Goal: Task Accomplishment & Management: Use online tool/utility

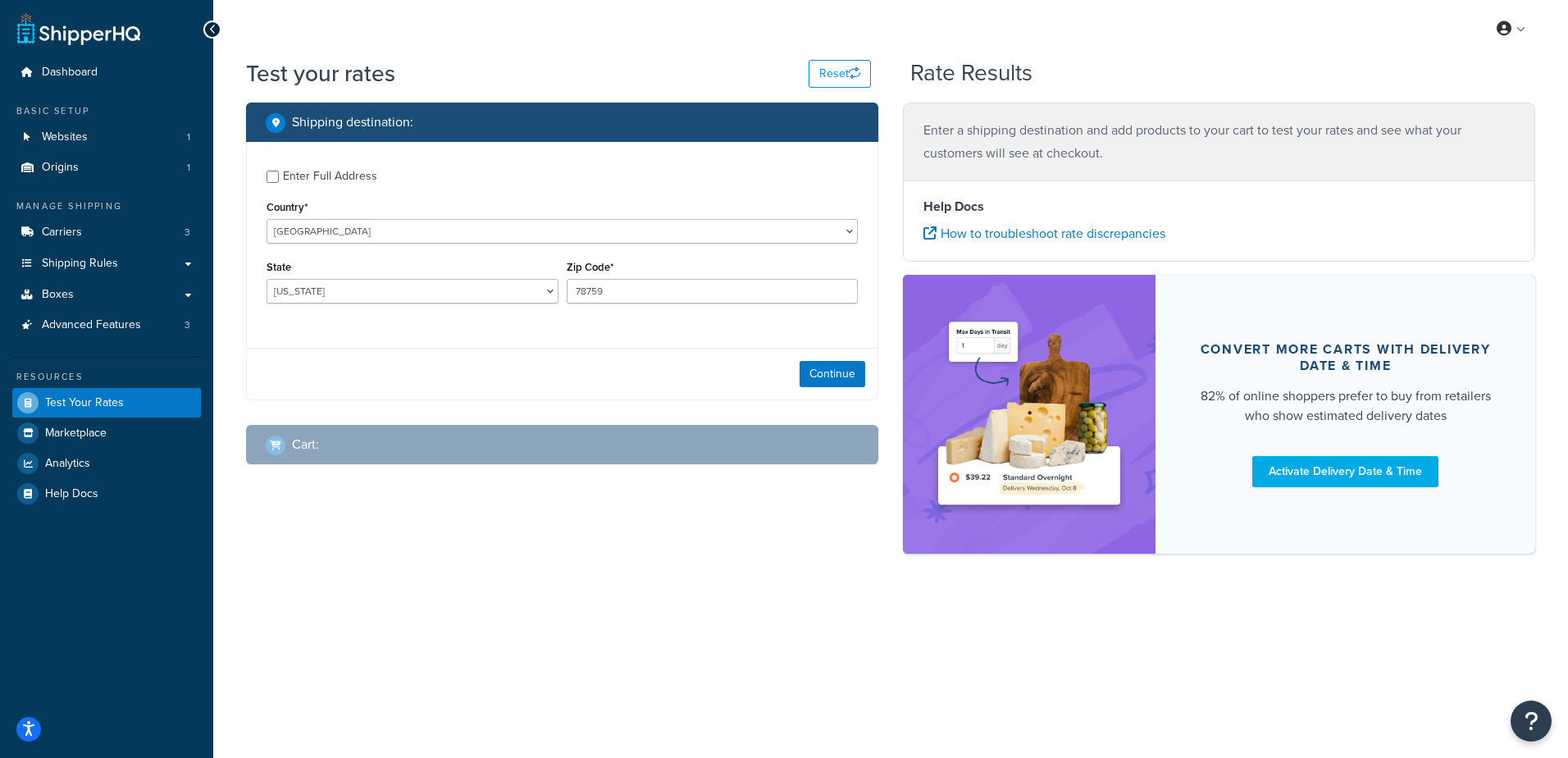
select select "[GEOGRAPHIC_DATA]"
click at [274, 179] on input "Enter Full Address" at bounding box center [272, 176] width 12 height 12
checkbox input "true"
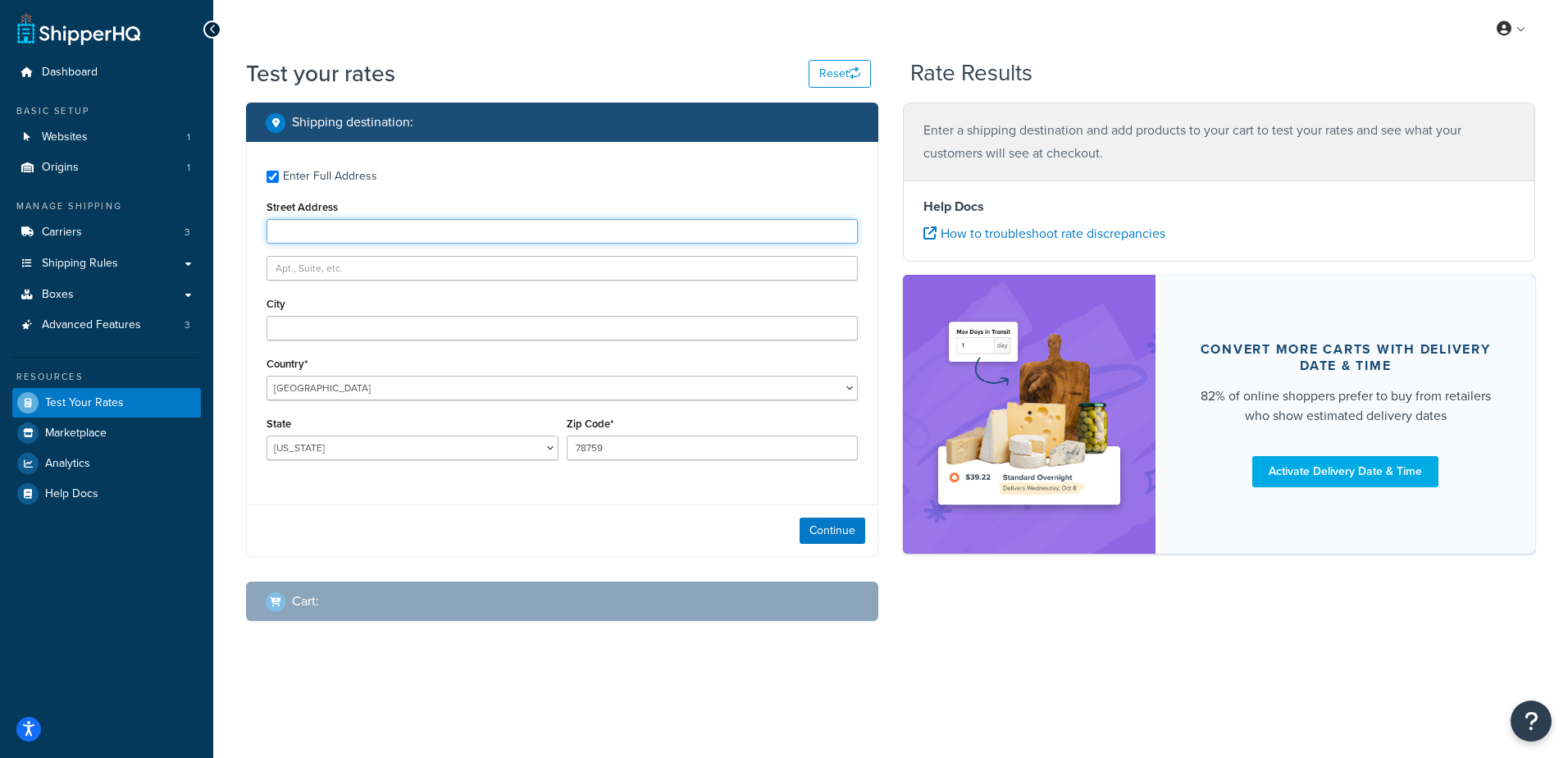
click at [322, 233] on input "Street Address" at bounding box center [563, 231] width 591 height 25
type input "13 Warren Ave"
type input "West Coxsackie"
click at [1320, 35] on div "My Profile Billing Global Settings Contact Us Logout" at bounding box center [891, 29] width 1355 height 57
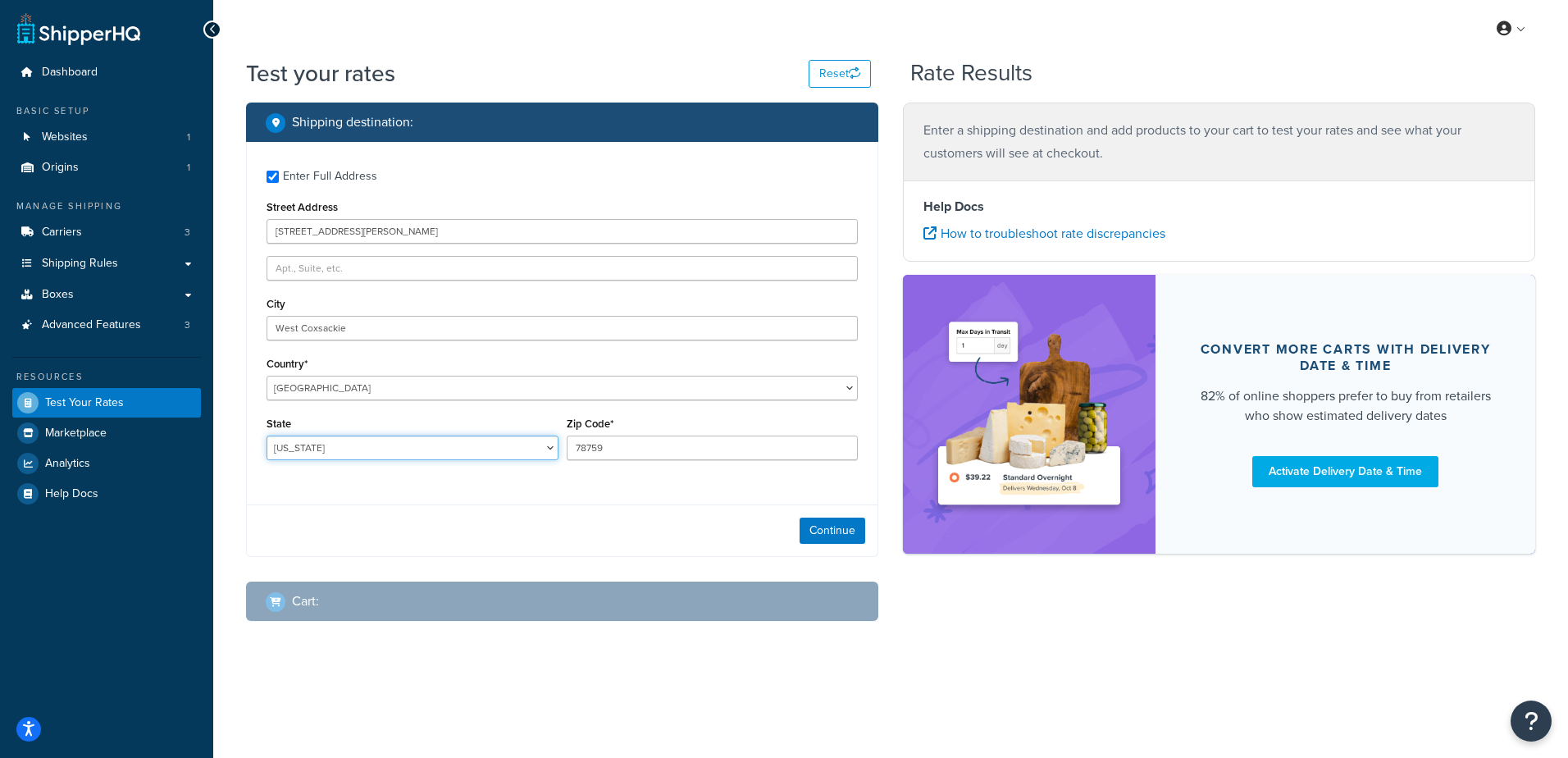
click at [342, 447] on select "Alabama Alaska American Samoa Arizona Arkansas Armed Forces Americas Armed Forc…" at bounding box center [412, 448] width 292 height 25
select select "NY"
click at [267, 436] on select "Alabama Alaska American Samoa Arizona Arkansas Armed Forces Americas Armed Forc…" at bounding box center [412, 448] width 292 height 25
type input "12192"
click at [824, 532] on button "Continue" at bounding box center [832, 530] width 66 height 26
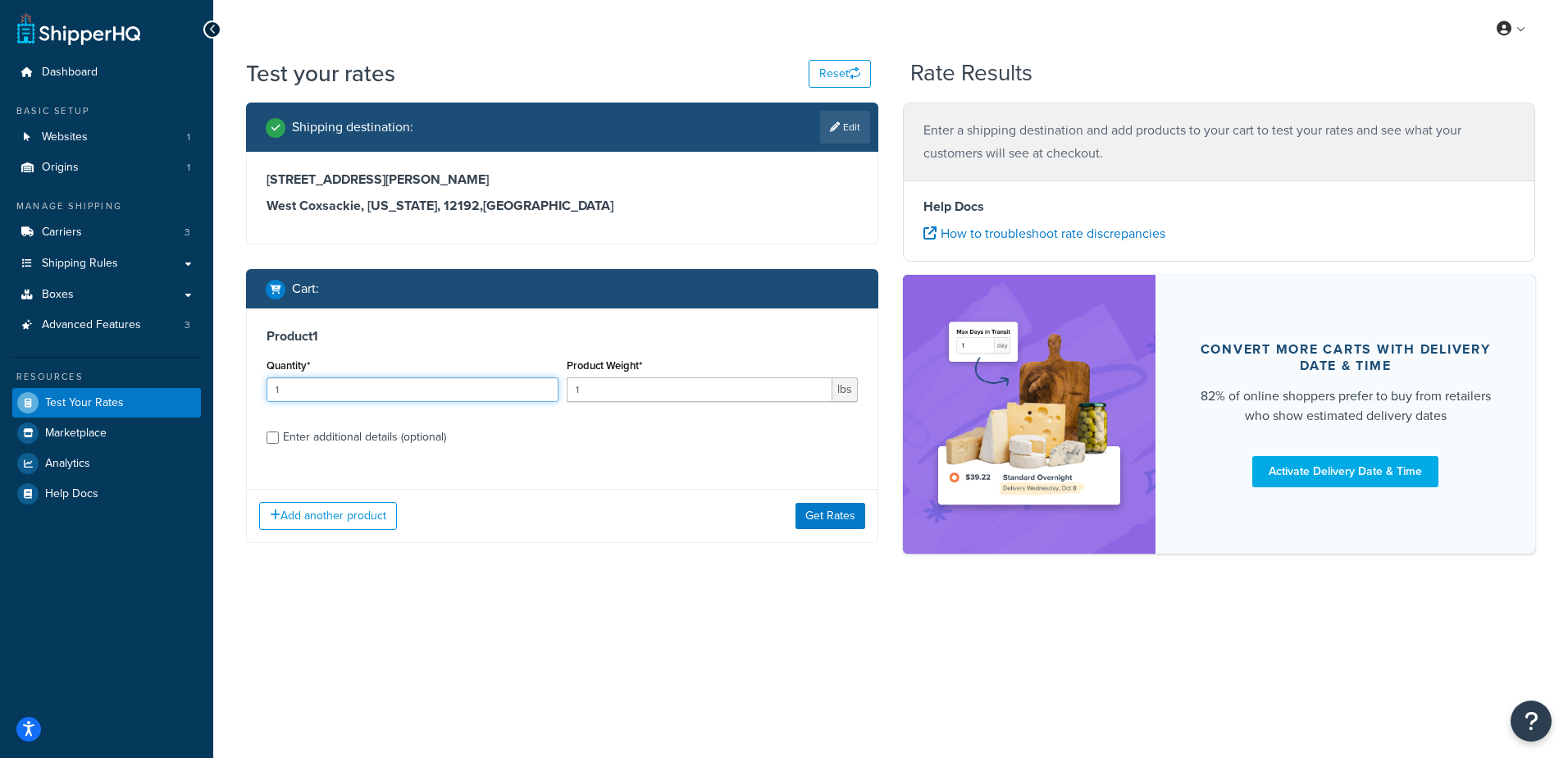
drag, startPoint x: 371, startPoint y: 376, endPoint x: 221, endPoint y: 356, distance: 151.3
click at [221, 356] on div "Test your rates Reset Rate Results Shipping destination : Edit 13 Warren Ave We…" at bounding box center [891, 334] width 1355 height 553
type input "100"
type input ".6"
click at [813, 517] on button "Get Rates" at bounding box center [829, 515] width 70 height 26
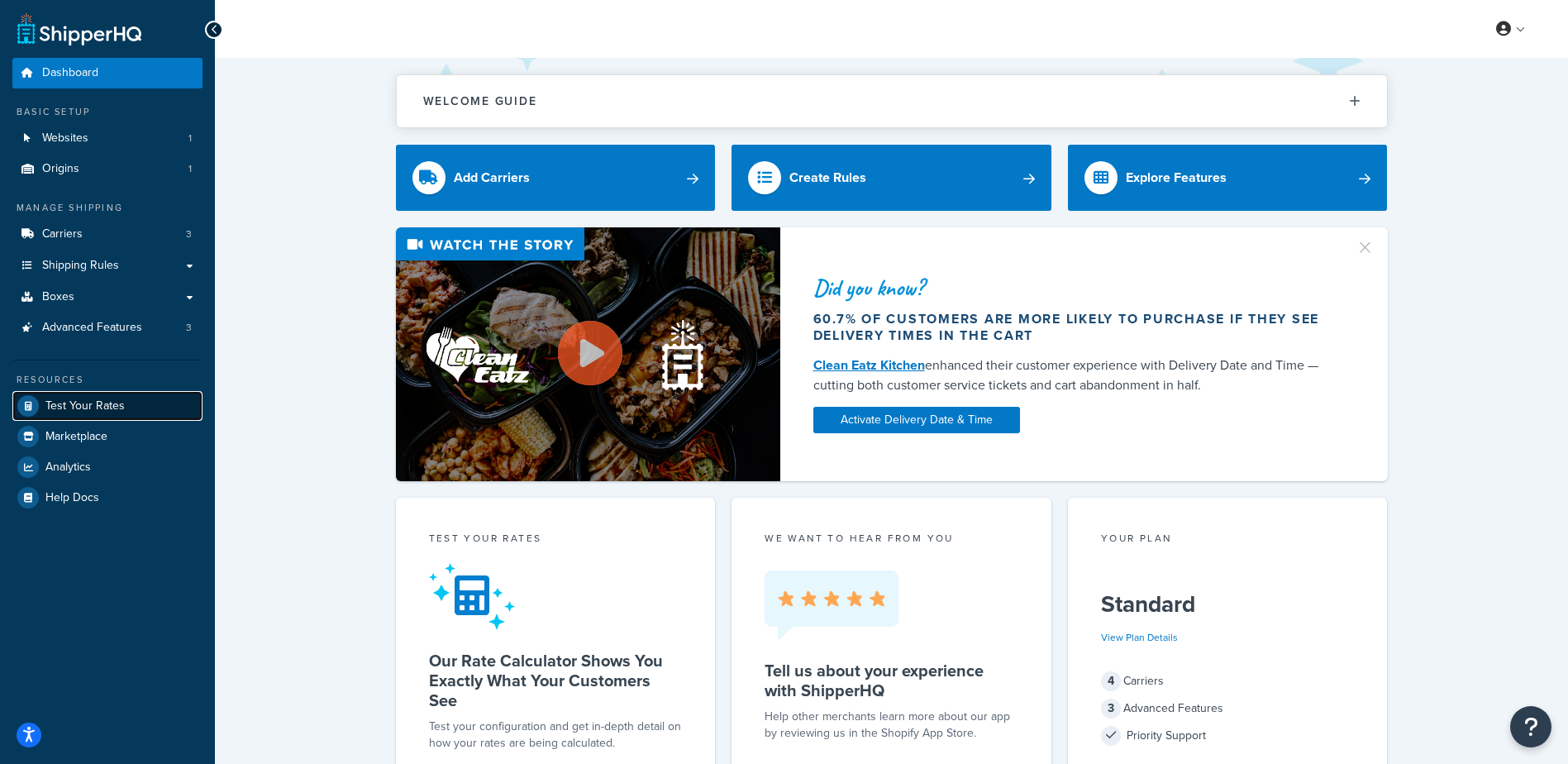
click at [112, 391] on link "Test Your Rates" at bounding box center [107, 406] width 191 height 30
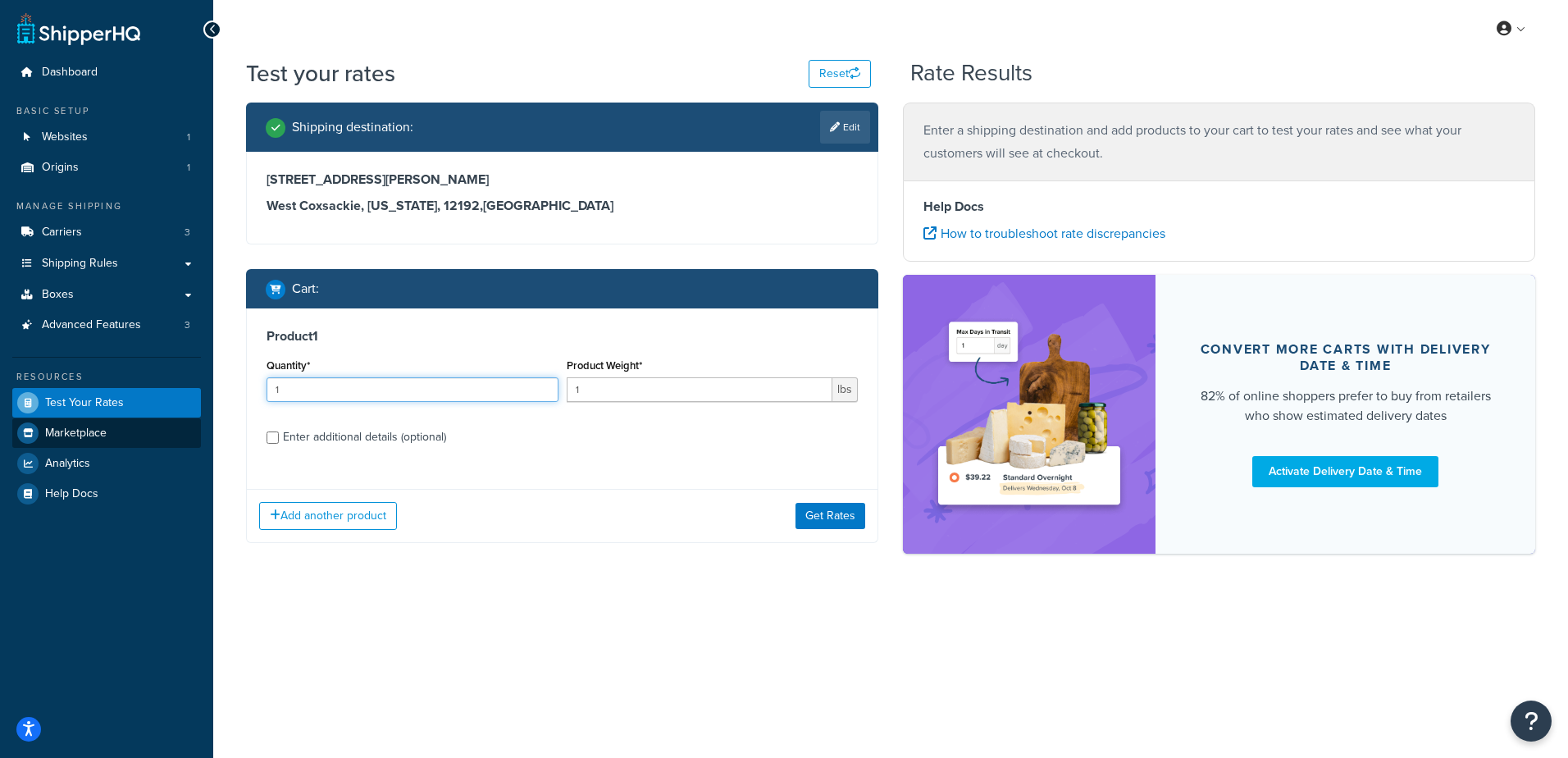
drag, startPoint x: 388, startPoint y: 388, endPoint x: 70, endPoint y: 425, distance: 320.1
click at [70, 425] on div "Dashboard Basic Setup Websites 1 Origins 1 Manage Shipping Carriers 3 Shipping …" at bounding box center [784, 379] width 1568 height 758
type input "100"
type input ".6"
click at [822, 522] on button "Get Rates" at bounding box center [829, 515] width 70 height 26
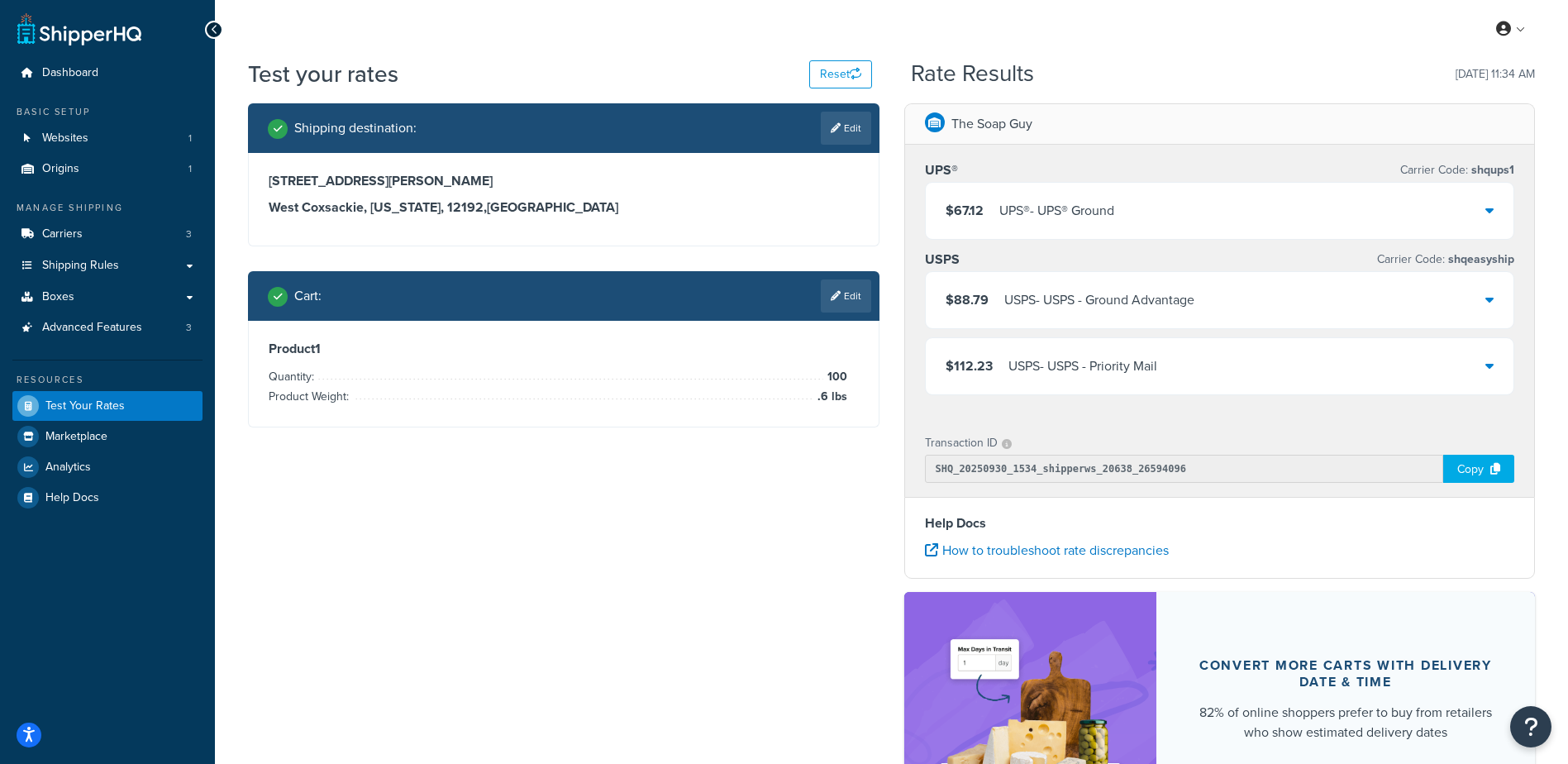
click at [1065, 213] on div "UPS® - UPS® Ground" at bounding box center [1056, 210] width 115 height 23
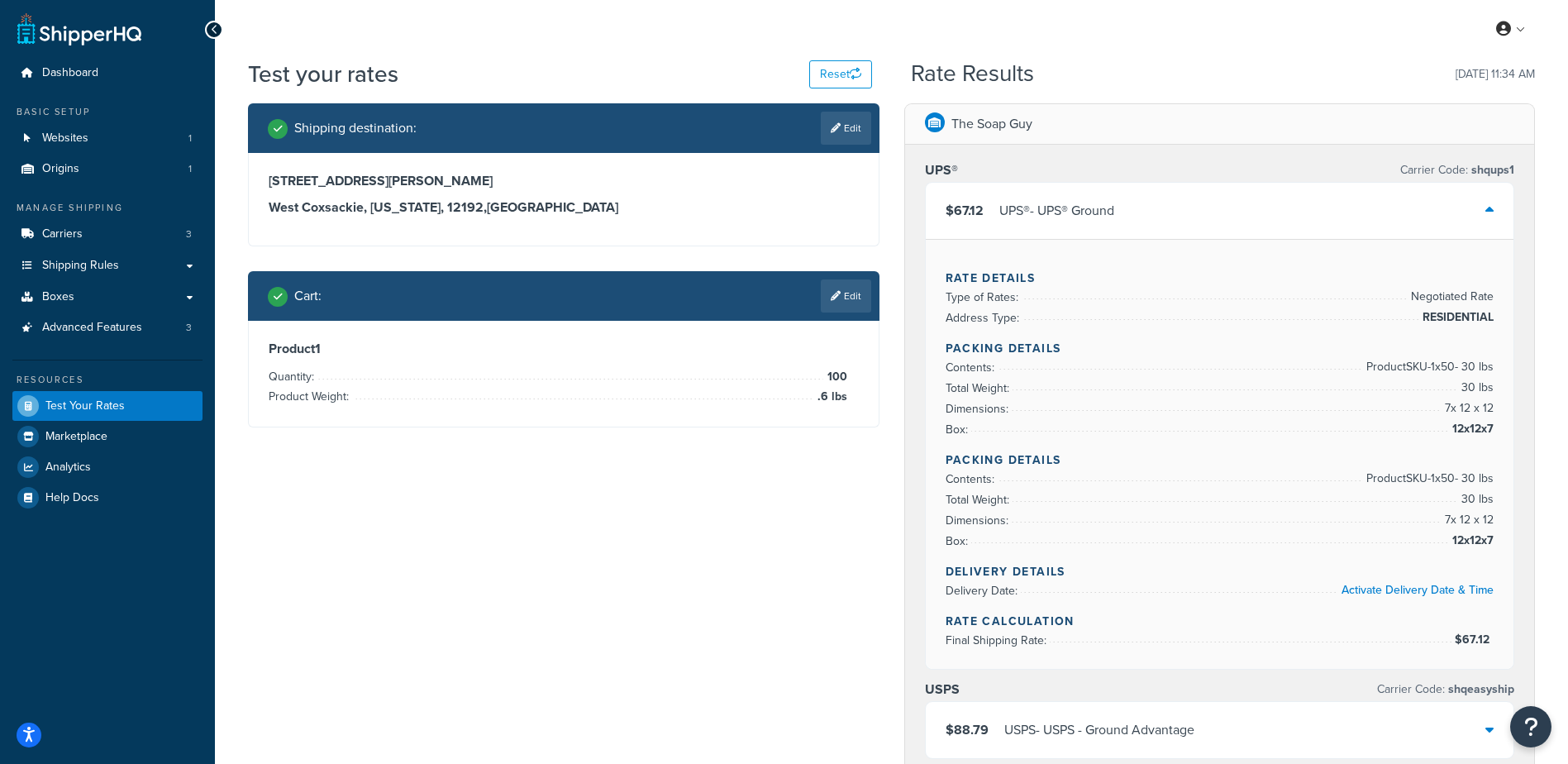
click at [1089, 159] on div "UPS® Carrier Code: shqups1" at bounding box center [1220, 170] width 590 height 23
click at [743, 479] on div "Shipping destination : Edit 13 Warren Ave West Coxsackie, New York, 12192 , Uni…" at bounding box center [891, 710] width 1311 height 1212
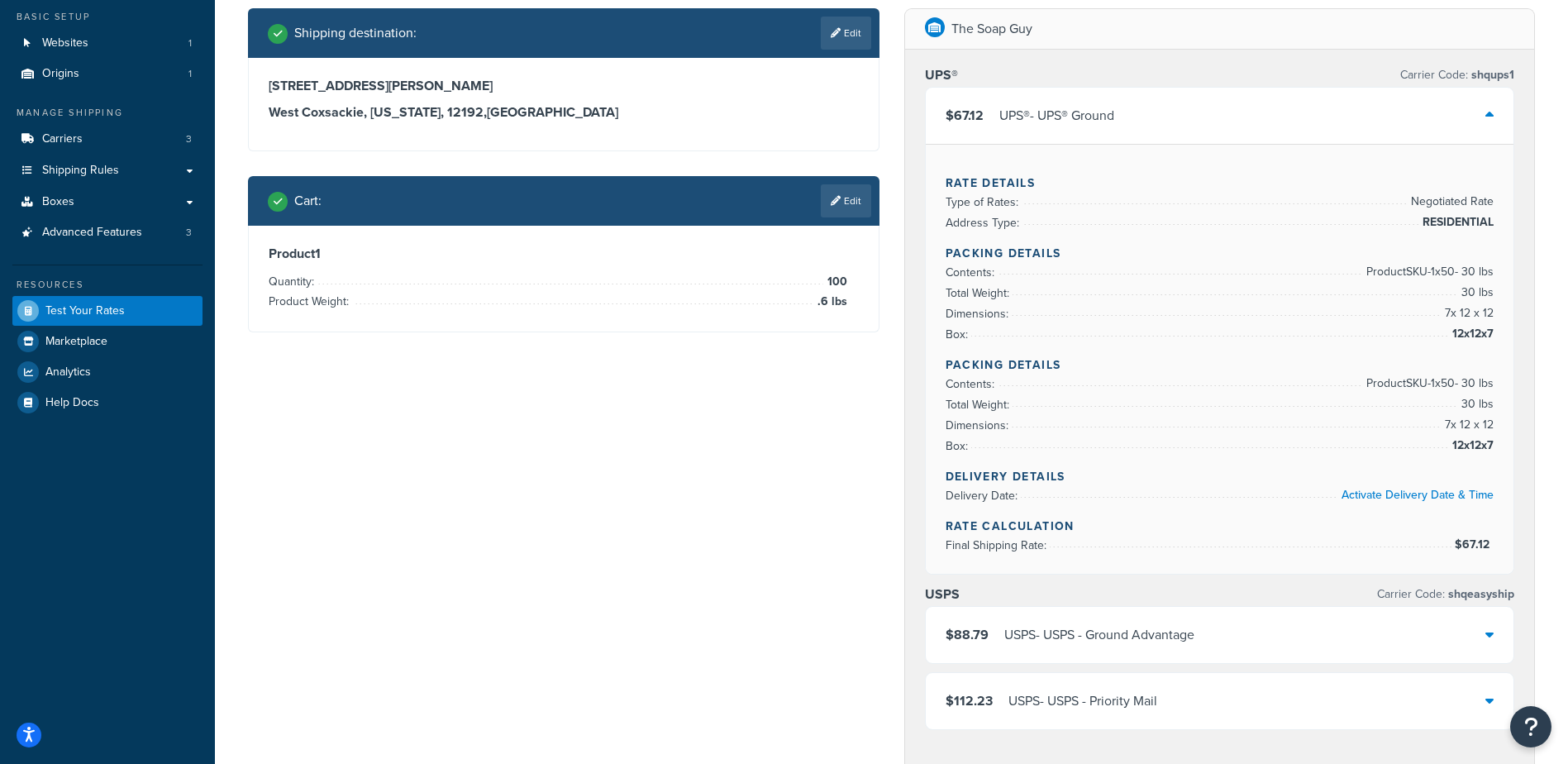
scroll to position [82, 0]
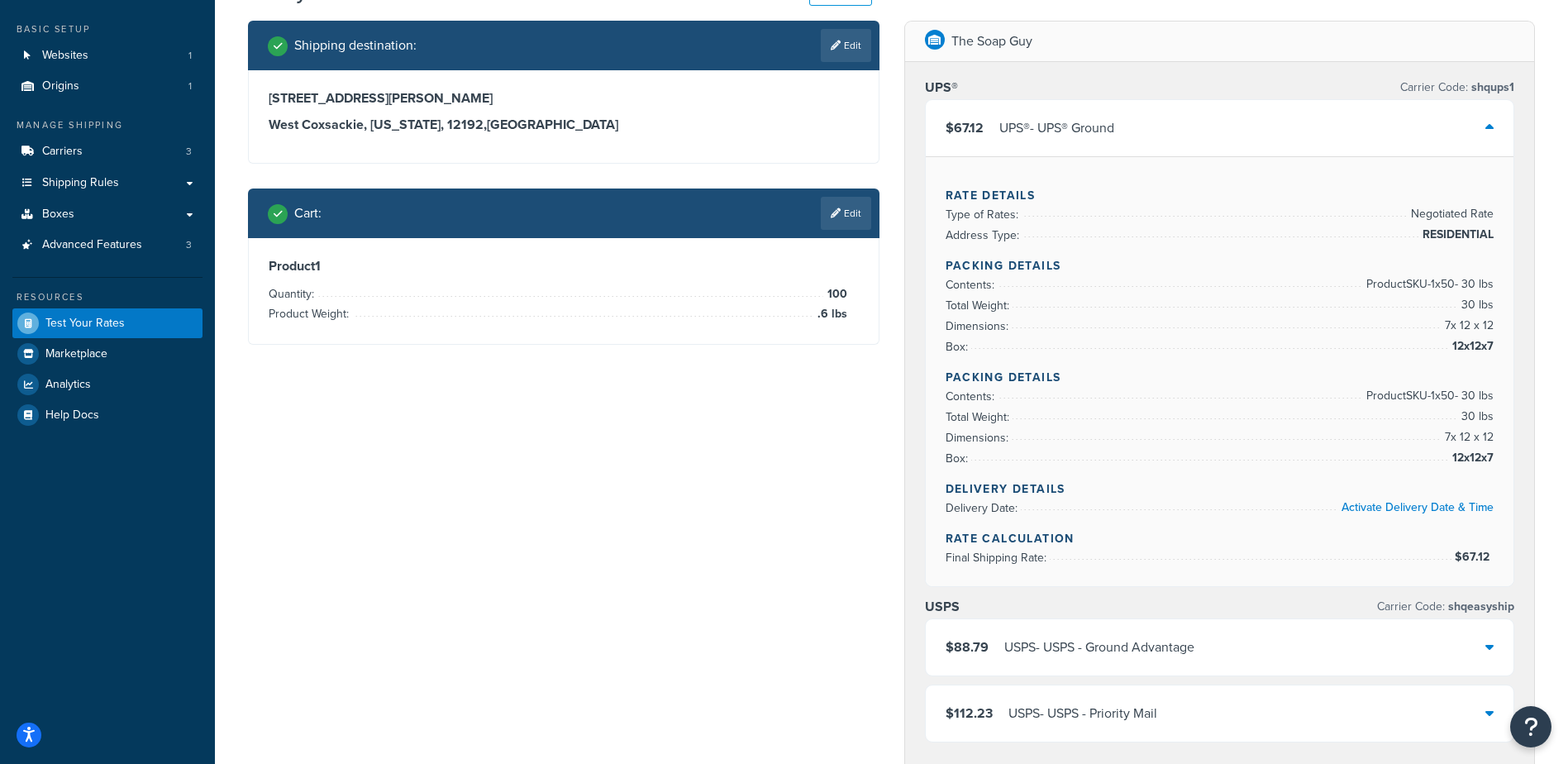
click at [1160, 126] on div "$67.12 UPS® - UPS® Ground" at bounding box center [1220, 128] width 588 height 56
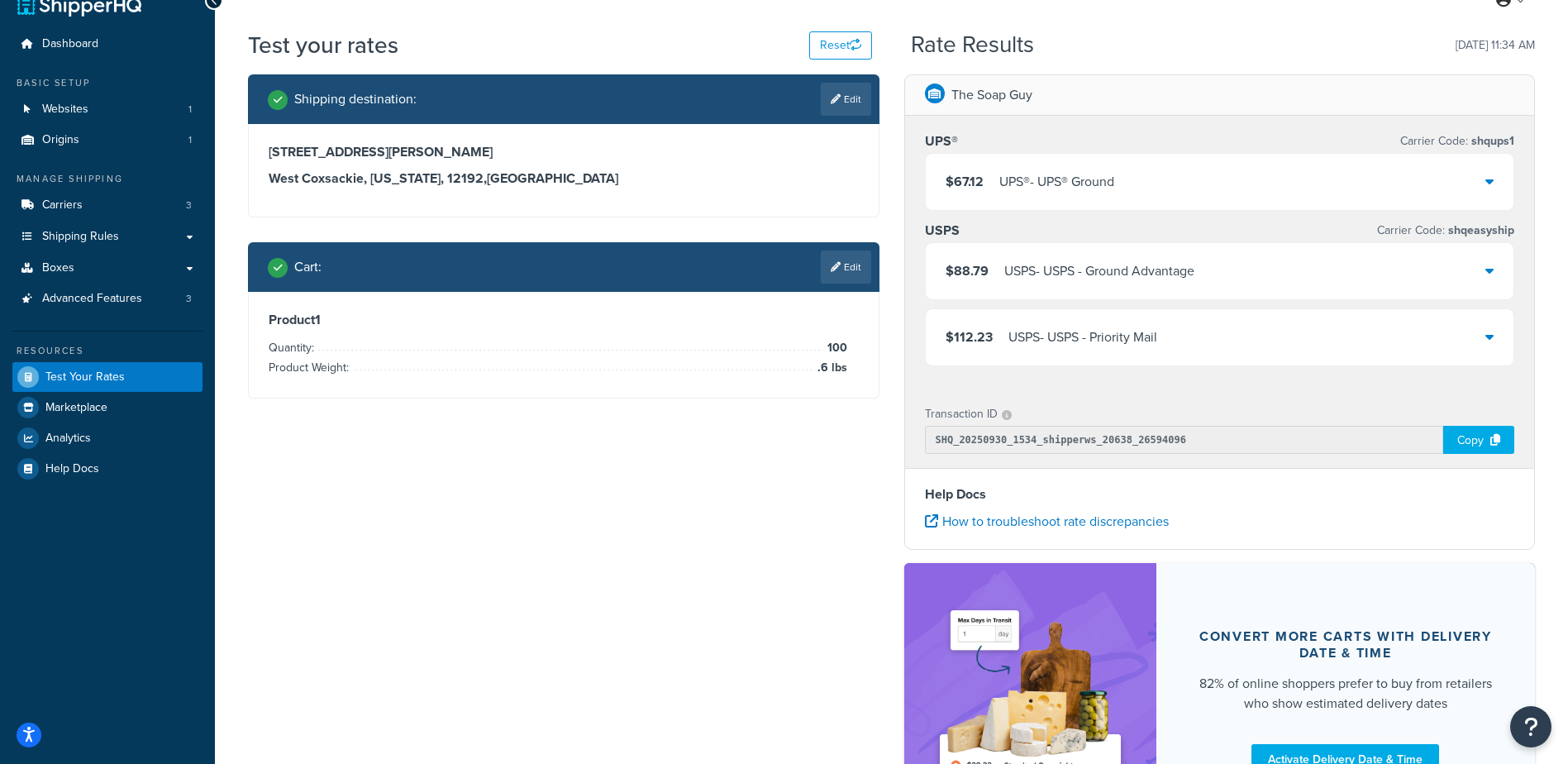
scroll to position [0, 0]
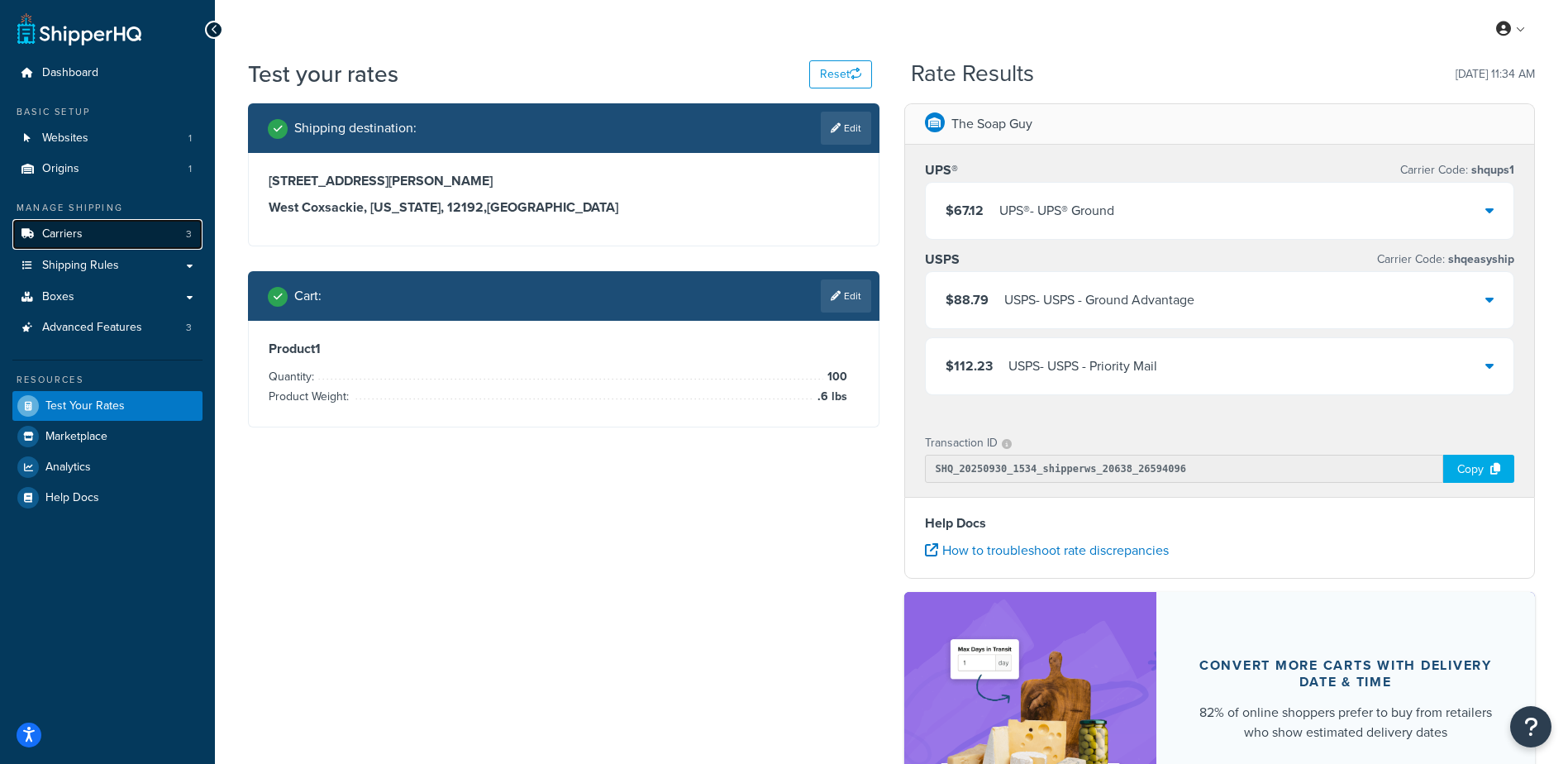
click at [71, 234] on span "Carriers" at bounding box center [62, 233] width 40 height 14
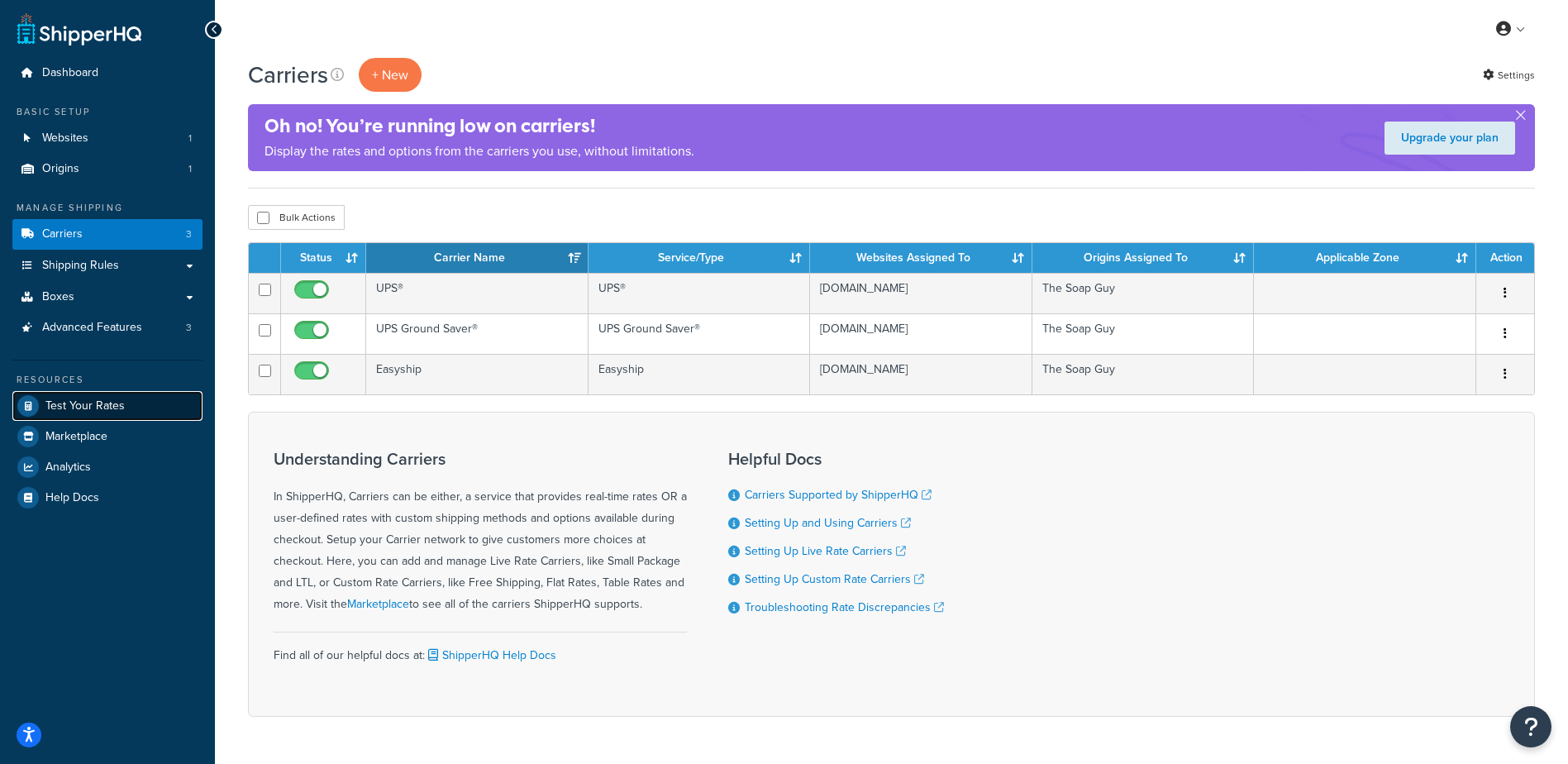
click at [102, 399] on span "Test Your Rates" at bounding box center [85, 405] width 79 height 14
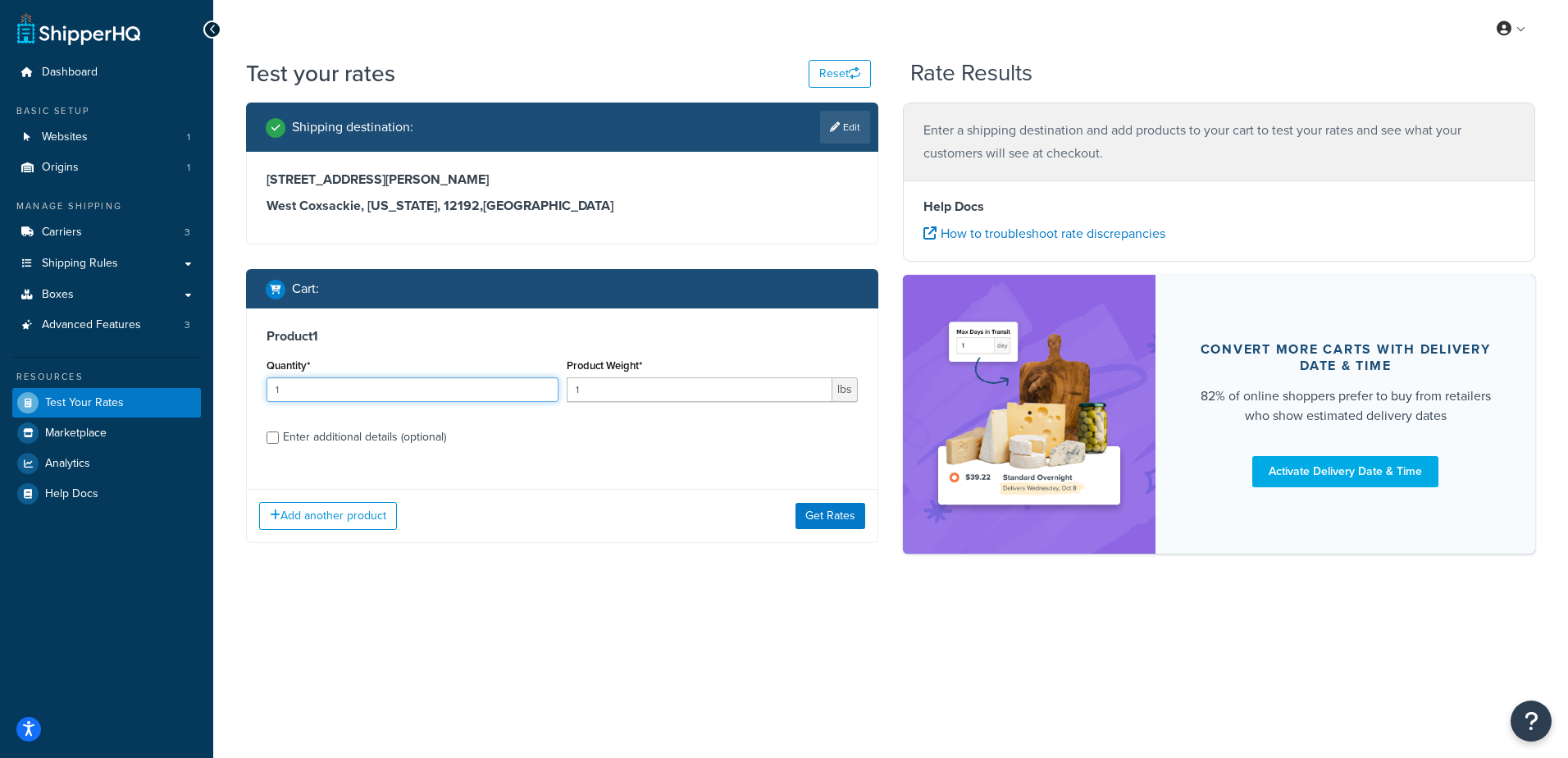
drag, startPoint x: 338, startPoint y: 384, endPoint x: 168, endPoint y: 395, distance: 170.4
click div "Dashboard Basic Setup Websites 1 Origins 1 Manage Shipping Carriers 3 Shipping …"
type input "100"
type input ".6"
click button "Get Rates"
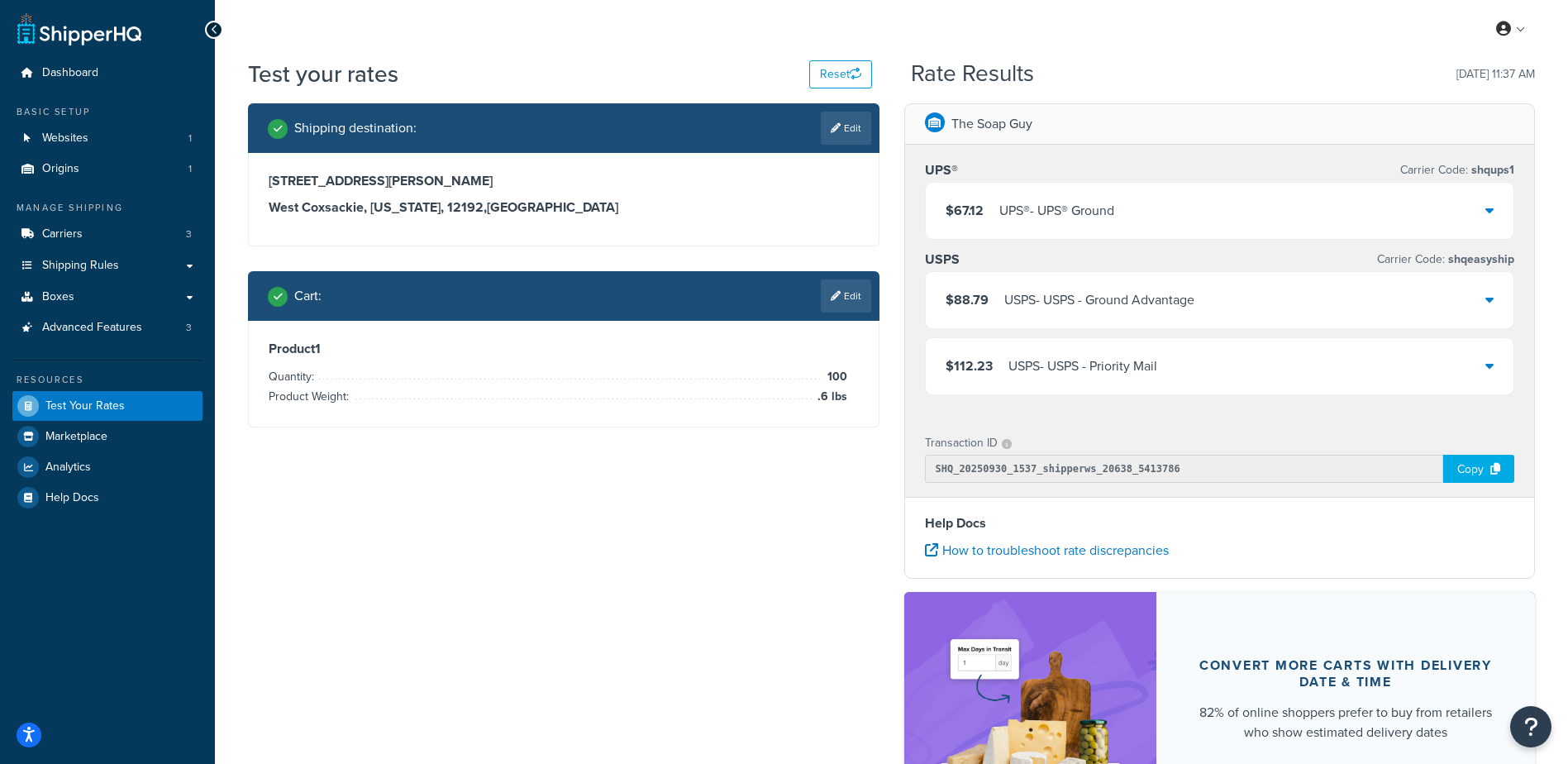
click div "UPS® Carrier Code: shqups1 $67.12 UPS® - UPS® Ground USPS Carrier Code: shqeasy…"
click link "Carriers 3"
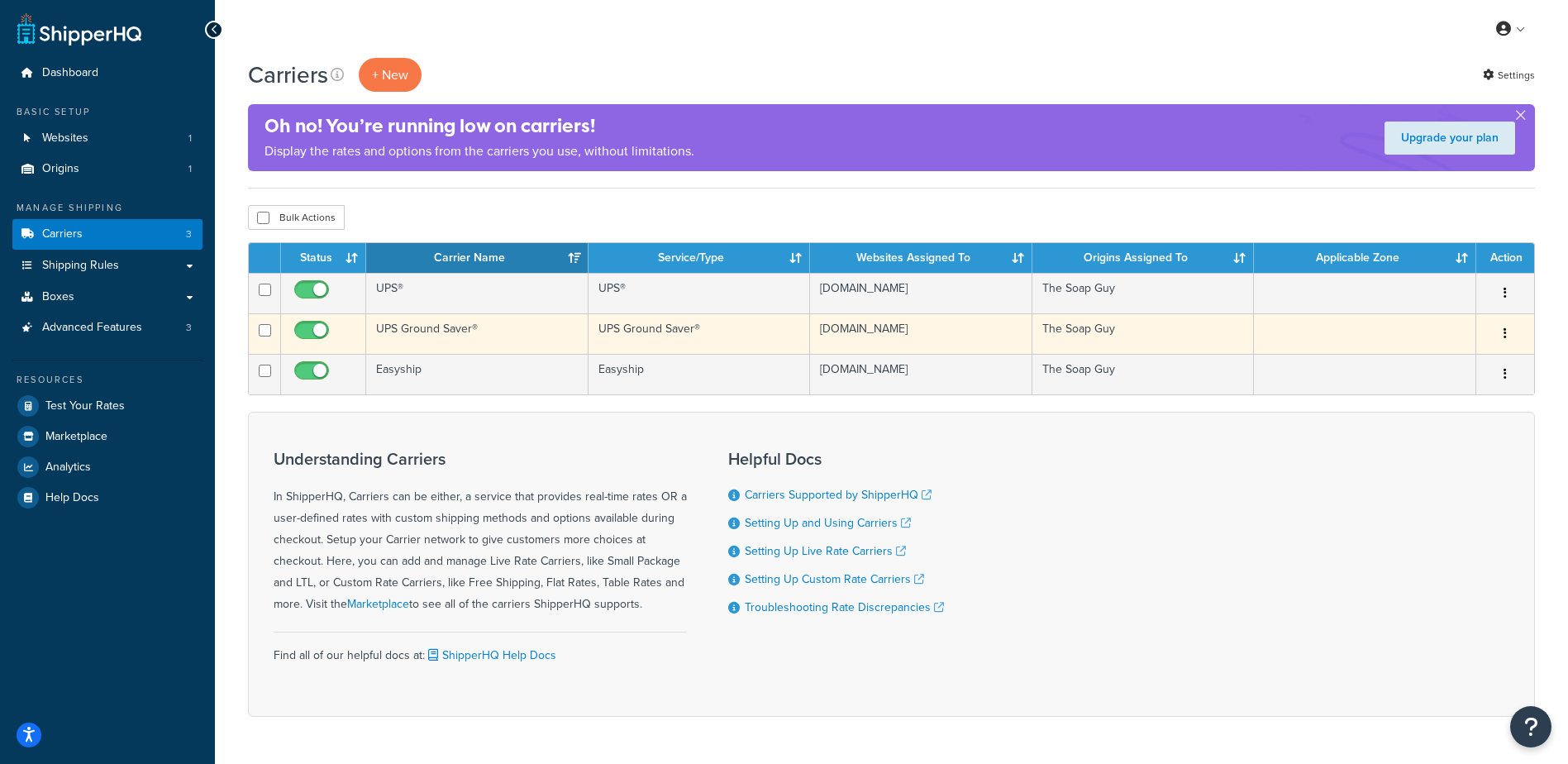
click at [406, 331] on td "UPS Ground Saver®" at bounding box center [477, 332] width 222 height 40
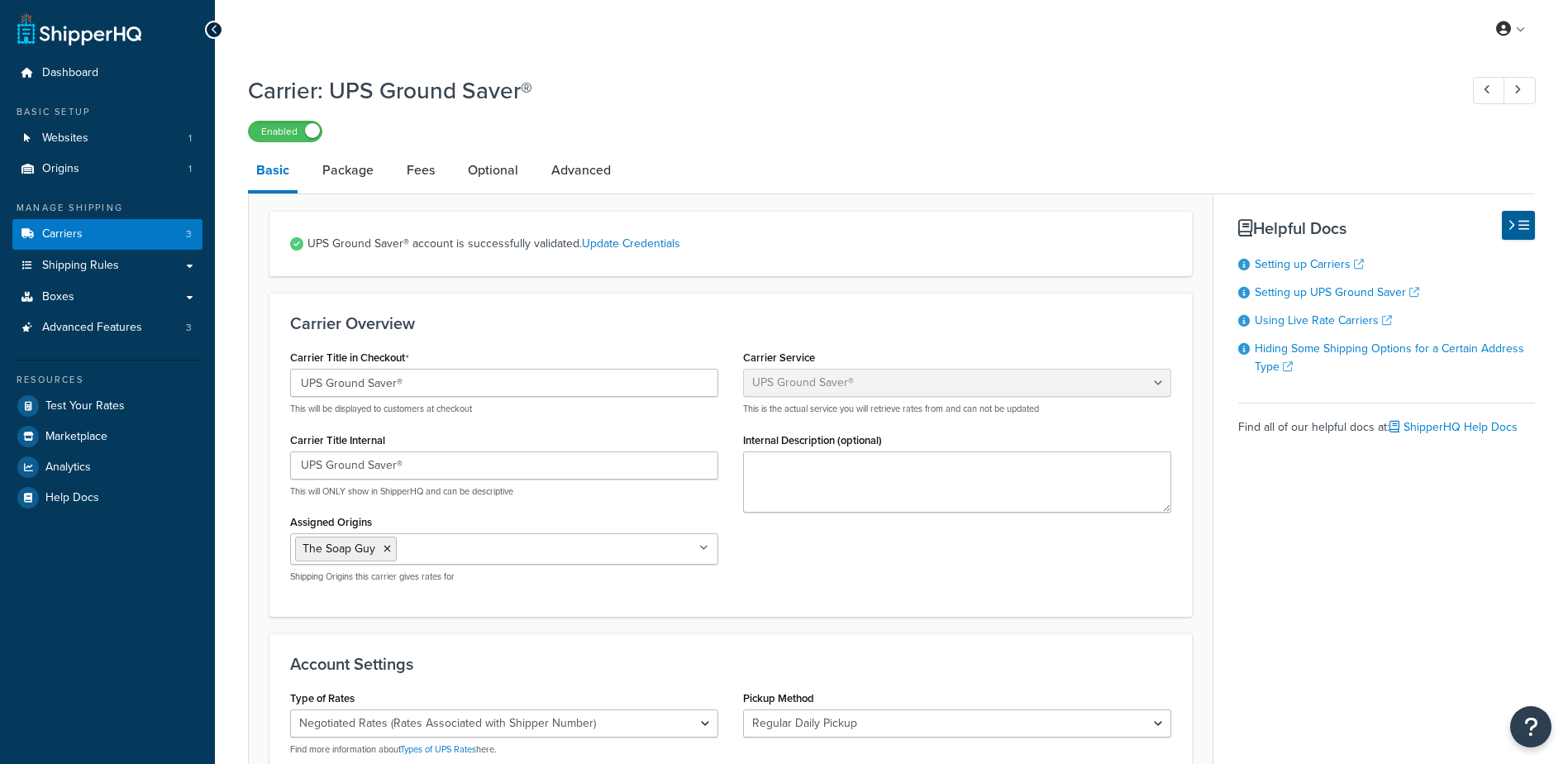
select select "surePost"
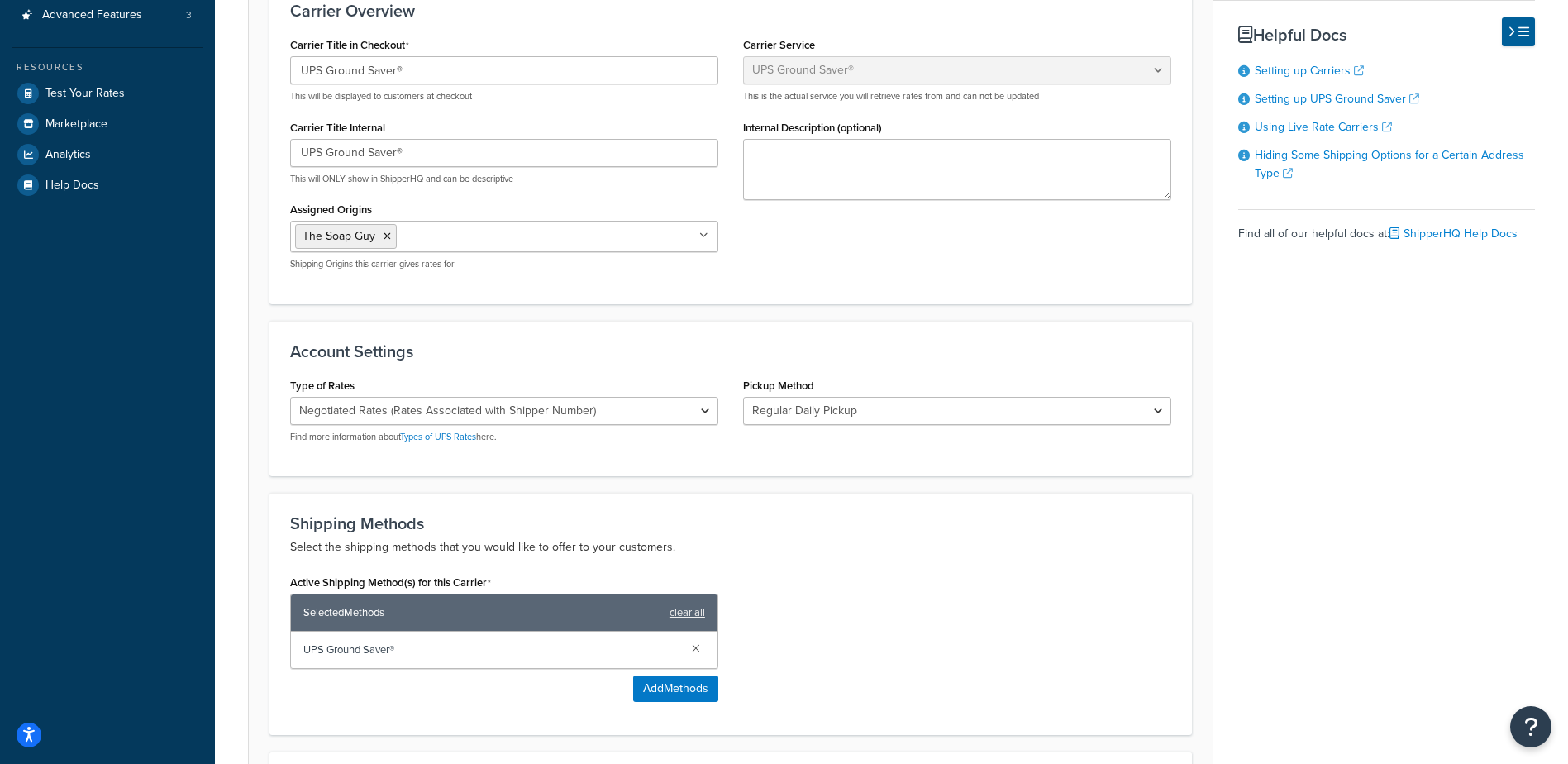
scroll to position [454, 0]
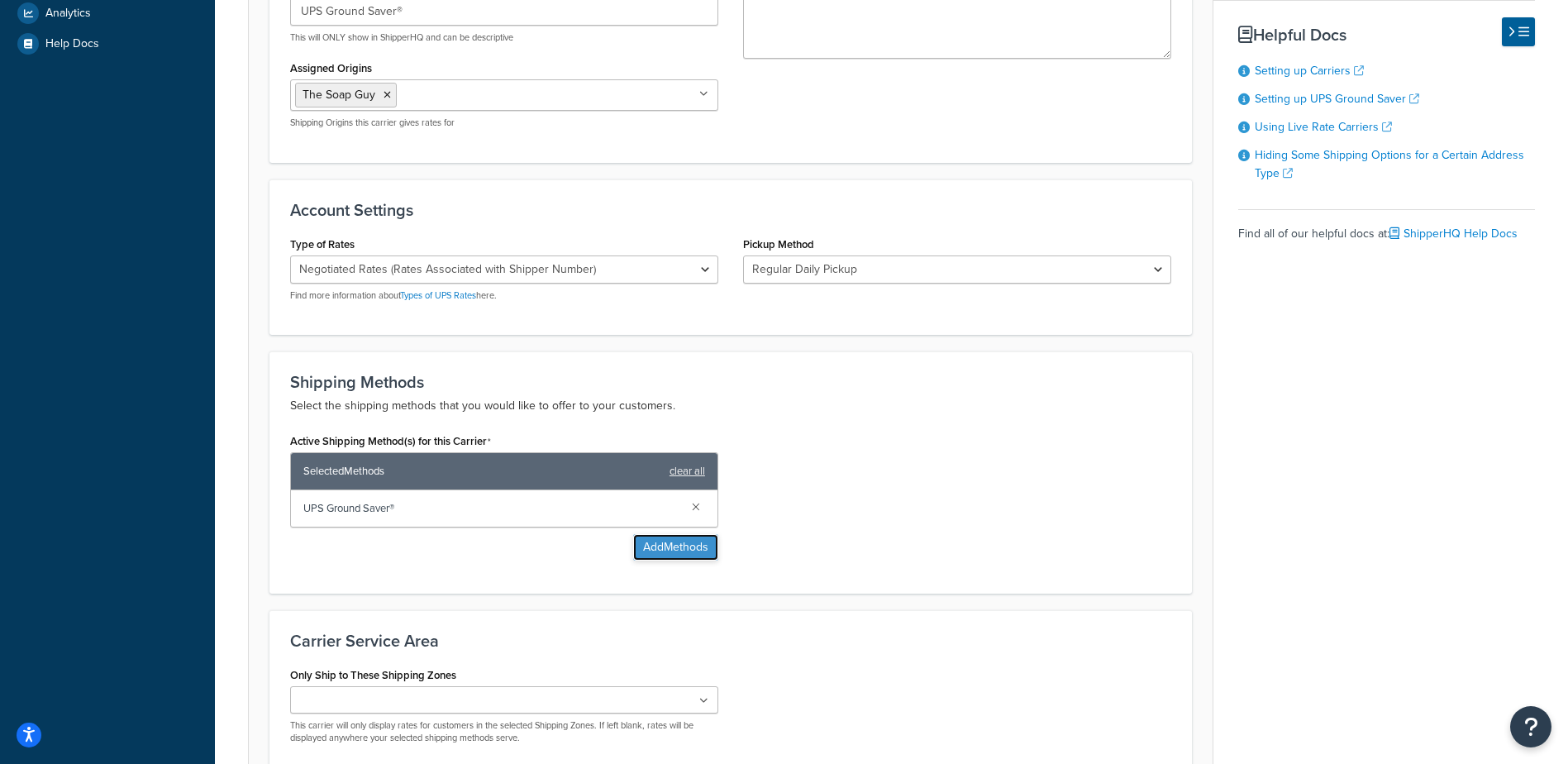
click at [647, 546] on button "Add Methods" at bounding box center [675, 547] width 85 height 26
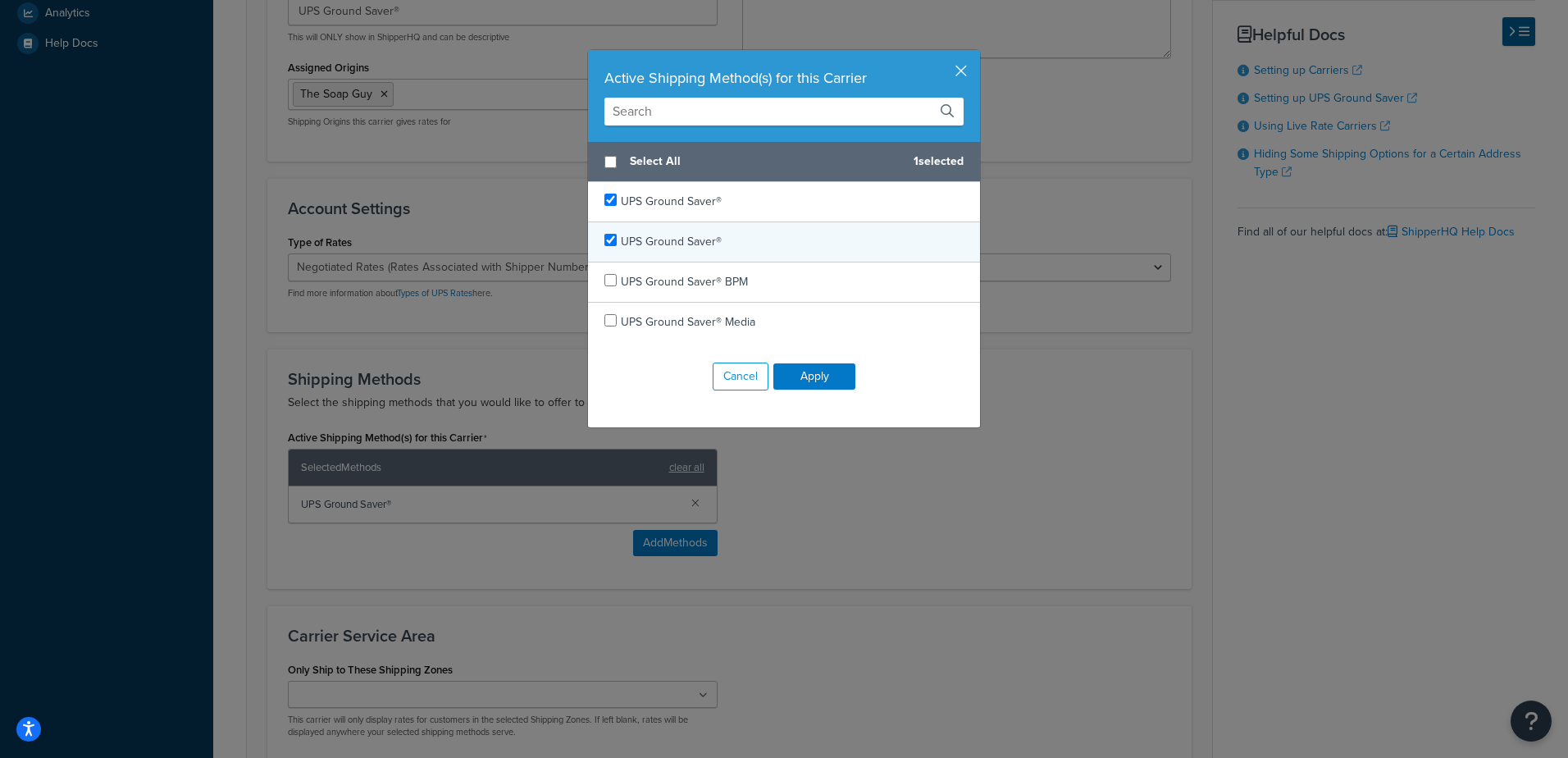
checkbox input "true"
click at [646, 239] on span "UPS Ground Saver®" at bounding box center [671, 241] width 101 height 18
click at [792, 374] on button "Apply" at bounding box center [815, 376] width 82 height 26
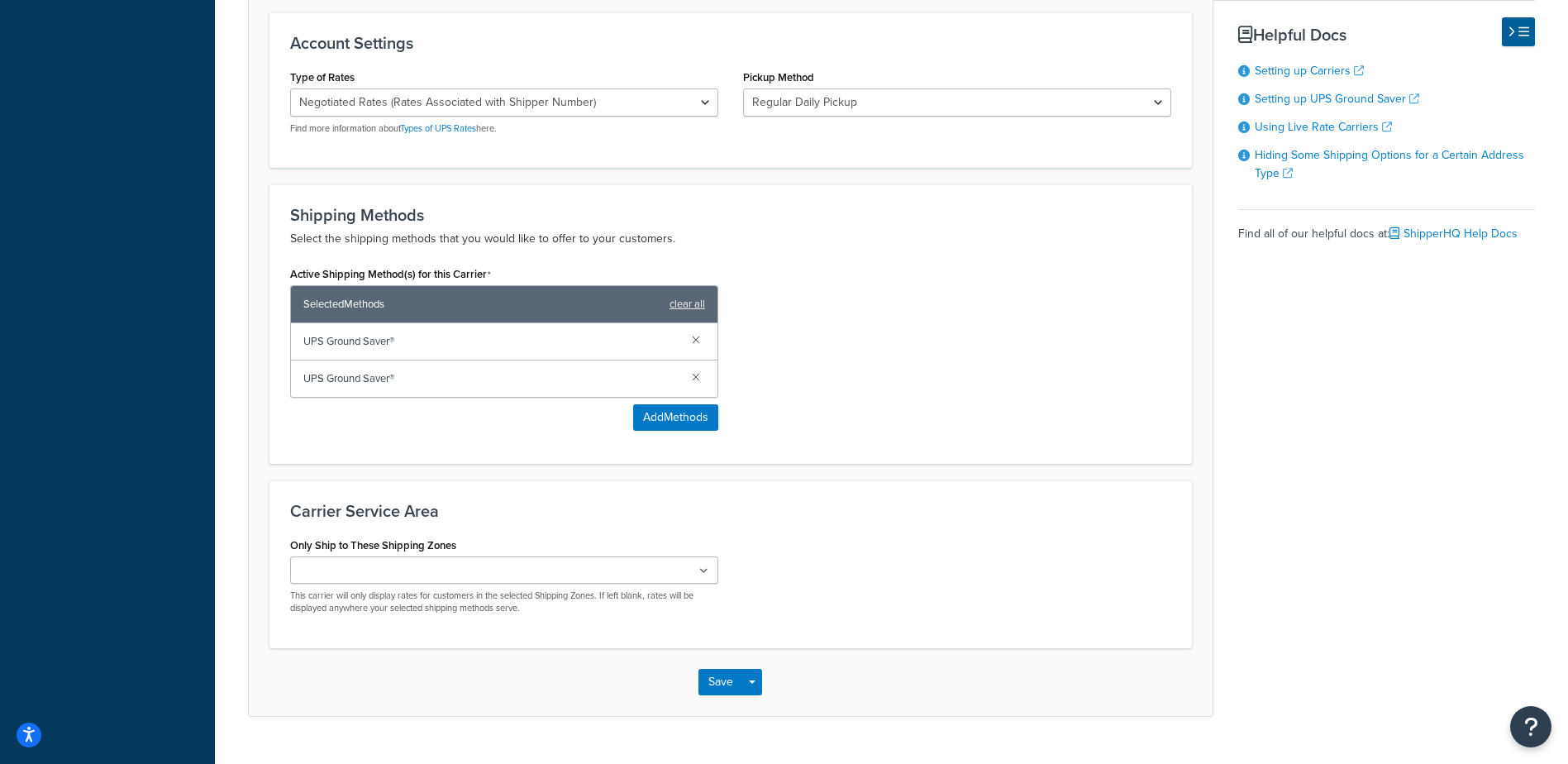
scroll to position [657, 0]
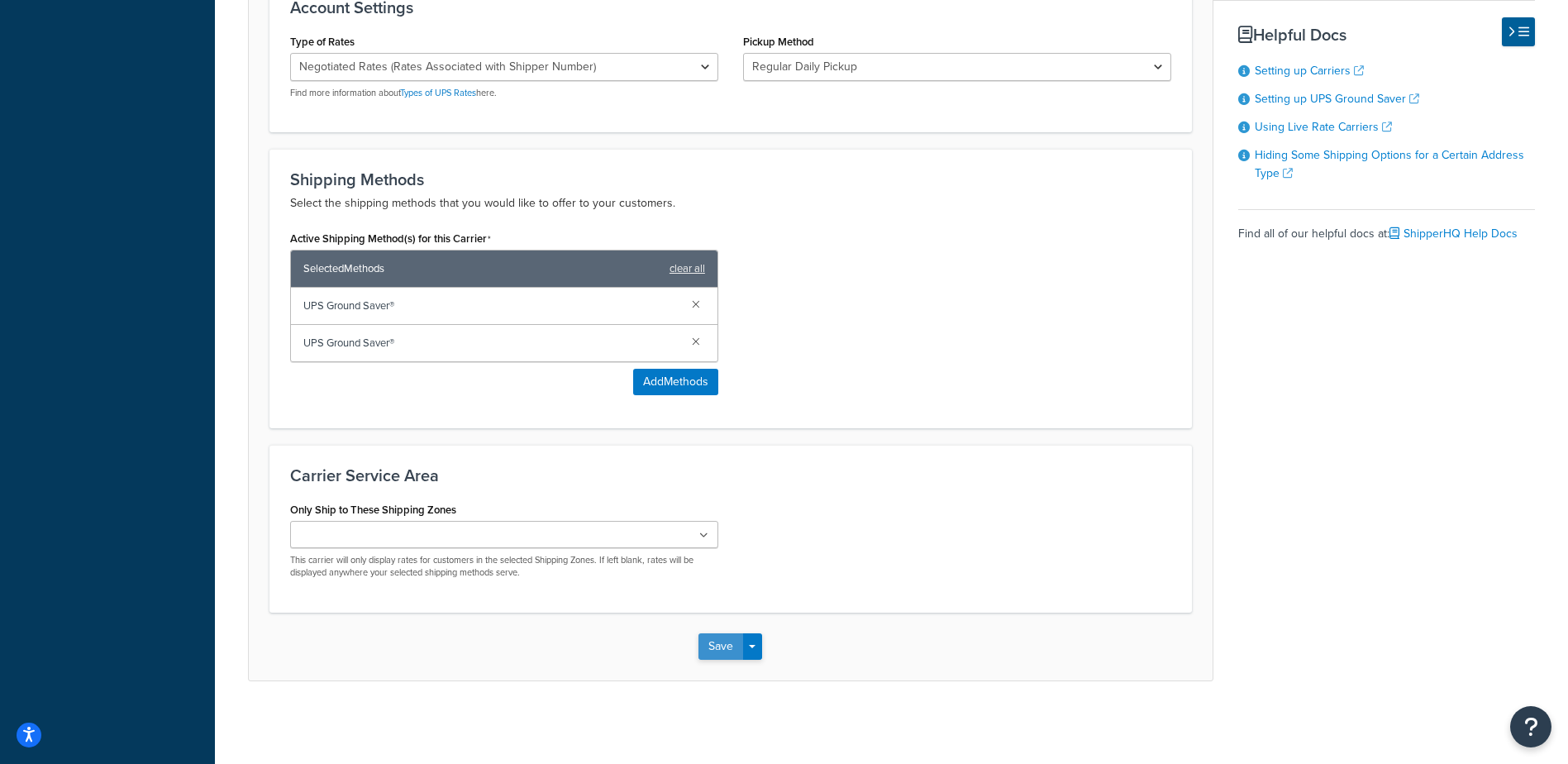
click at [714, 647] on button "Save" at bounding box center [721, 646] width 45 height 26
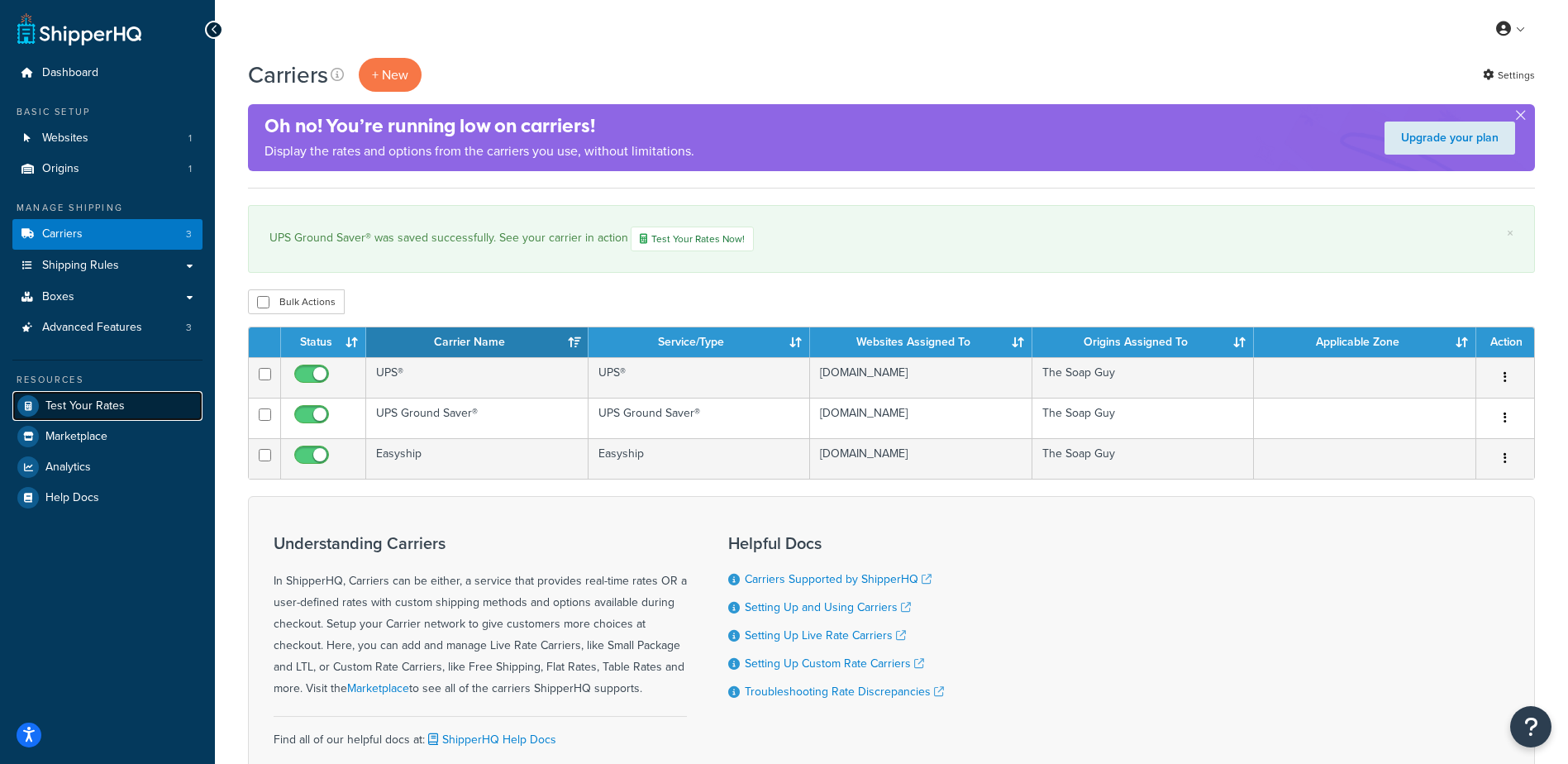
click at [88, 410] on span "Test Your Rates" at bounding box center [85, 405] width 79 height 14
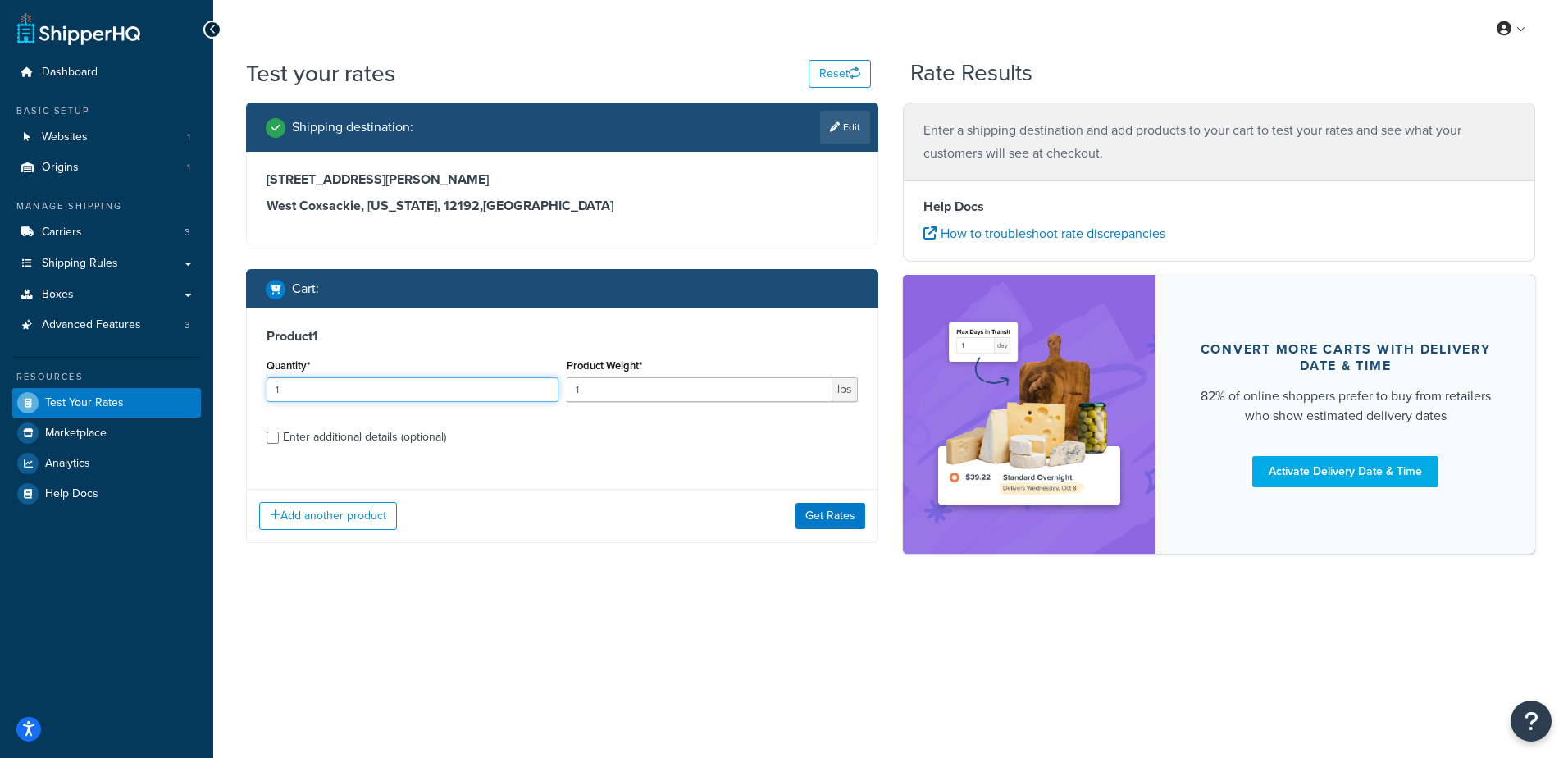
drag, startPoint x: 302, startPoint y: 388, endPoint x: 167, endPoint y: 371, distance: 136.1
click at [167, 371] on div "Dashboard Basic Setup Websites 1 Origins 1 Manage Shipping Carriers 3 Shipping …" at bounding box center [784, 379] width 1568 height 758
type input "100"
type input ".6"
click at [821, 511] on button "Get Rates" at bounding box center [829, 515] width 70 height 26
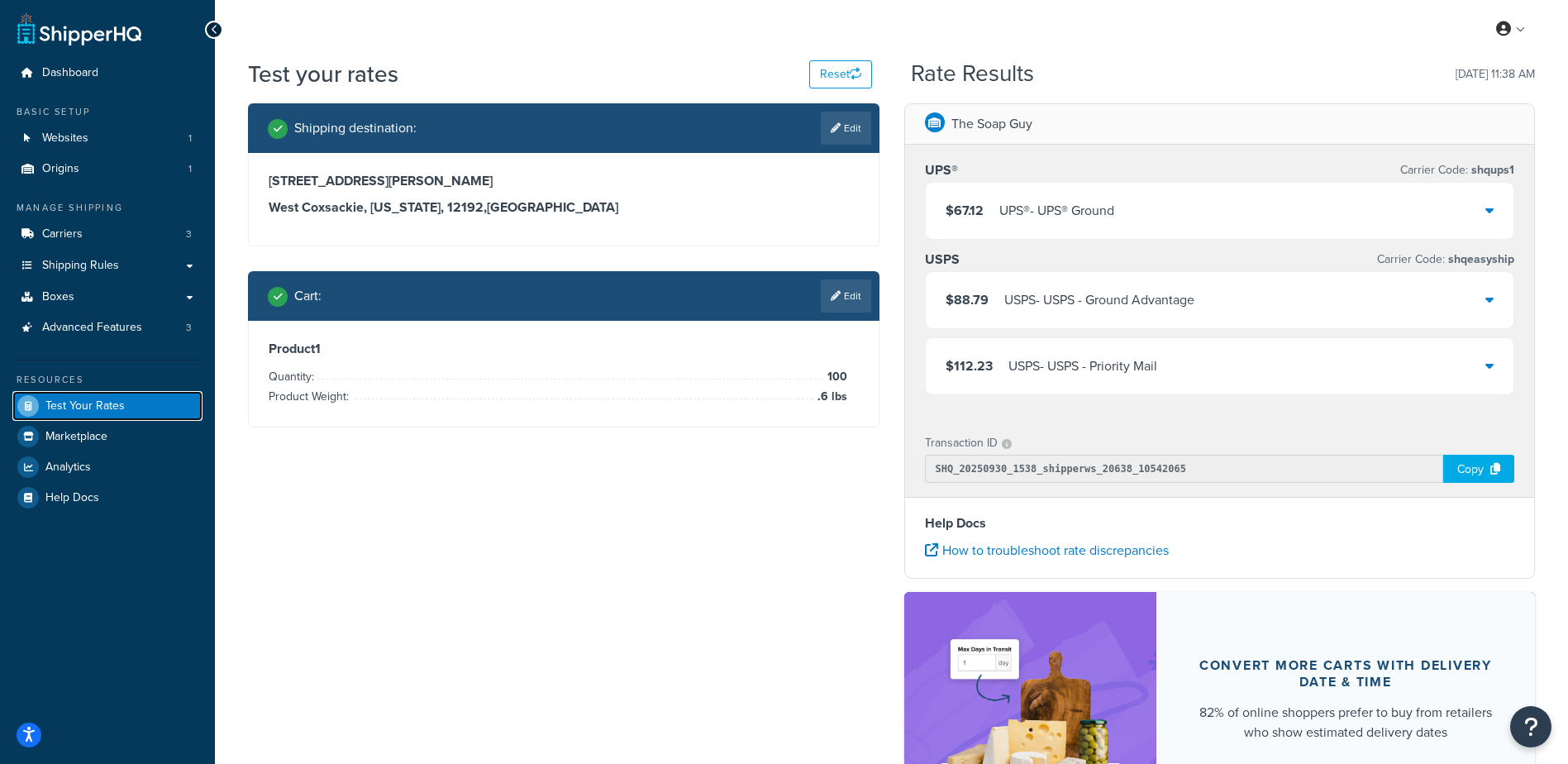
click at [121, 403] on span "Test Your Rates" at bounding box center [85, 405] width 79 height 14
click at [734, 536] on div "Shipping destination : Edit 13 Warren Ave West Coxsackie, New York, 12192 , Uni…" at bounding box center [891, 495] width 1311 height 783
click at [835, 127] on icon at bounding box center [835, 128] width 10 height 10
select select "NY"
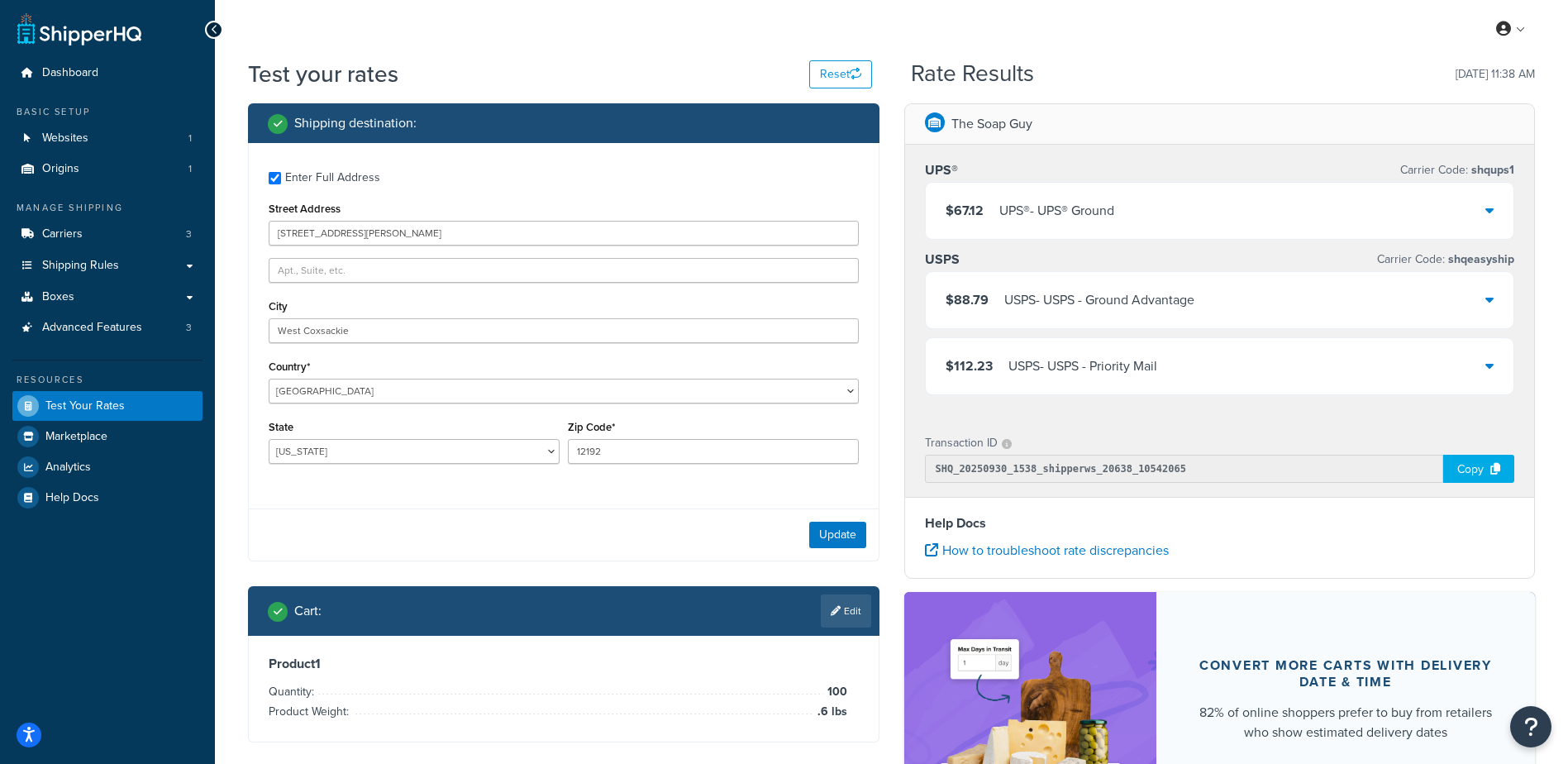
click at [1154, 305] on div "USPS - USPS - Ground Advantage" at bounding box center [1099, 300] width 191 height 23
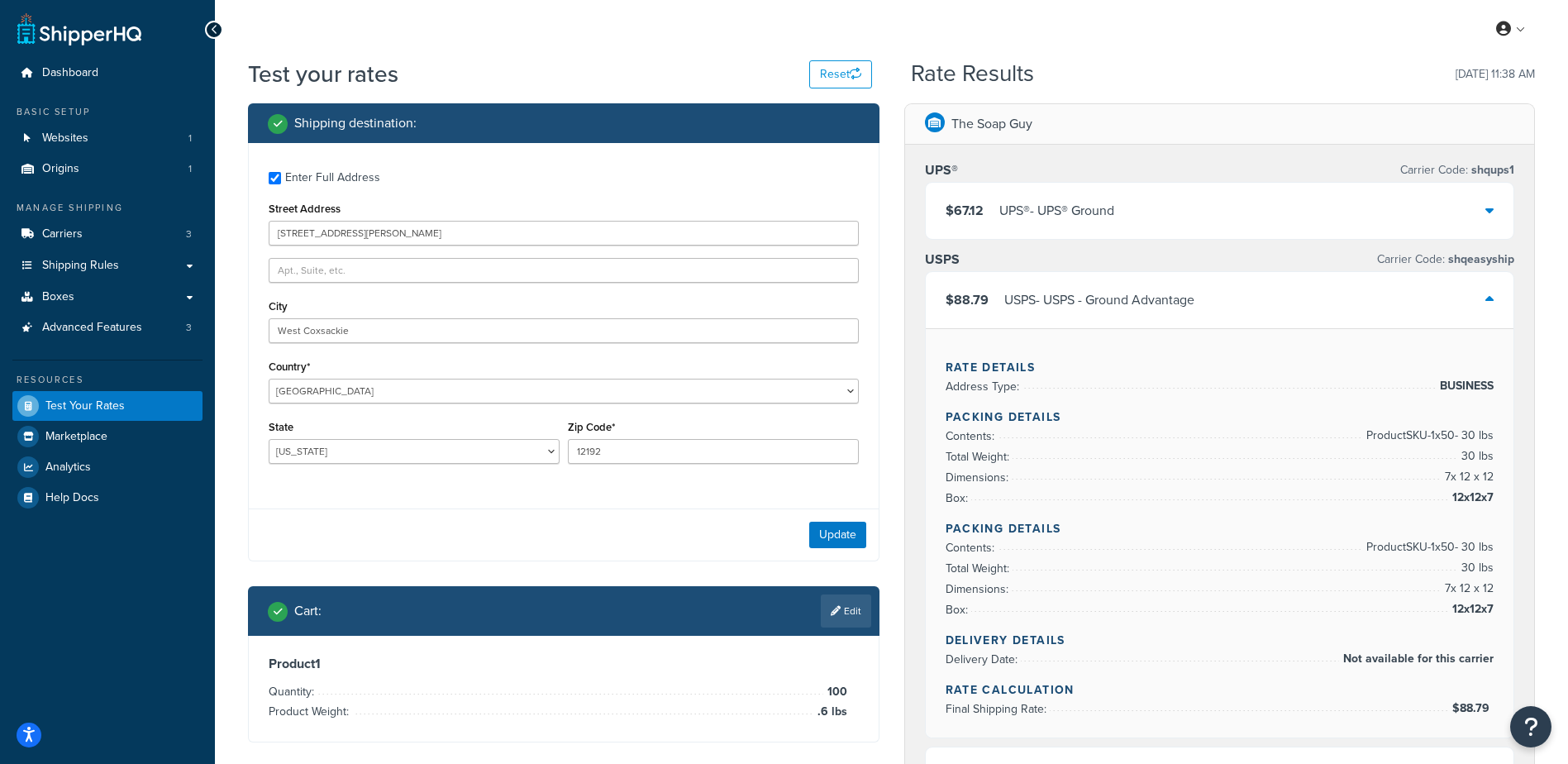
click at [1161, 300] on div "USPS - USPS - Ground Advantage" at bounding box center [1099, 300] width 191 height 23
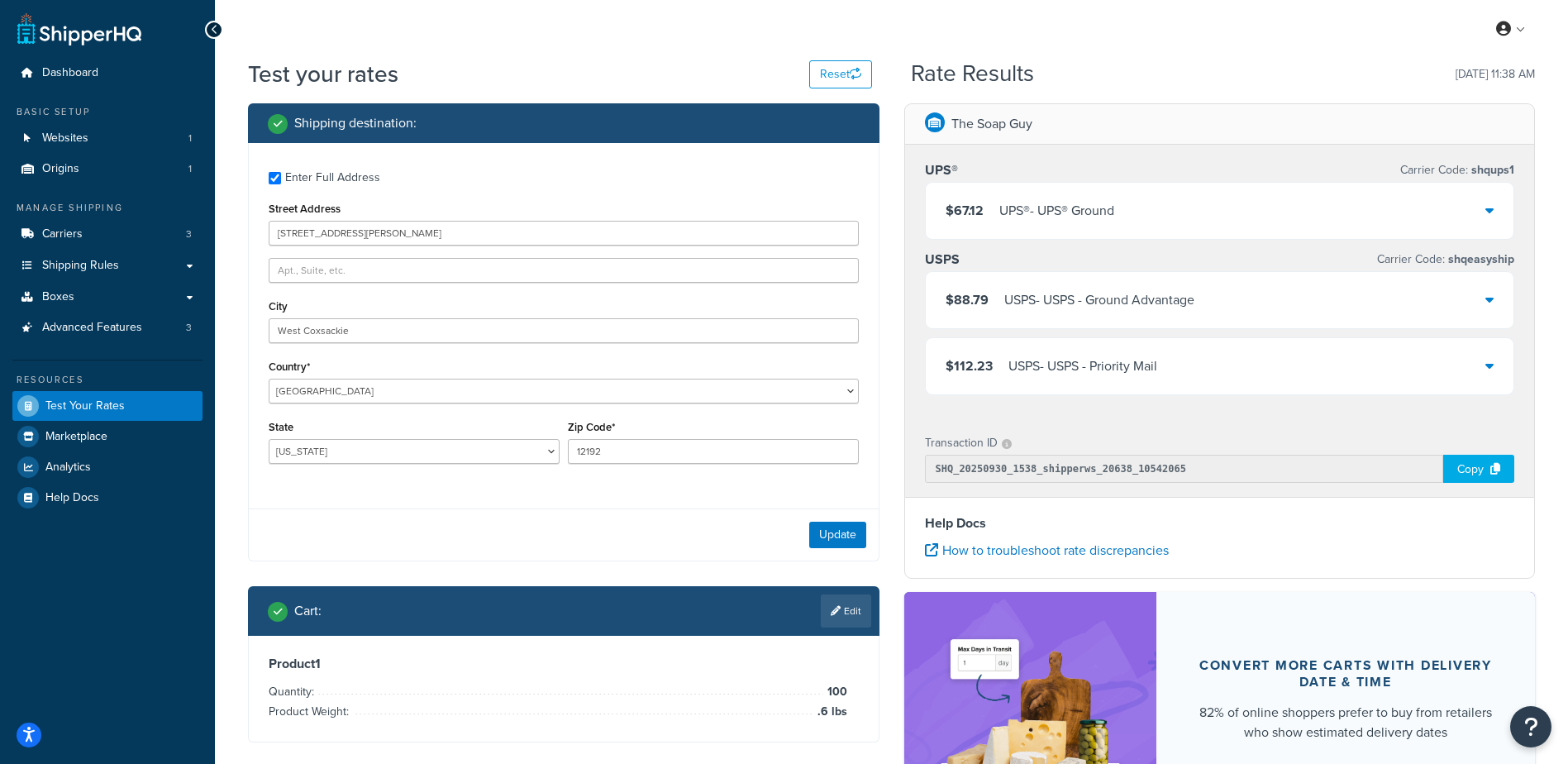
click at [1282, 325] on div "$88.79 USPS - USPS - Ground Advantage" at bounding box center [1220, 300] width 588 height 56
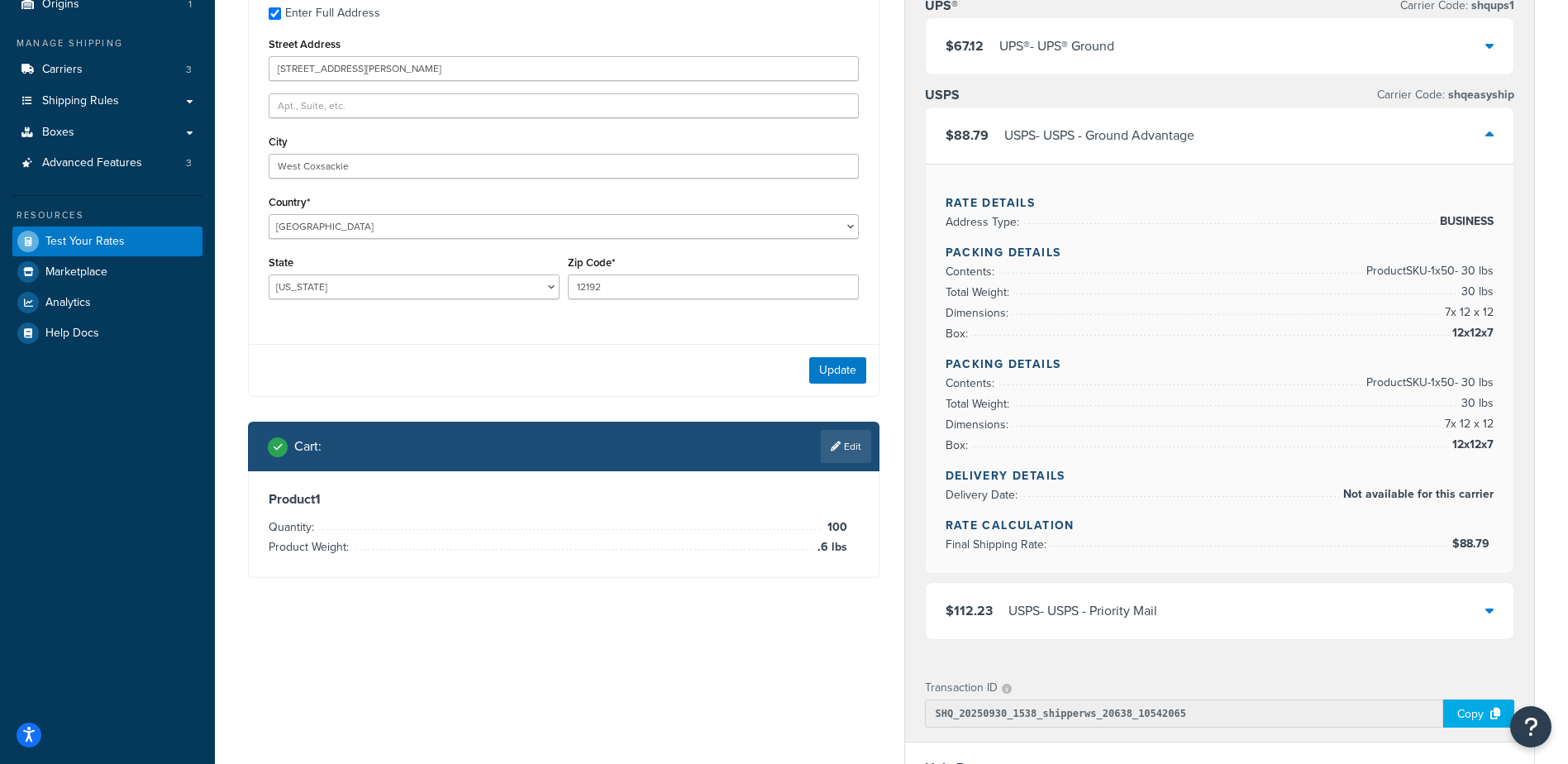
scroll to position [165, 0]
click at [1210, 139] on div "$88.79 USPS - USPS - Ground Advantage" at bounding box center [1220, 134] width 588 height 56
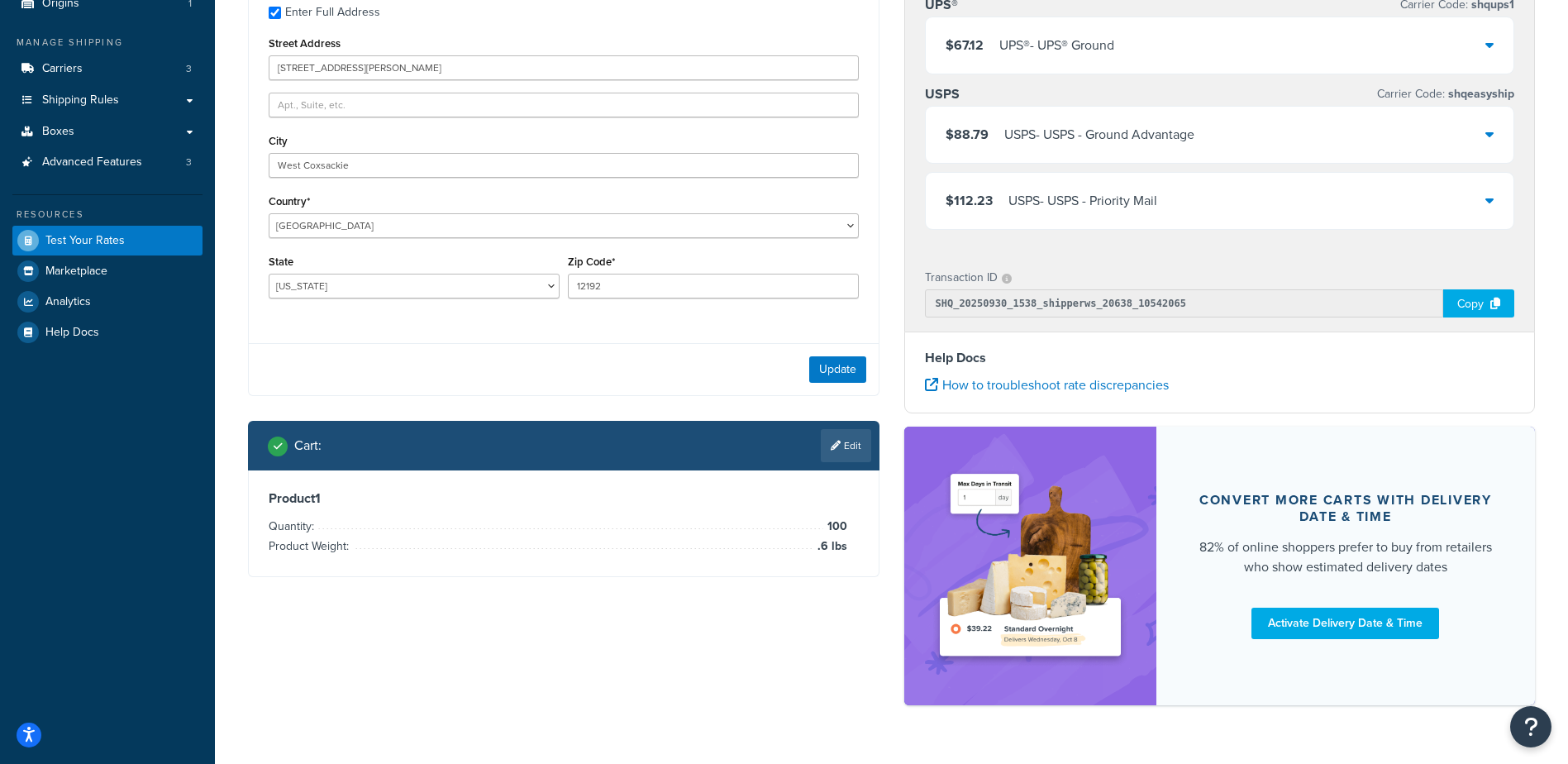
click at [1246, 97] on div "USPS Carrier Code: shqeasyship" at bounding box center [1220, 93] width 590 height 23
click at [1216, 140] on div "$88.79 USPS - USPS - Ground Advantage" at bounding box center [1220, 134] width 588 height 56
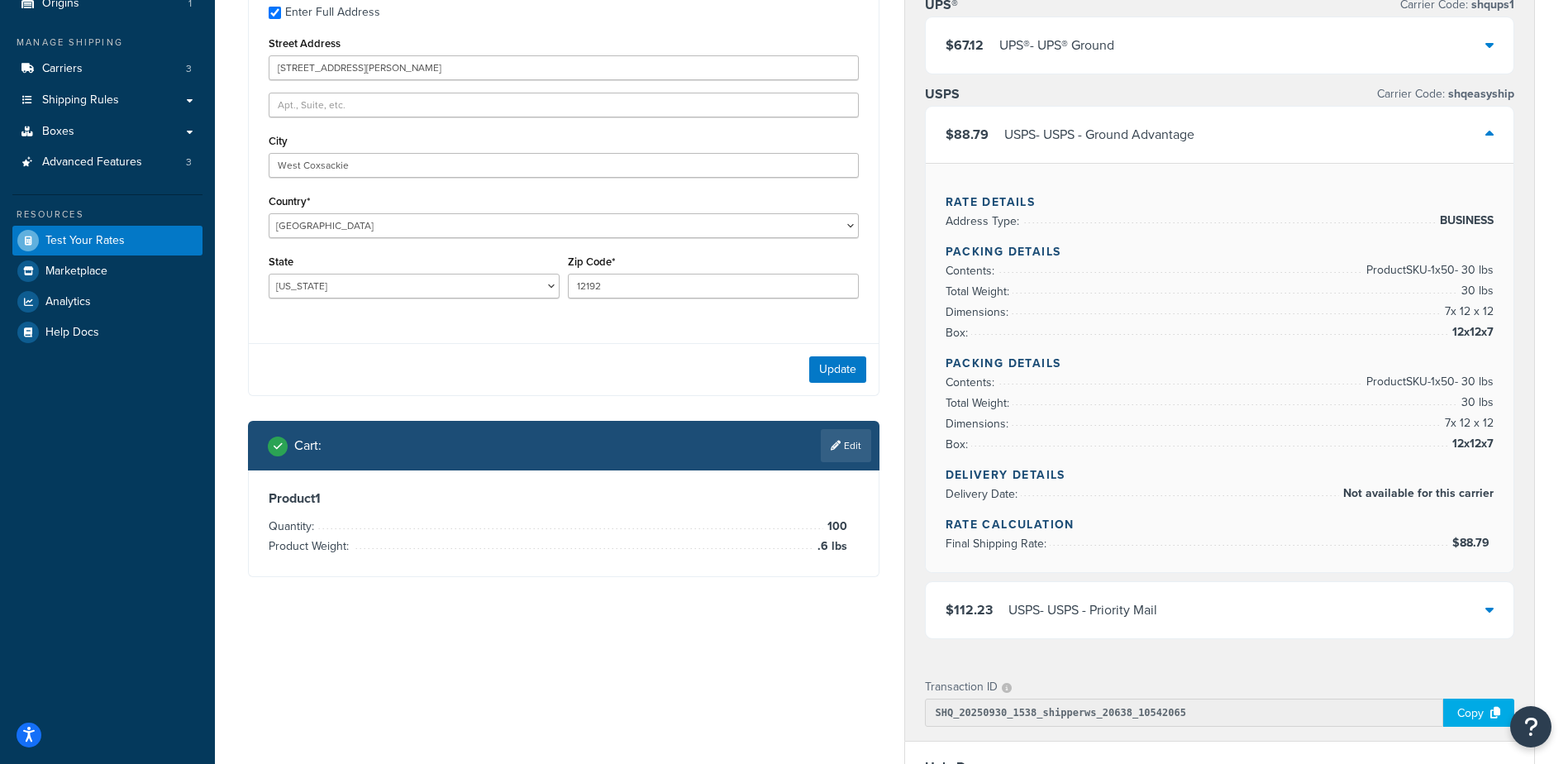
scroll to position [82, 0]
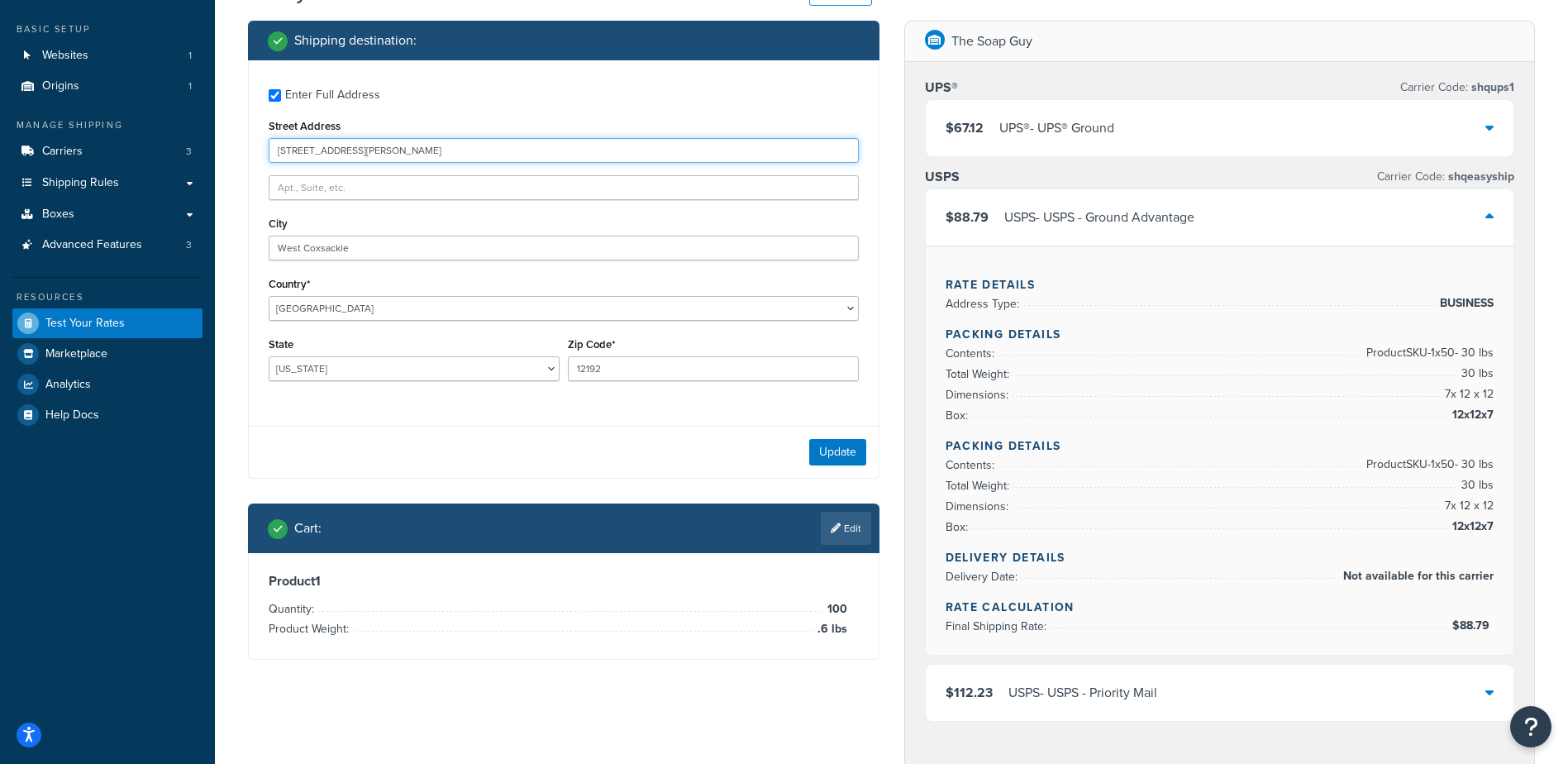
drag, startPoint x: 319, startPoint y: 140, endPoint x: 191, endPoint y: 134, distance: 128.1
click at [191, 133] on div "Dashboard Basic Setup Websites 1 Origins 1 Manage Shipping Carriers 3 Shipping …" at bounding box center [784, 607] width 1568 height 1379
type input "394 Pruett Rd"
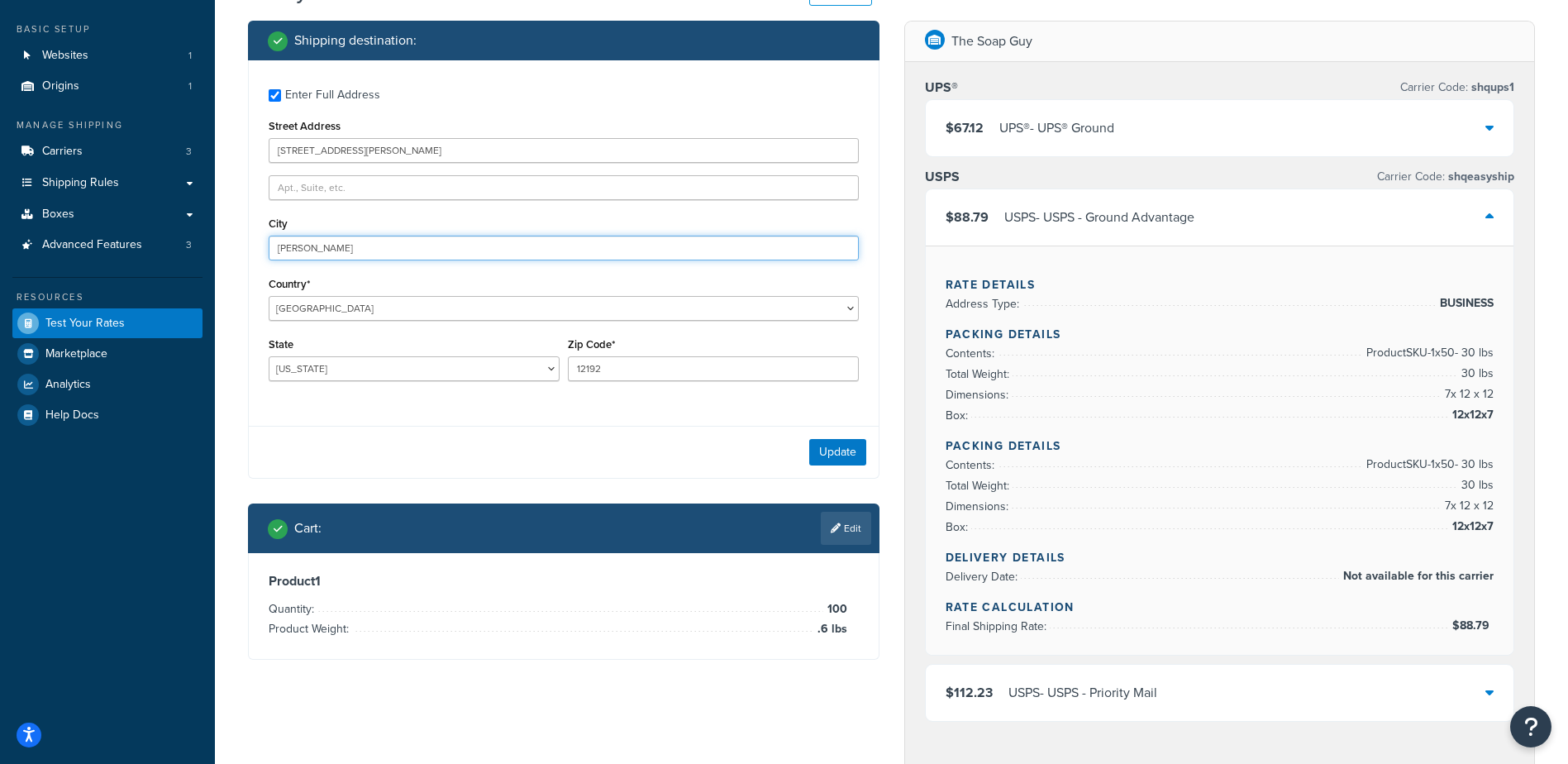
type input "Dickson"
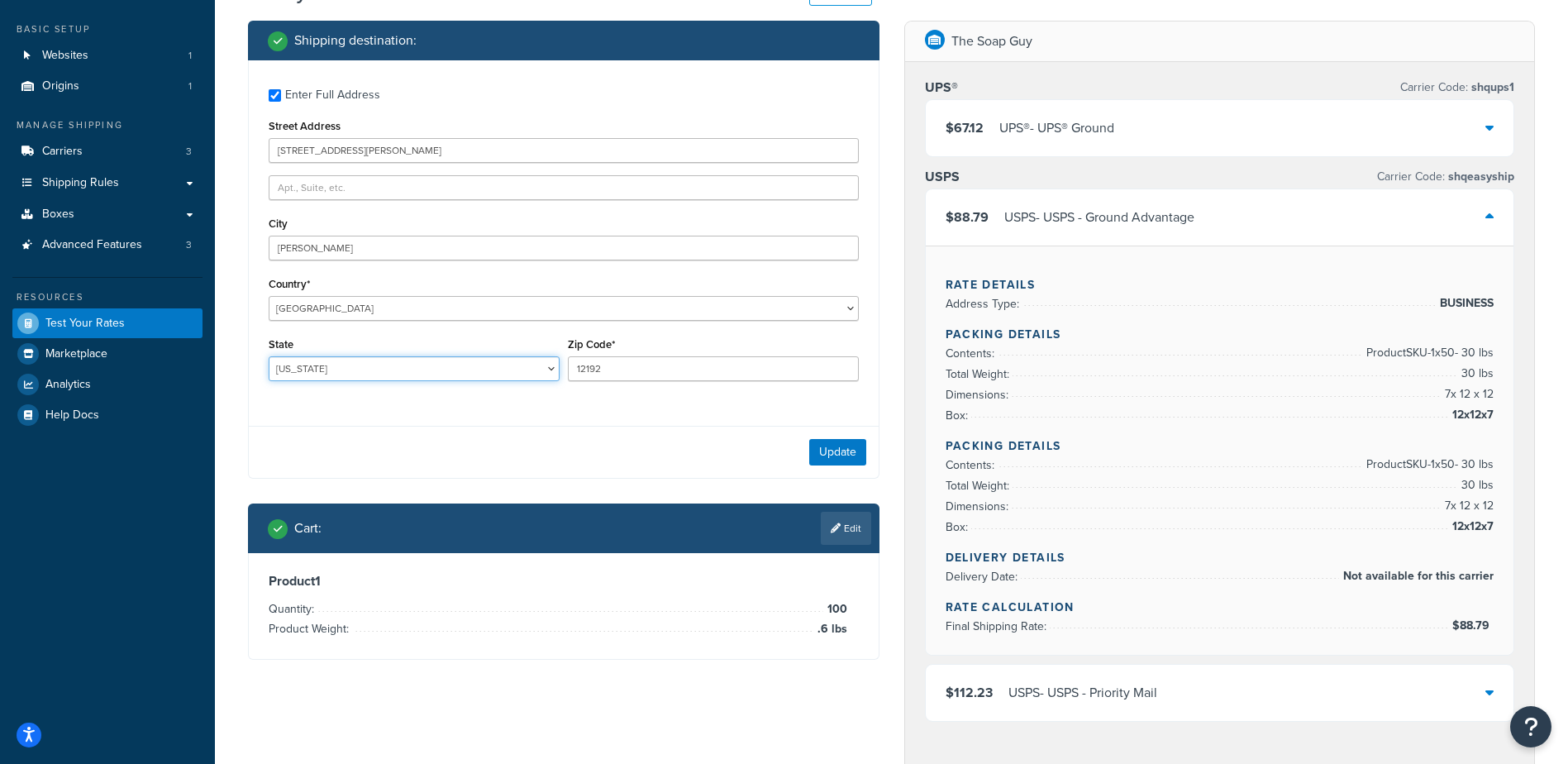
select select "TN"
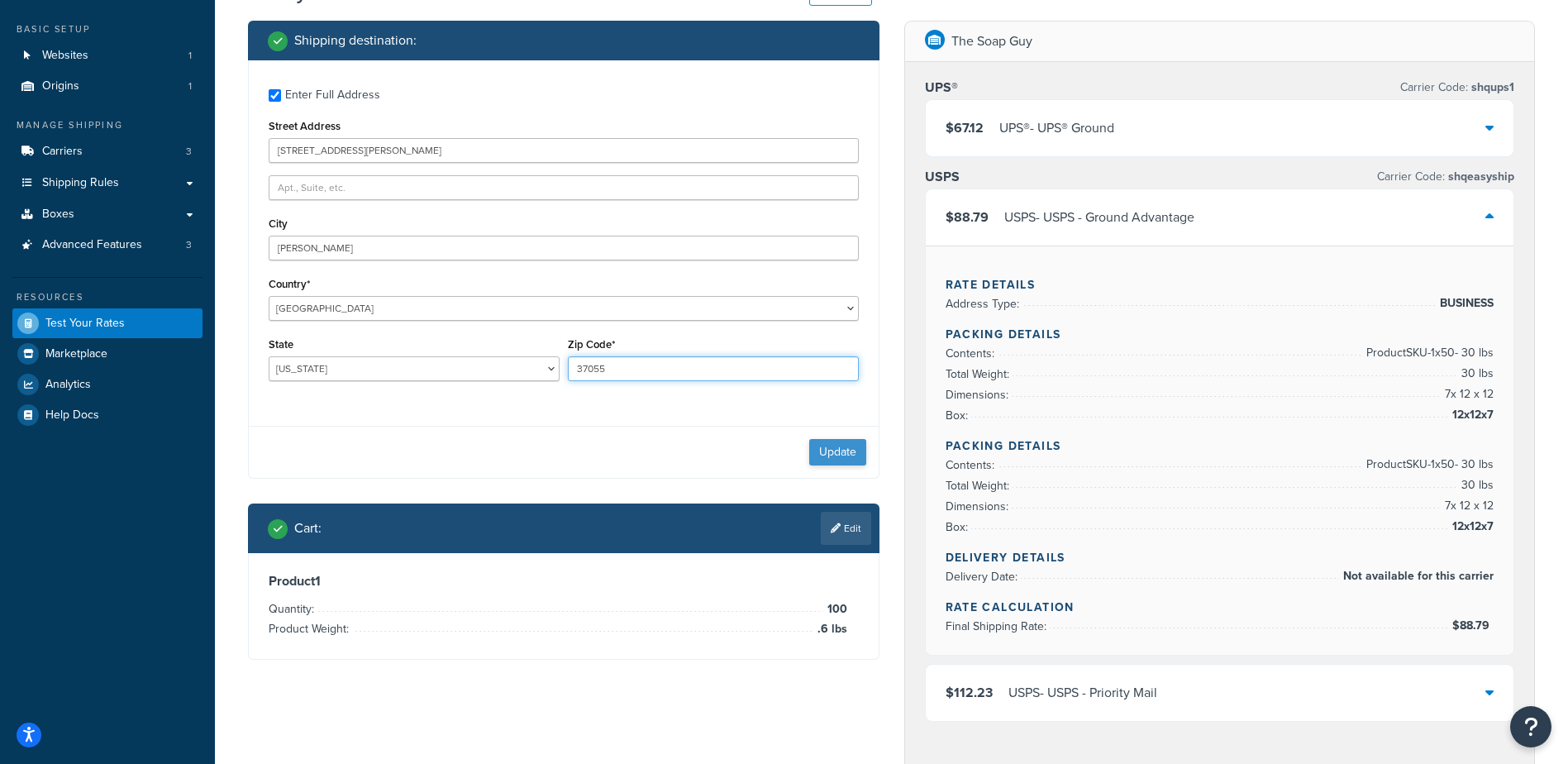
type input "37055"
click at [831, 453] on button "Update" at bounding box center [837, 452] width 57 height 26
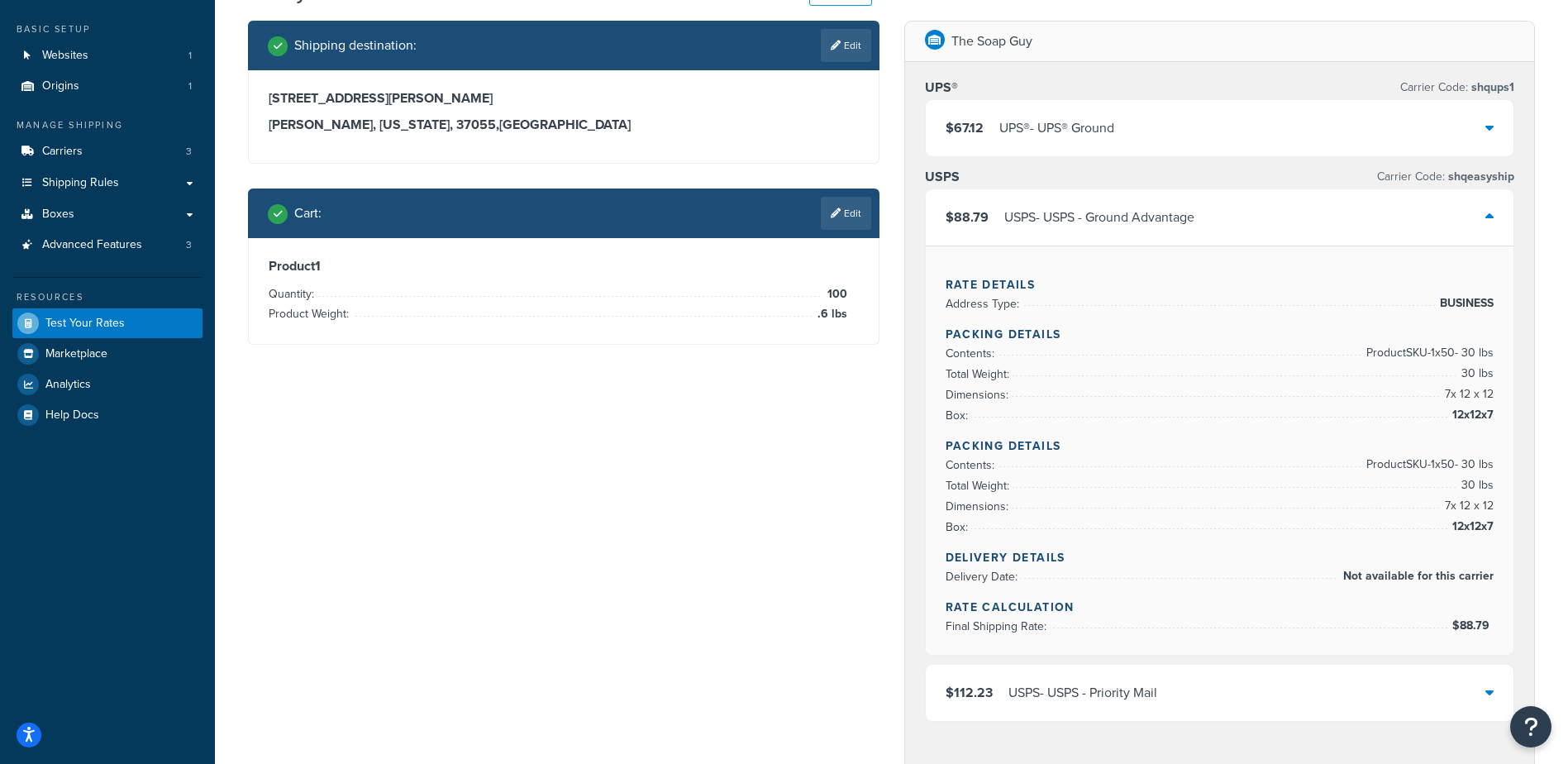
scroll to position [0, 0]
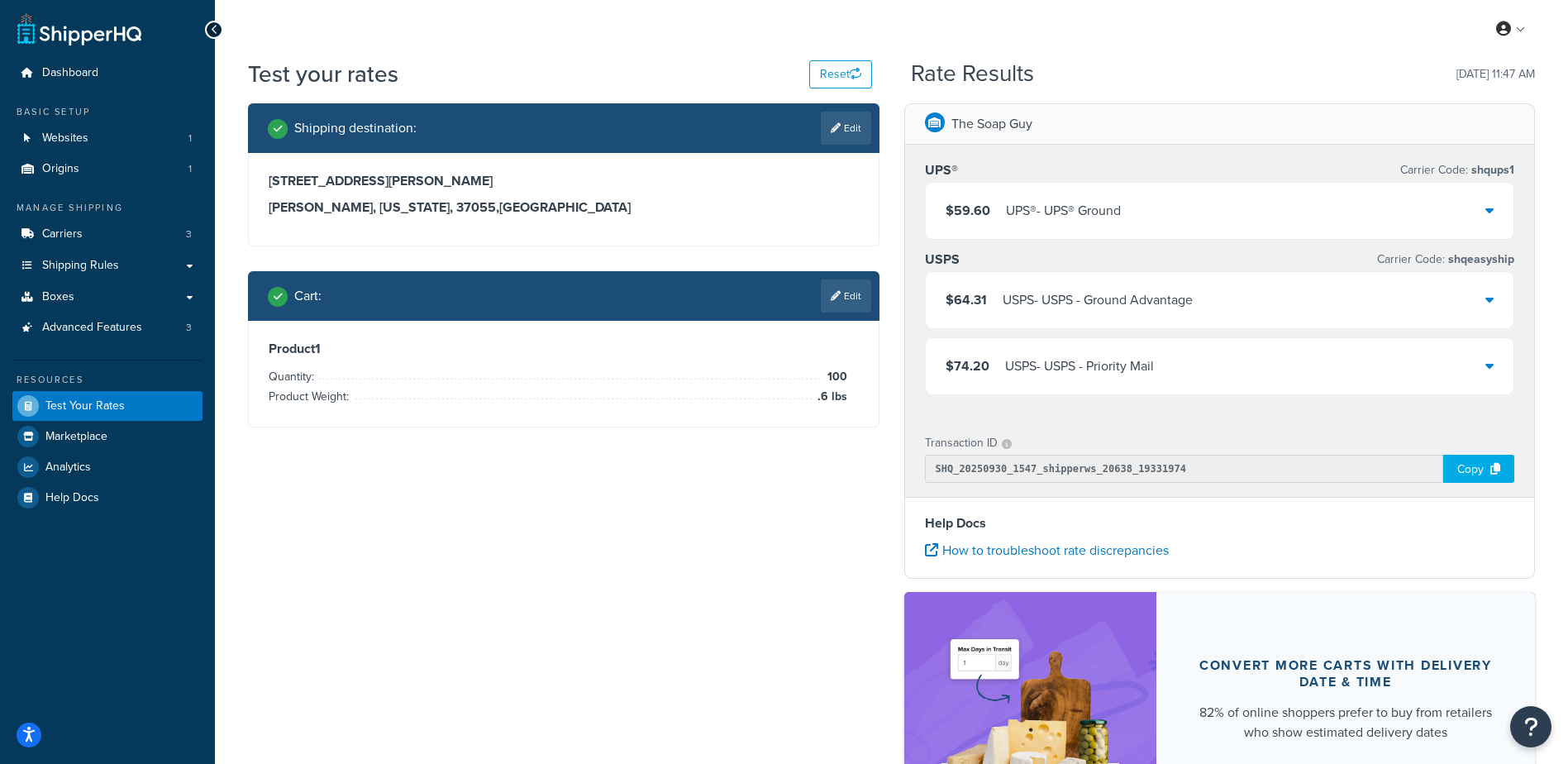
click at [1092, 219] on div "UPS® - UPS® Ground" at bounding box center [1063, 210] width 115 height 23
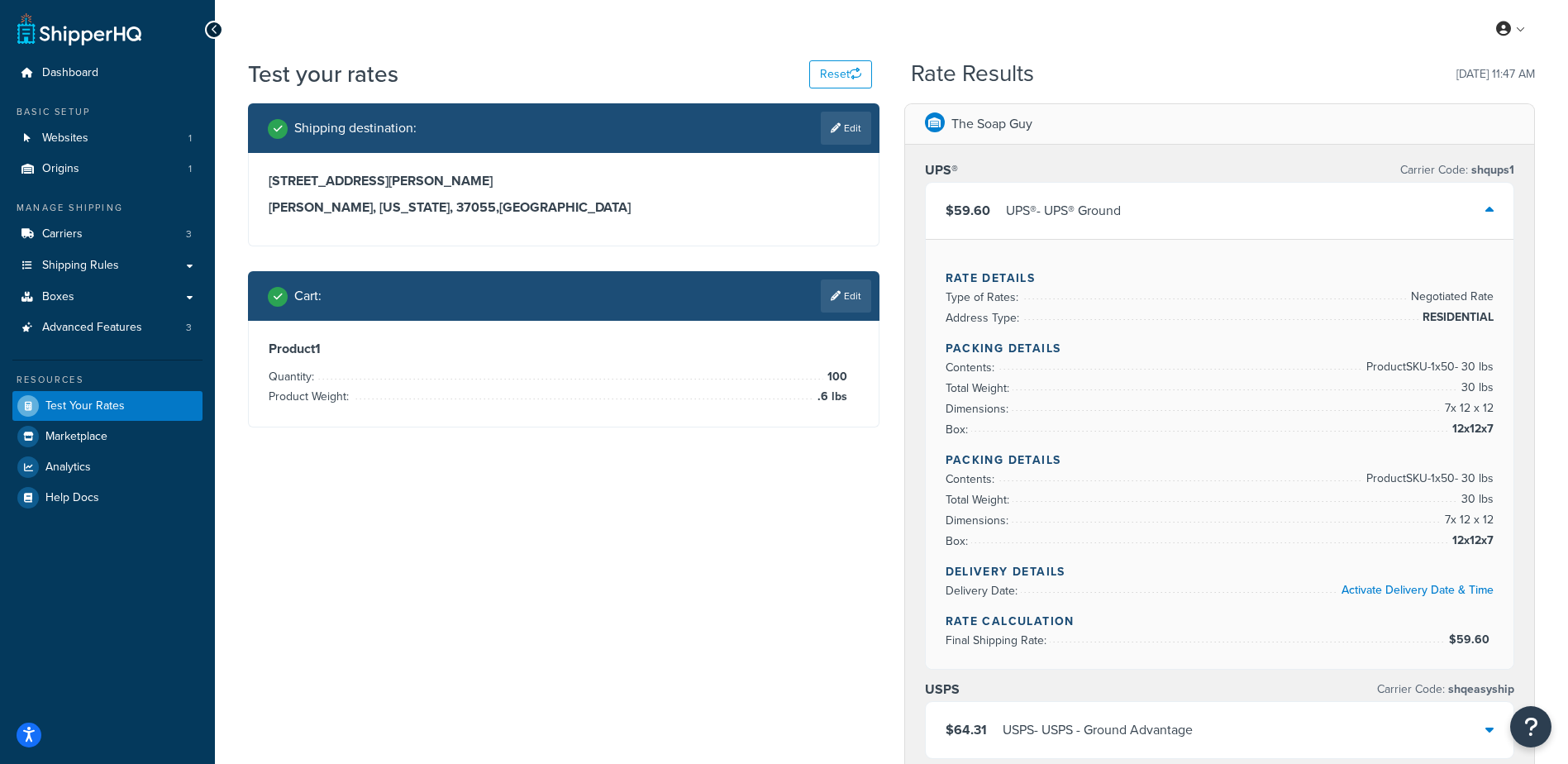
click at [1146, 221] on div "$59.60 UPS® - UPS® Ground" at bounding box center [1220, 211] width 588 height 56
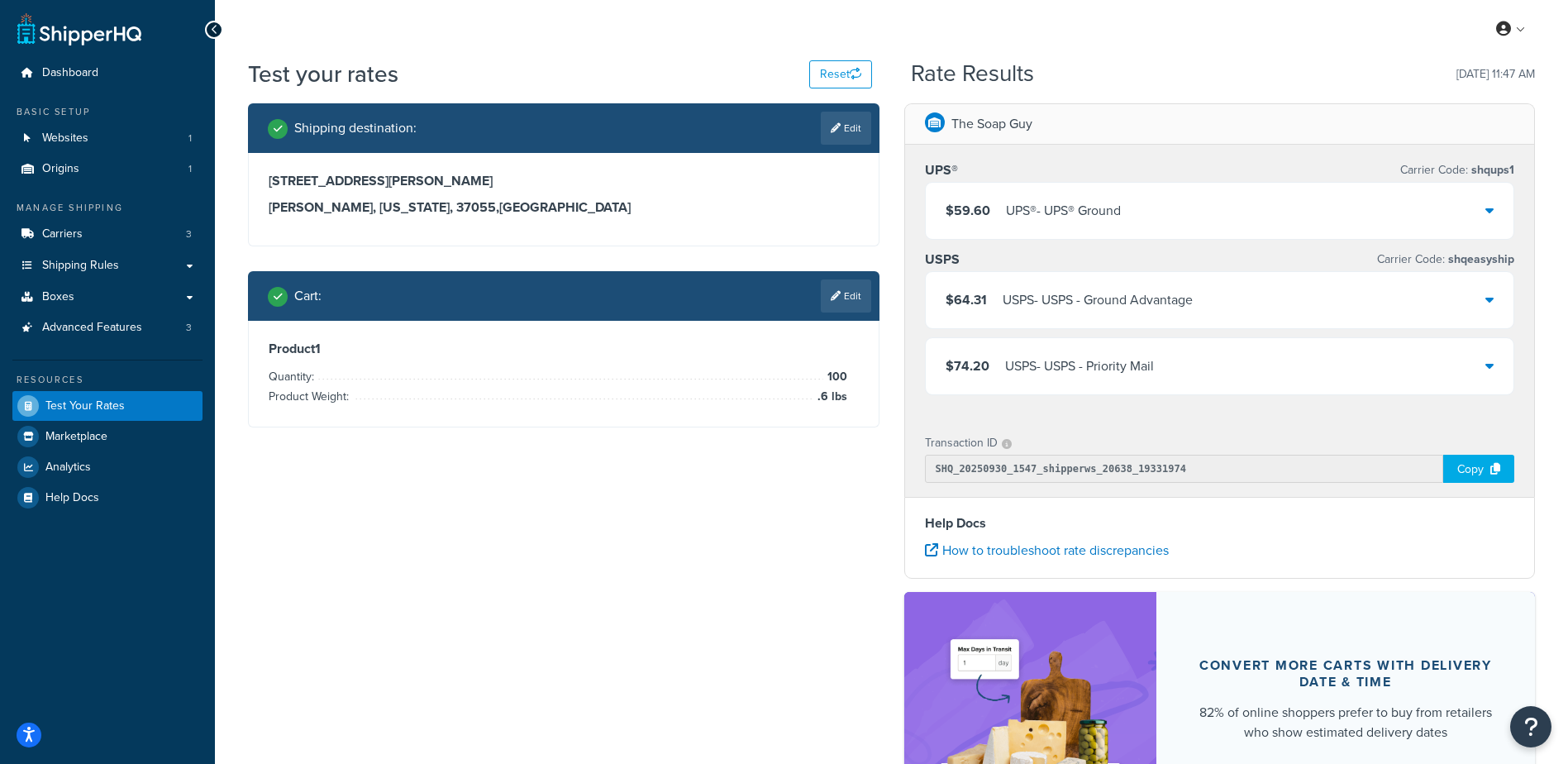
click at [995, 232] on div "$59.60 UPS® - UPS® Ground" at bounding box center [1220, 211] width 588 height 56
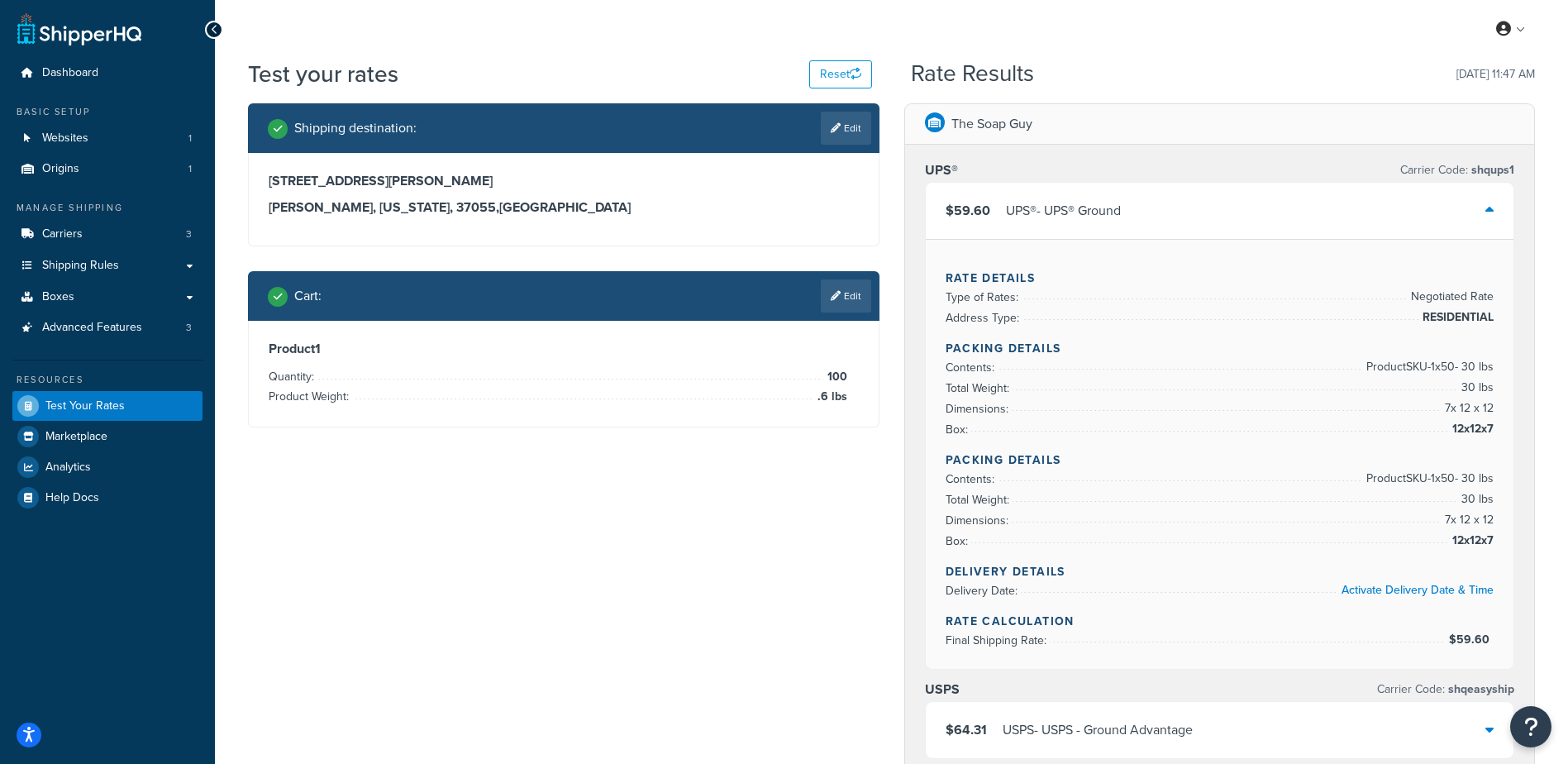
click at [1066, 211] on div "UPS® - UPS® Ground" at bounding box center [1063, 210] width 115 height 23
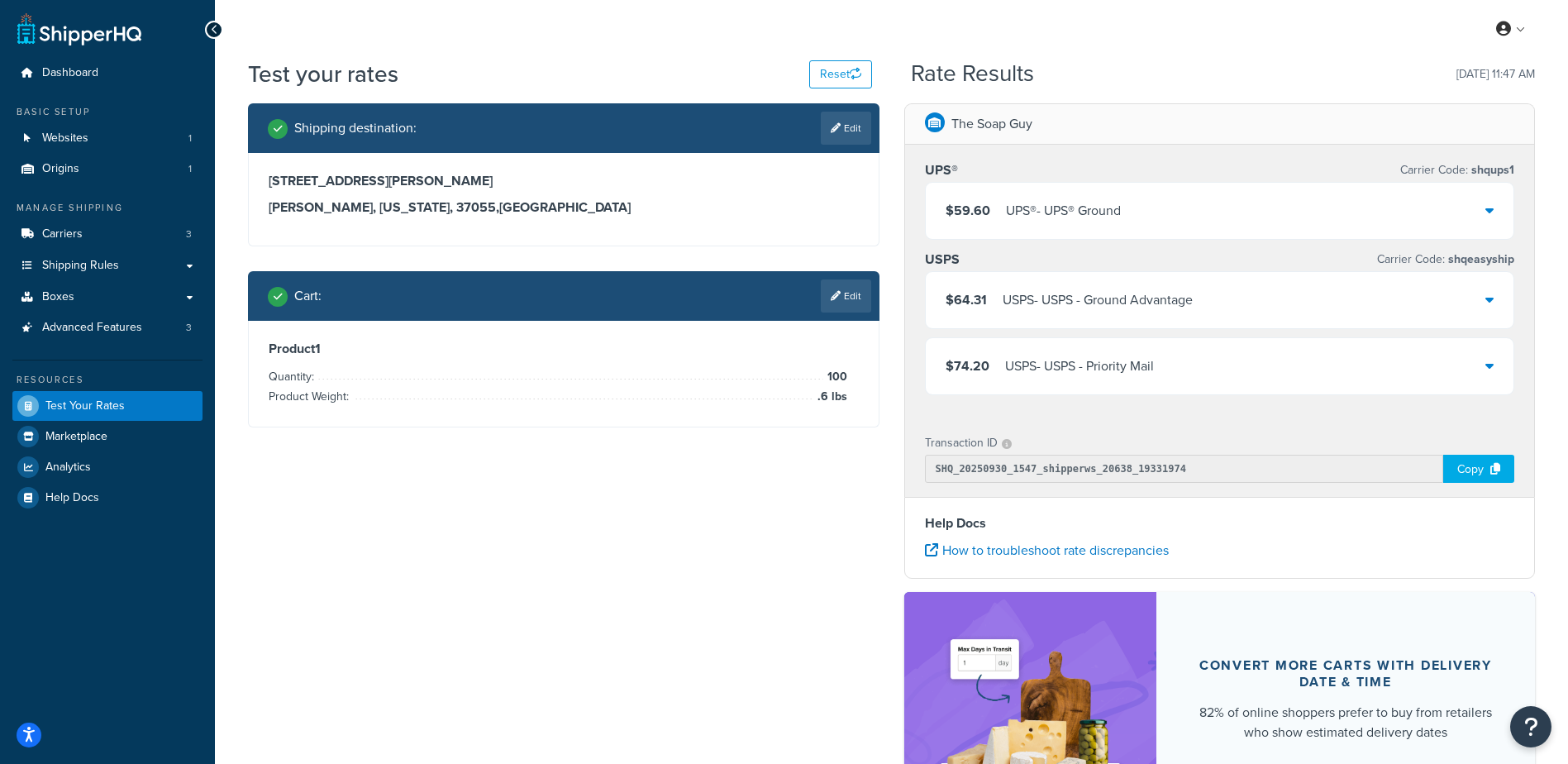
drag, startPoint x: 860, startPoint y: 118, endPoint x: 770, endPoint y: 142, distance: 93.1
click at [861, 119] on link "Edit" at bounding box center [846, 127] width 50 height 33
select select "TN"
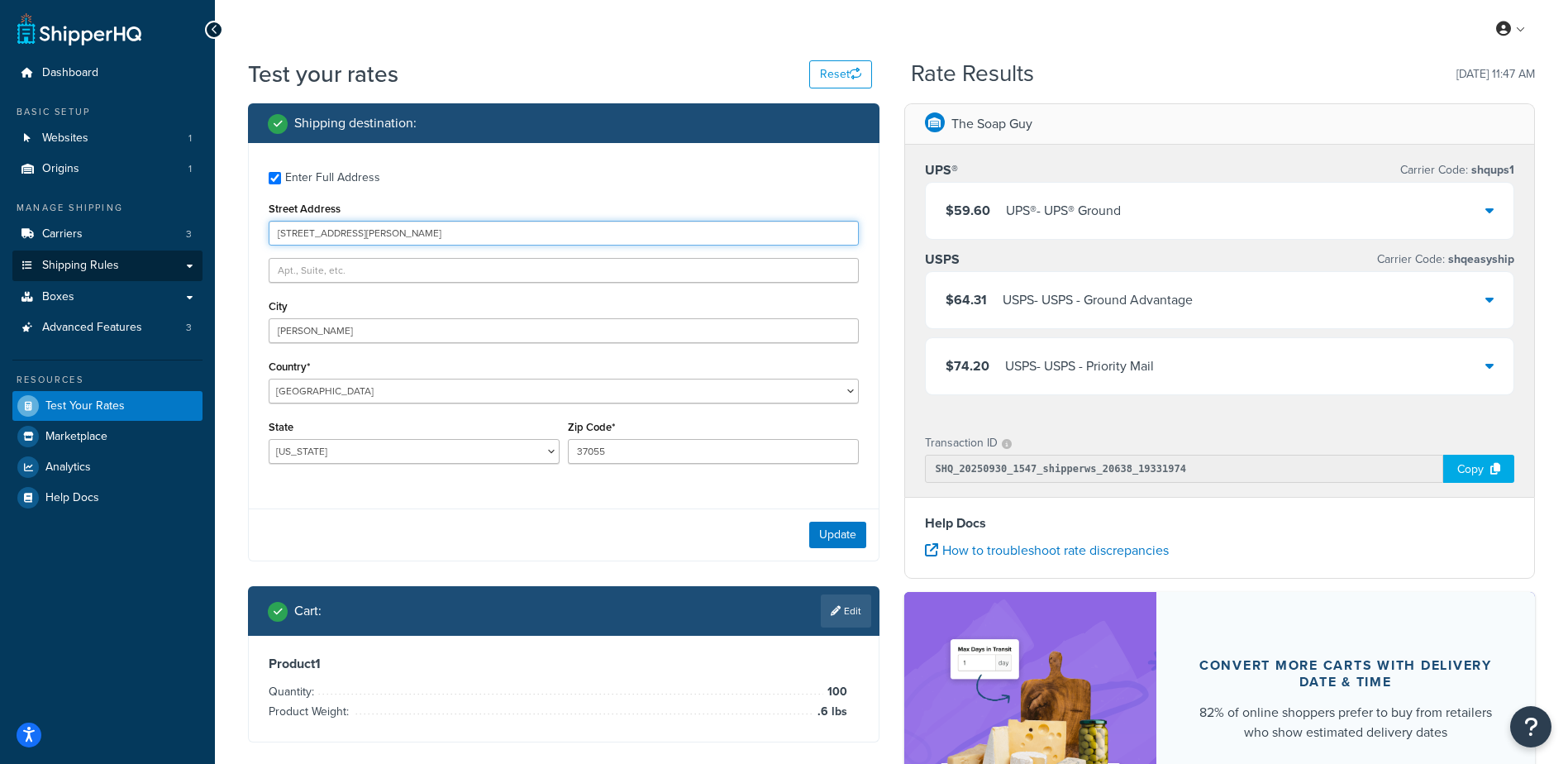
drag, startPoint x: 375, startPoint y: 238, endPoint x: 168, endPoint y: 255, distance: 207.7
click at [183, 249] on div "Dashboard Basic Setup Websites 1 Origins 1 Manage Shipping Carriers 3 Shipping …" at bounding box center [784, 485] width 1568 height 969
type input "11112N County Road A"
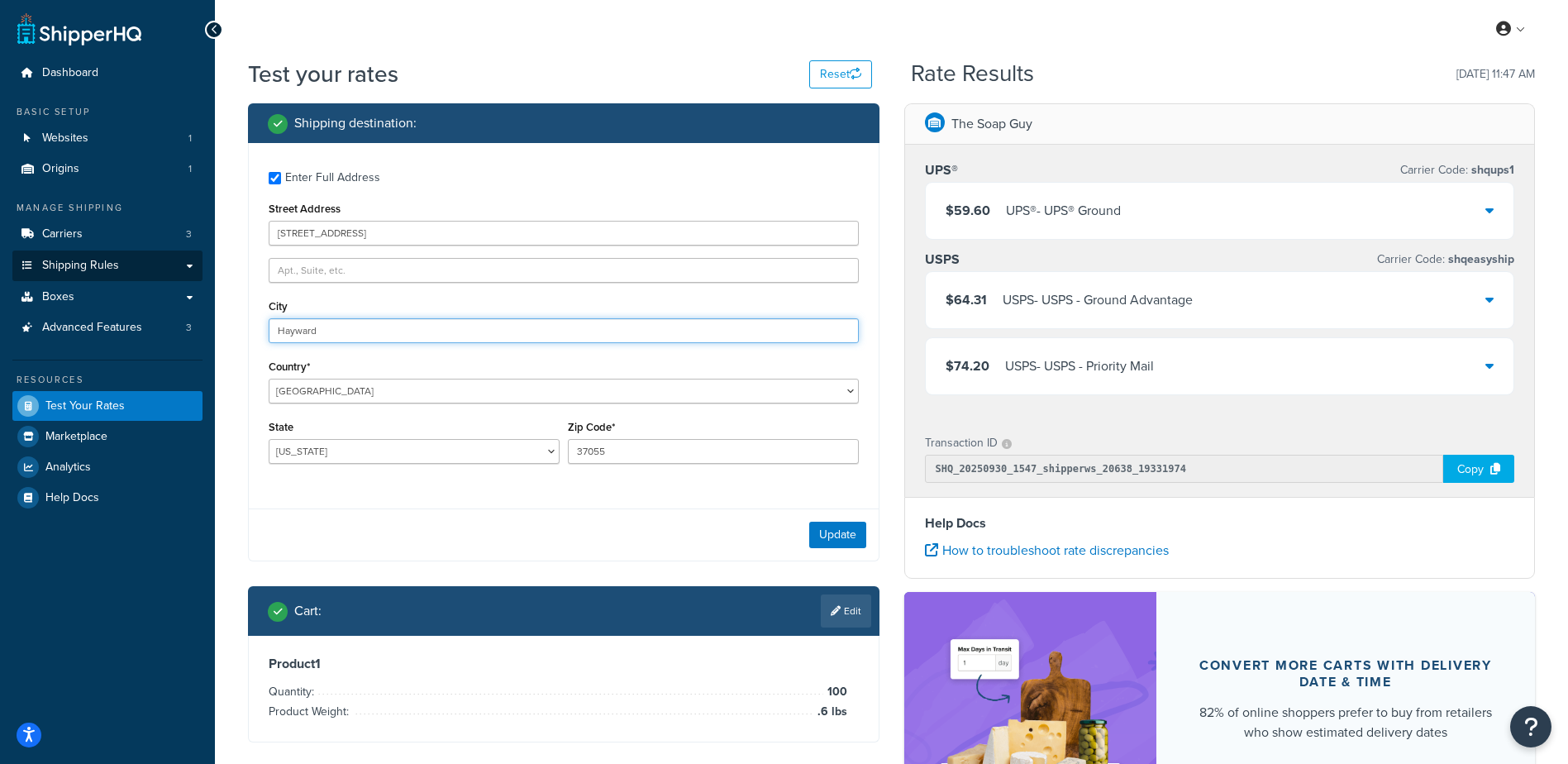
type input "Hayward"
select select "WI"
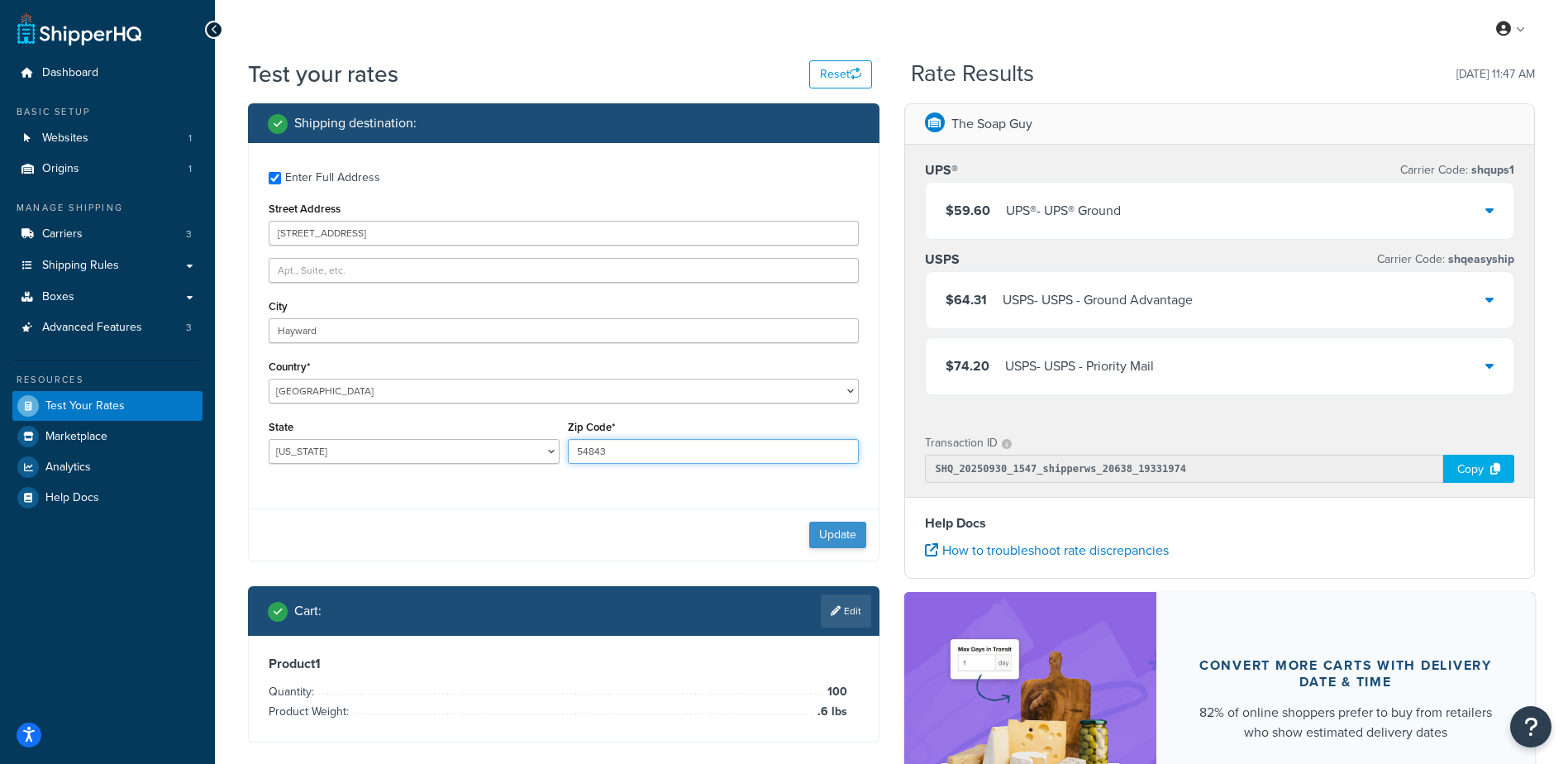
type input "54843"
click at [830, 527] on button "Update" at bounding box center [837, 534] width 57 height 26
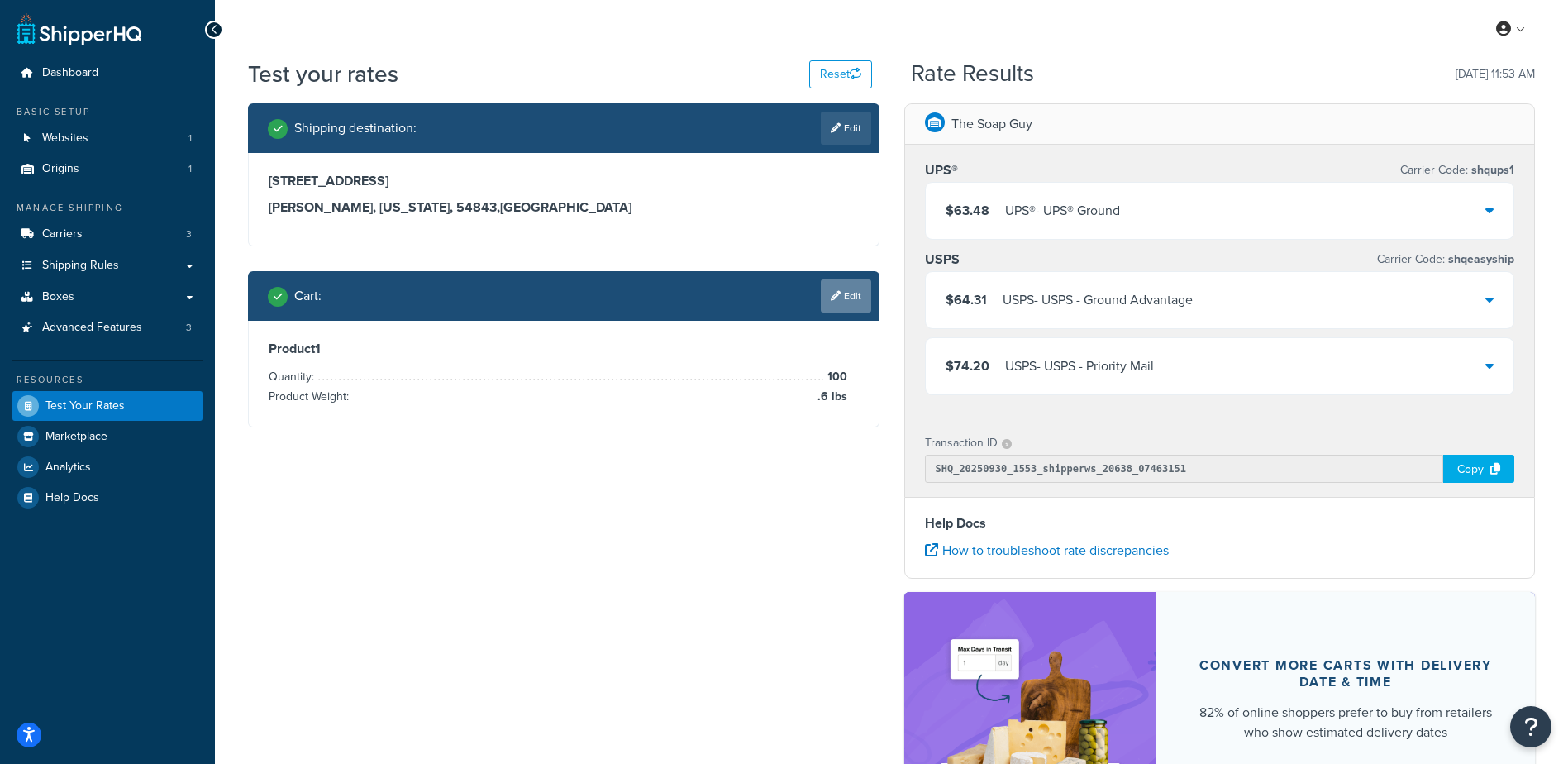
click at [853, 300] on link "Edit" at bounding box center [846, 295] width 50 height 33
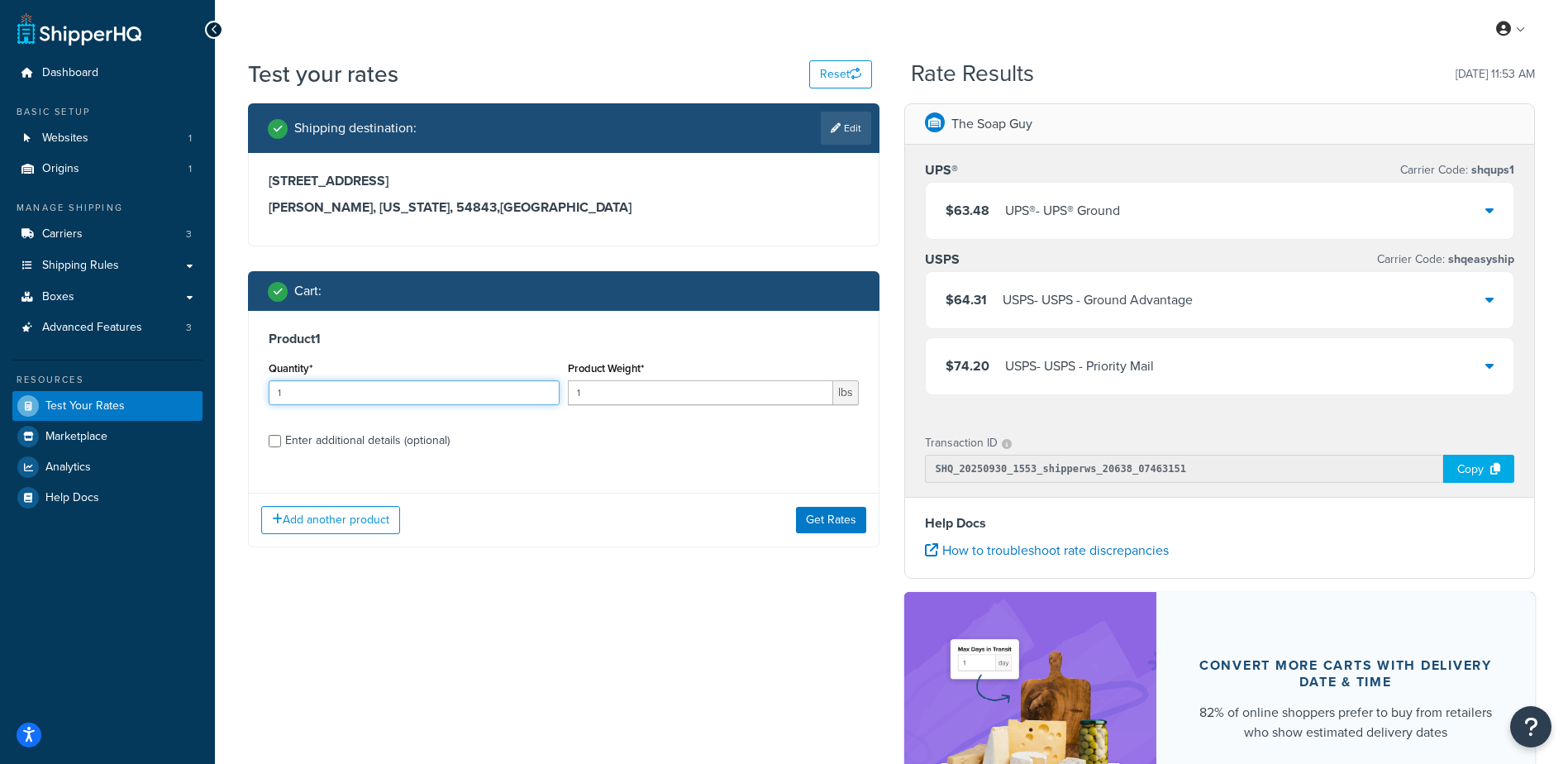
drag, startPoint x: 360, startPoint y: 379, endPoint x: 173, endPoint y: 376, distance: 187.0
click at [173, 376] on div "Dashboard Basic Setup Websites 1 Origins 1 Manage Shipping Carriers 3 Shipping …" at bounding box center [784, 485] width 1568 height 969
type input "100"
type input ".12"
click at [827, 509] on button "Get Rates" at bounding box center [830, 519] width 70 height 26
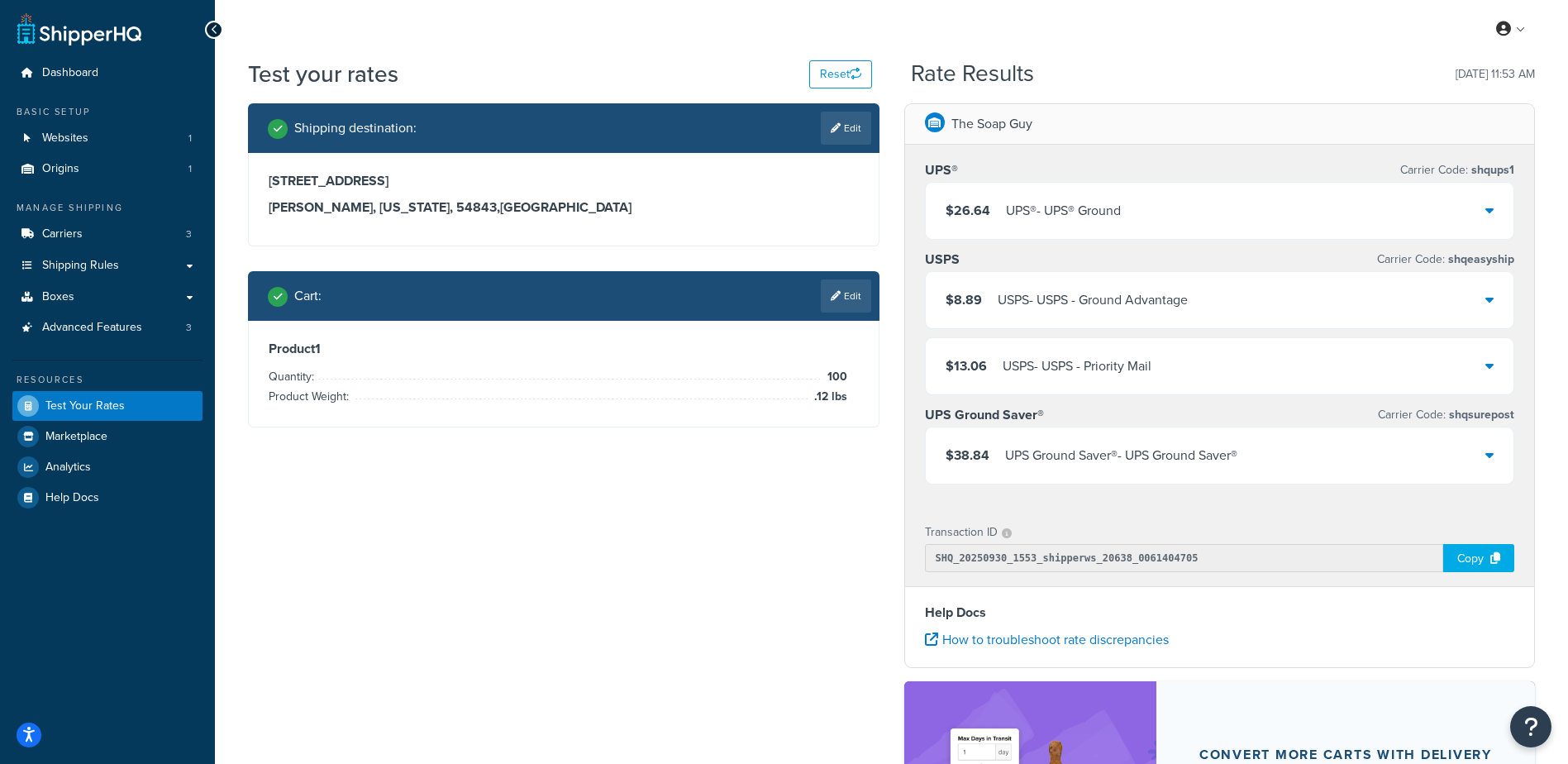
click at [551, 202] on h3 "Hayward, Wisconsin, 54843 , United States" at bounding box center [564, 207] width 590 height 17
click at [1275, 223] on div "$26.64 UPS® - UPS® Ground" at bounding box center [1220, 211] width 588 height 56
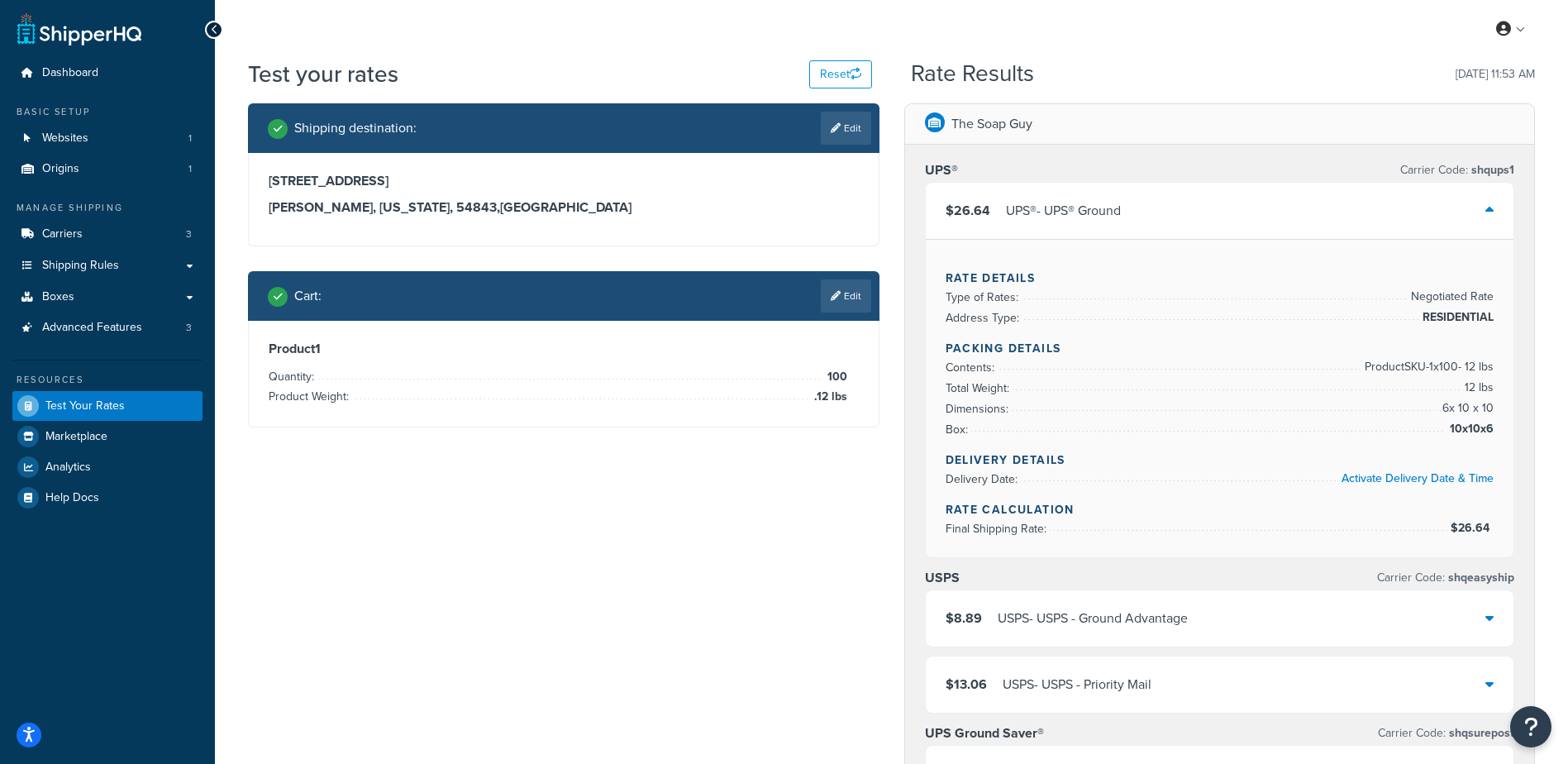
click at [1271, 227] on div "$26.64 UPS® - UPS® Ground" at bounding box center [1220, 211] width 588 height 56
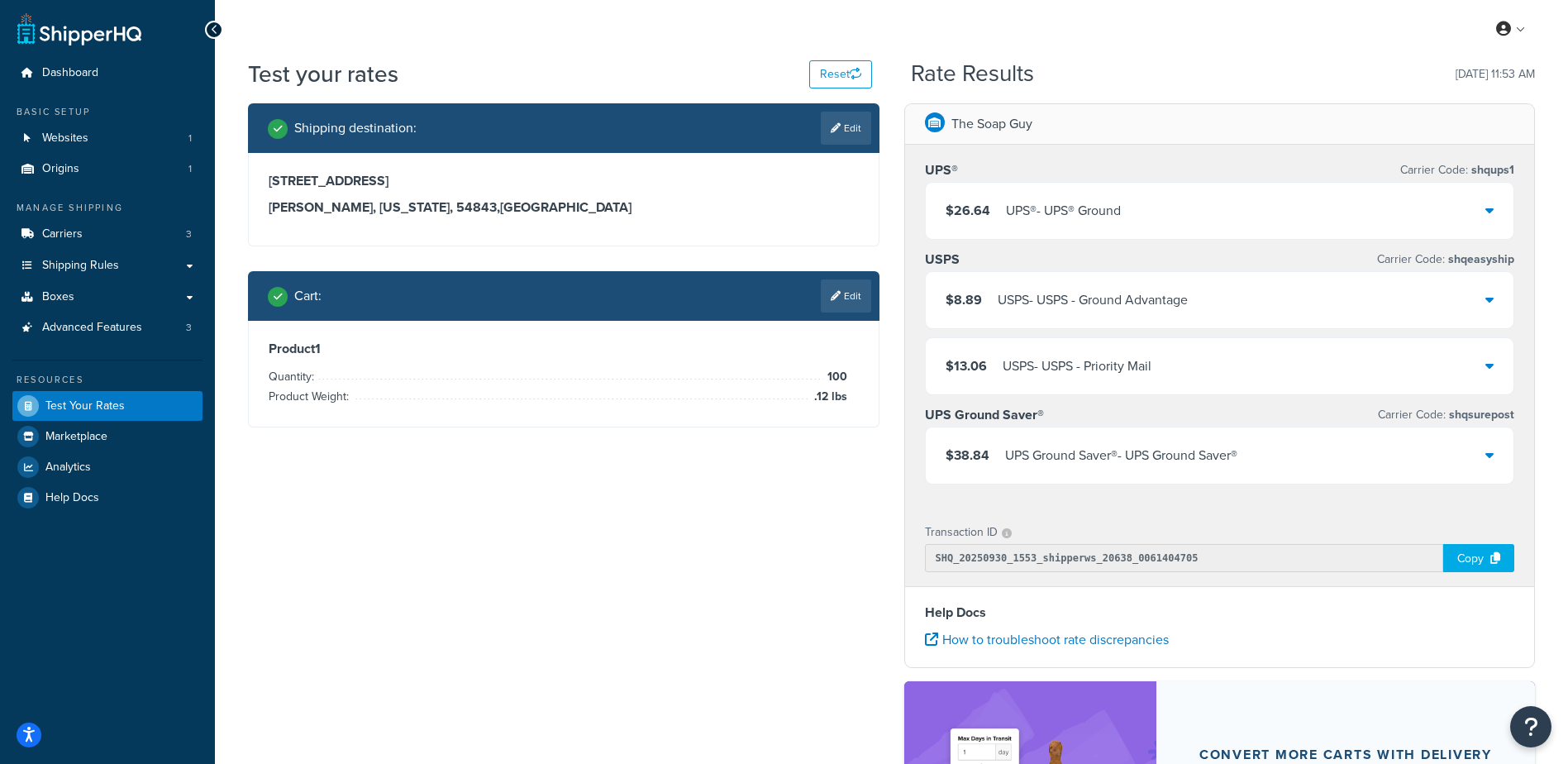
click at [826, 134] on link "Edit" at bounding box center [846, 127] width 50 height 33
select select "WI"
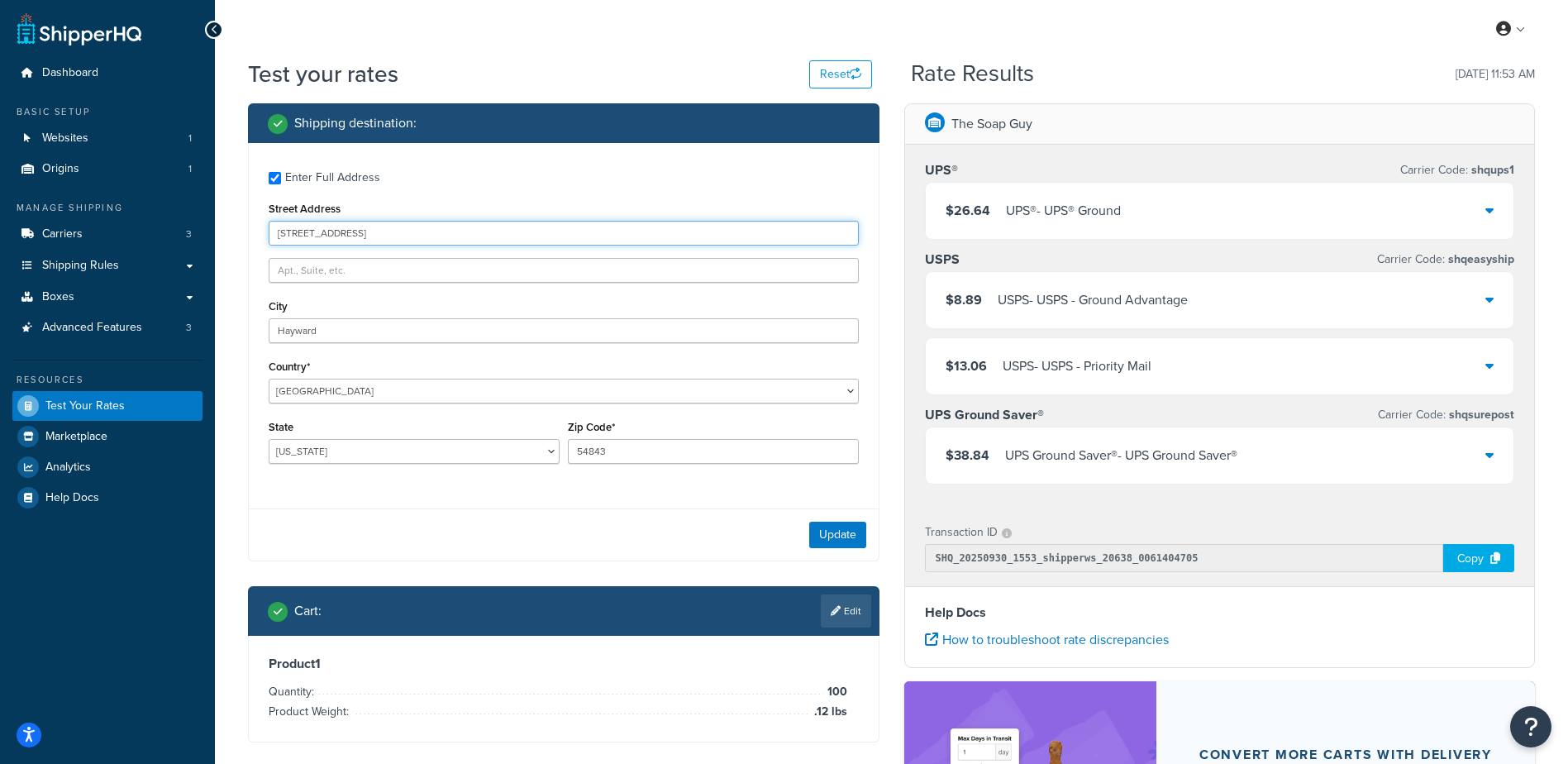
drag, startPoint x: 388, startPoint y: 234, endPoint x: 25, endPoint y: 204, distance: 364.2
click at [25, 204] on div "Dashboard Basic Setup Websites 1 Origins 1 Manage Shipping Carriers 3 Shipping …" at bounding box center [784, 530] width 1568 height 1059
type input "6551 Buck Mtn Rd"
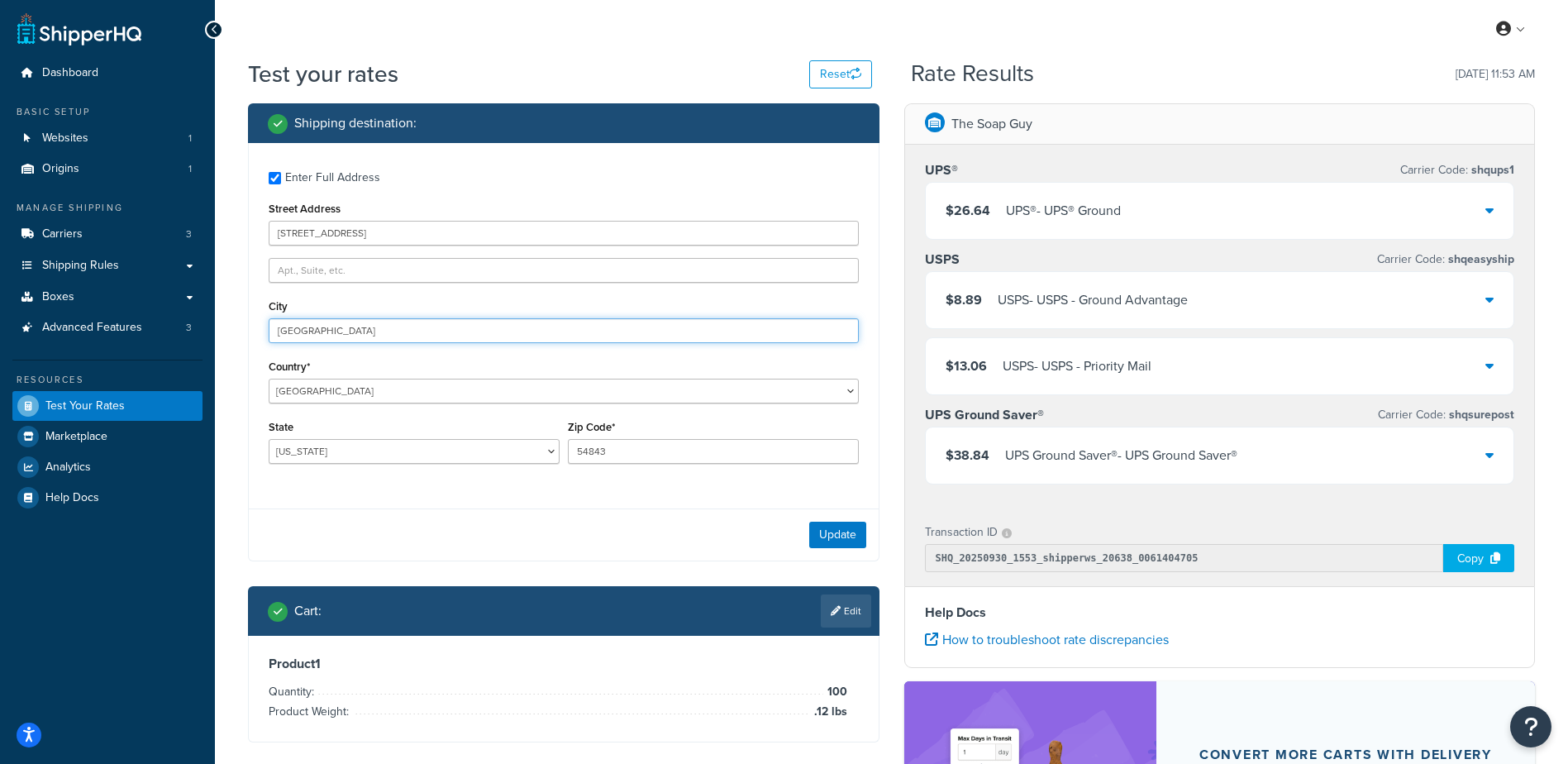
type input "Cookeville"
select select "TN"
type input "38506"
click at [509, 495] on div "Enter Full Address Street Address 6551 Buck Mtn Rd City Cookeville Country* Uni…" at bounding box center [563, 319] width 629 height 353
click at [836, 534] on button "Update" at bounding box center [837, 534] width 57 height 26
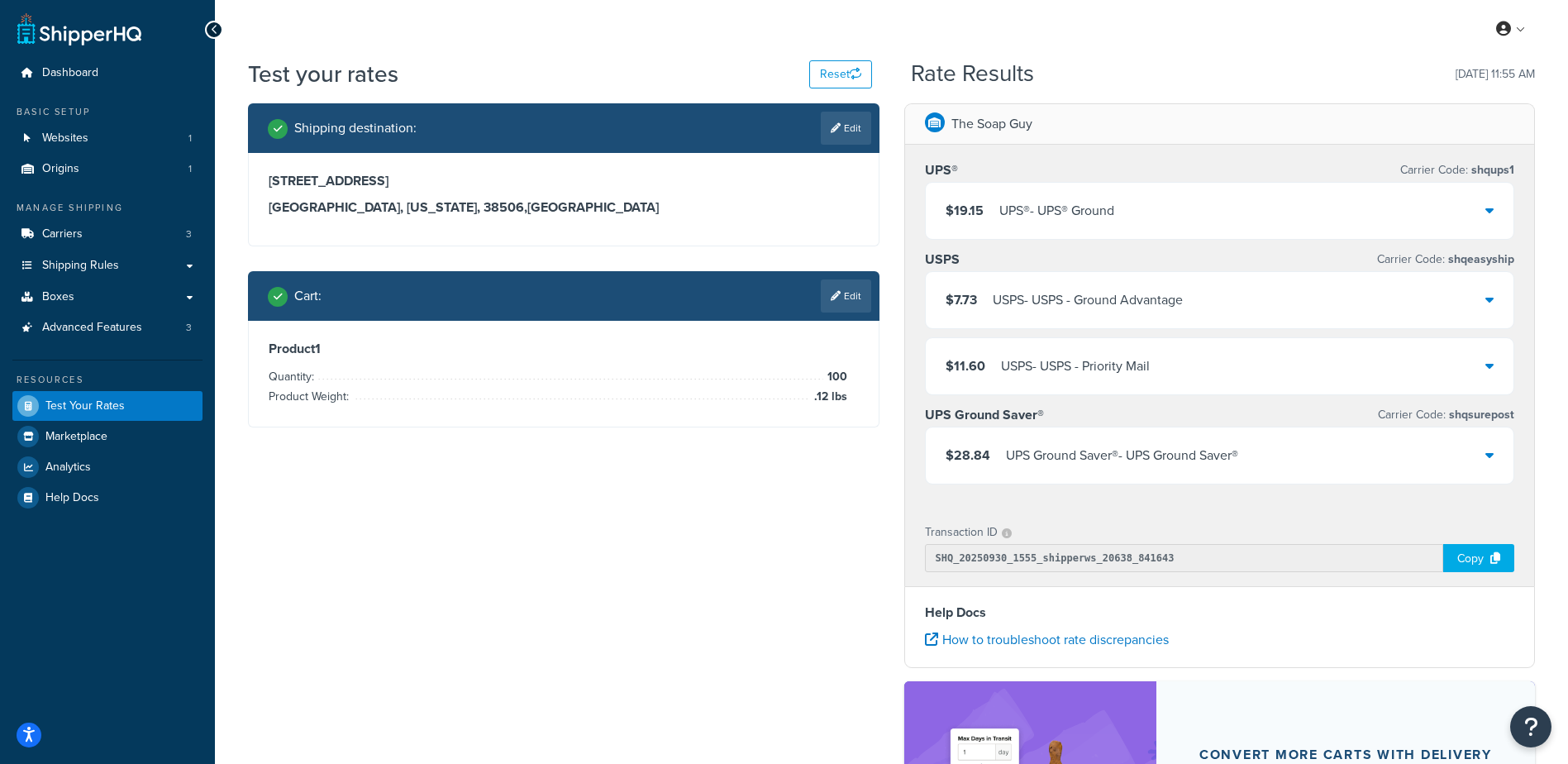
click at [790, 556] on div "Shipping destination : Edit 6551 Buck Mtn Rd Cookeville, Tennessee, 38506 , Uni…" at bounding box center [891, 540] width 1311 height 872
drag, startPoint x: 855, startPoint y: 281, endPoint x: 606, endPoint y: 262, distance: 249.7
click at [855, 282] on link "Edit" at bounding box center [846, 295] width 50 height 33
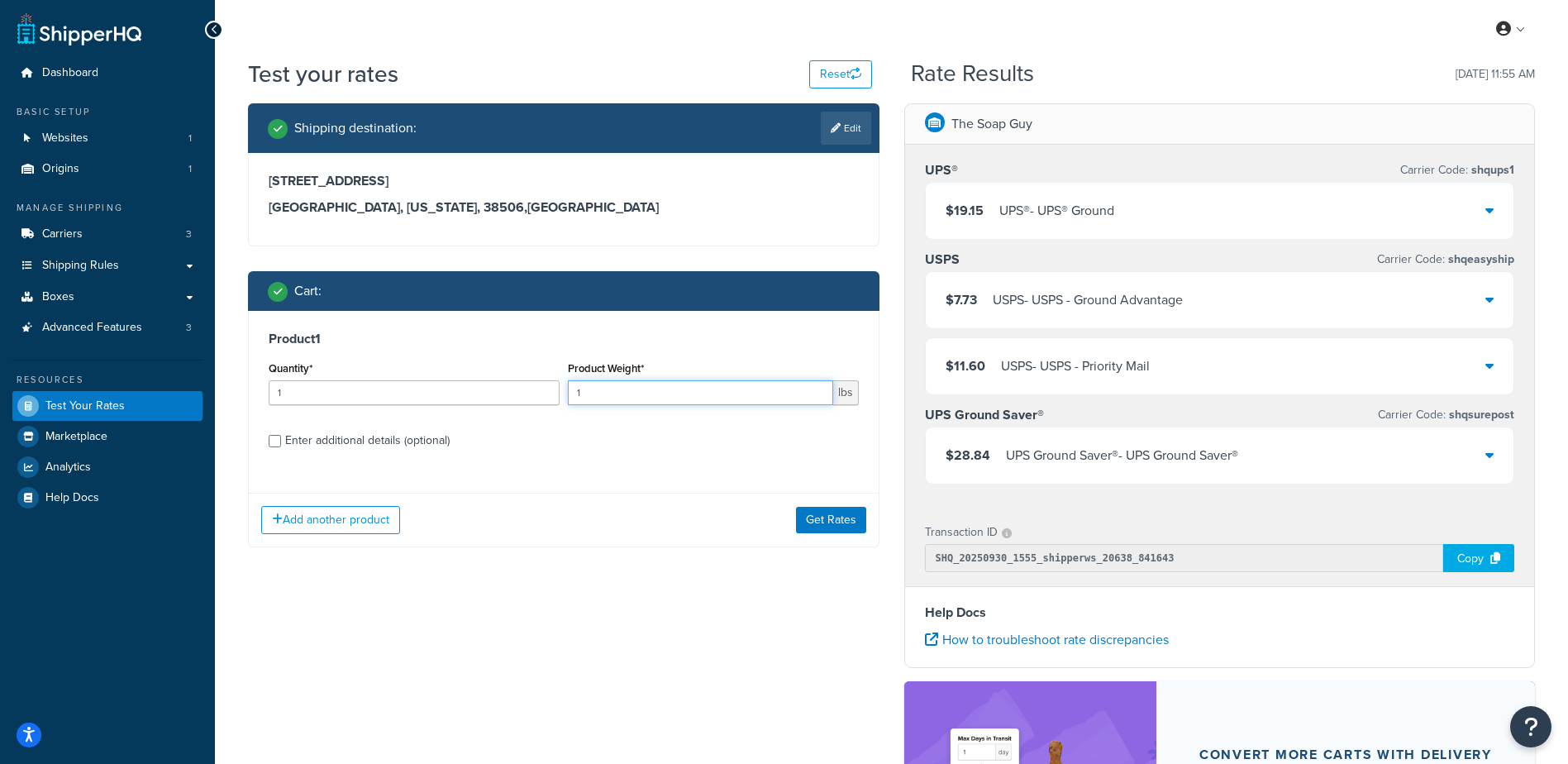
drag, startPoint x: 613, startPoint y: 391, endPoint x: 385, endPoint y: 388, distance: 228.0
click at [393, 387] on div "Quantity* 1 Product Weight* 1 lbs" at bounding box center [563, 387] width 599 height 61
drag, startPoint x: 223, startPoint y: 377, endPoint x: 219, endPoint y: 366, distance: 11.7
click at [215, 370] on div "Test your rates Reset Rate Results 09/30/2025, 11:55 AM Shipping destination : …" at bounding box center [891, 537] width 1353 height 959
type input "100"
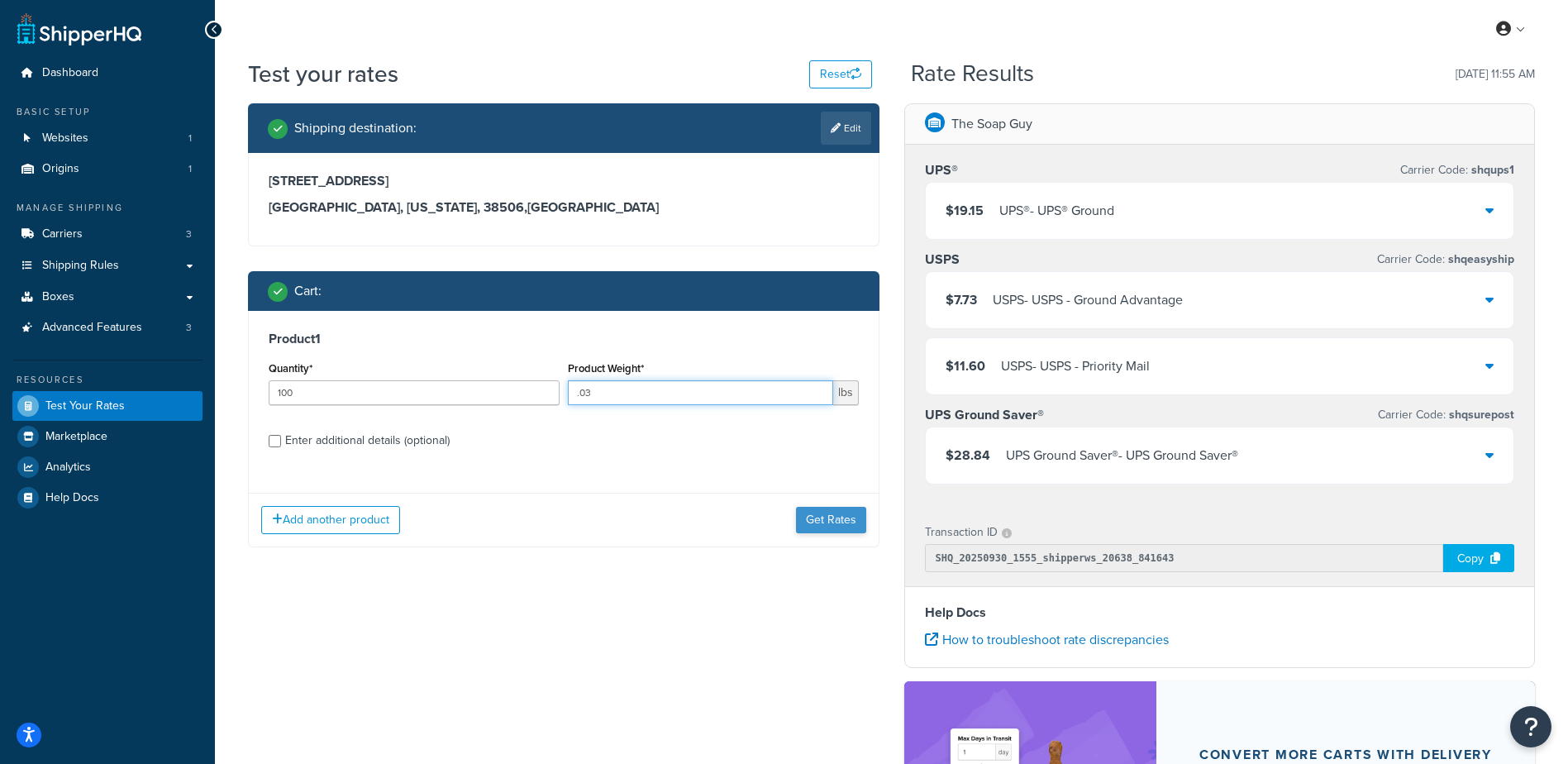
type input ".03"
click at [830, 517] on button "Get Rates" at bounding box center [830, 519] width 70 height 26
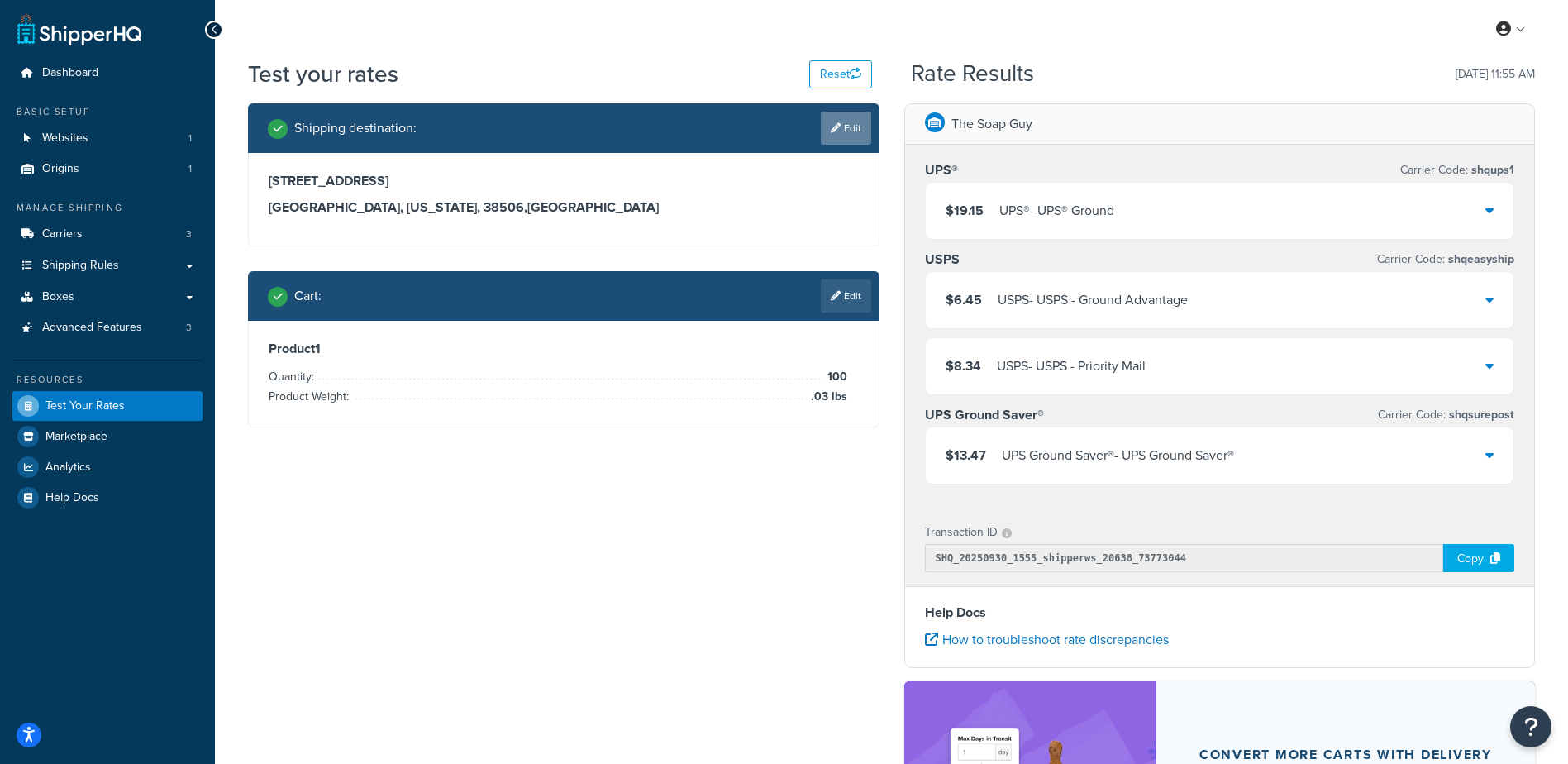
click at [857, 127] on link "Edit" at bounding box center [846, 127] width 50 height 33
select select "TN"
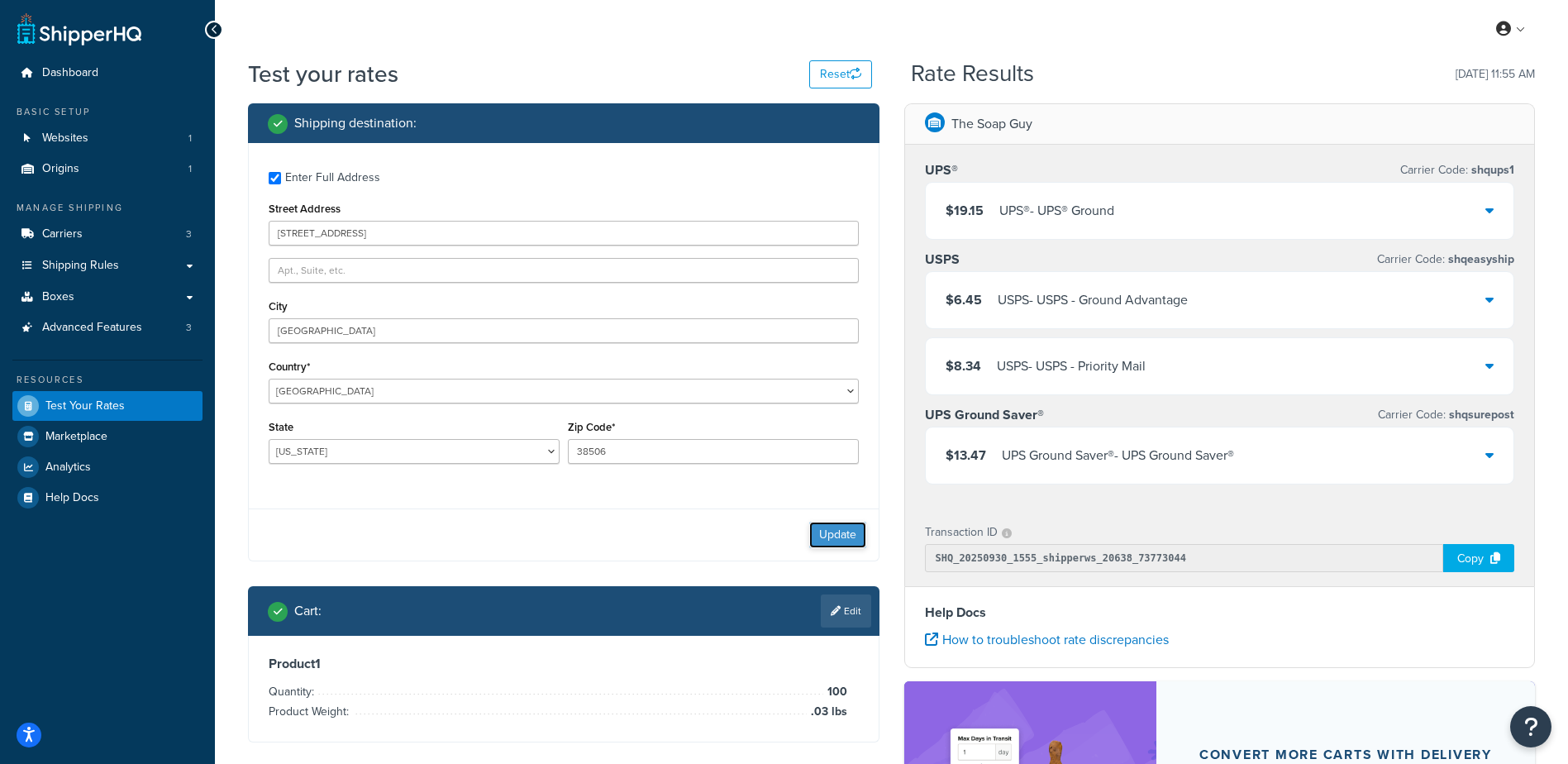
click at [842, 543] on button "Update" at bounding box center [837, 534] width 57 height 26
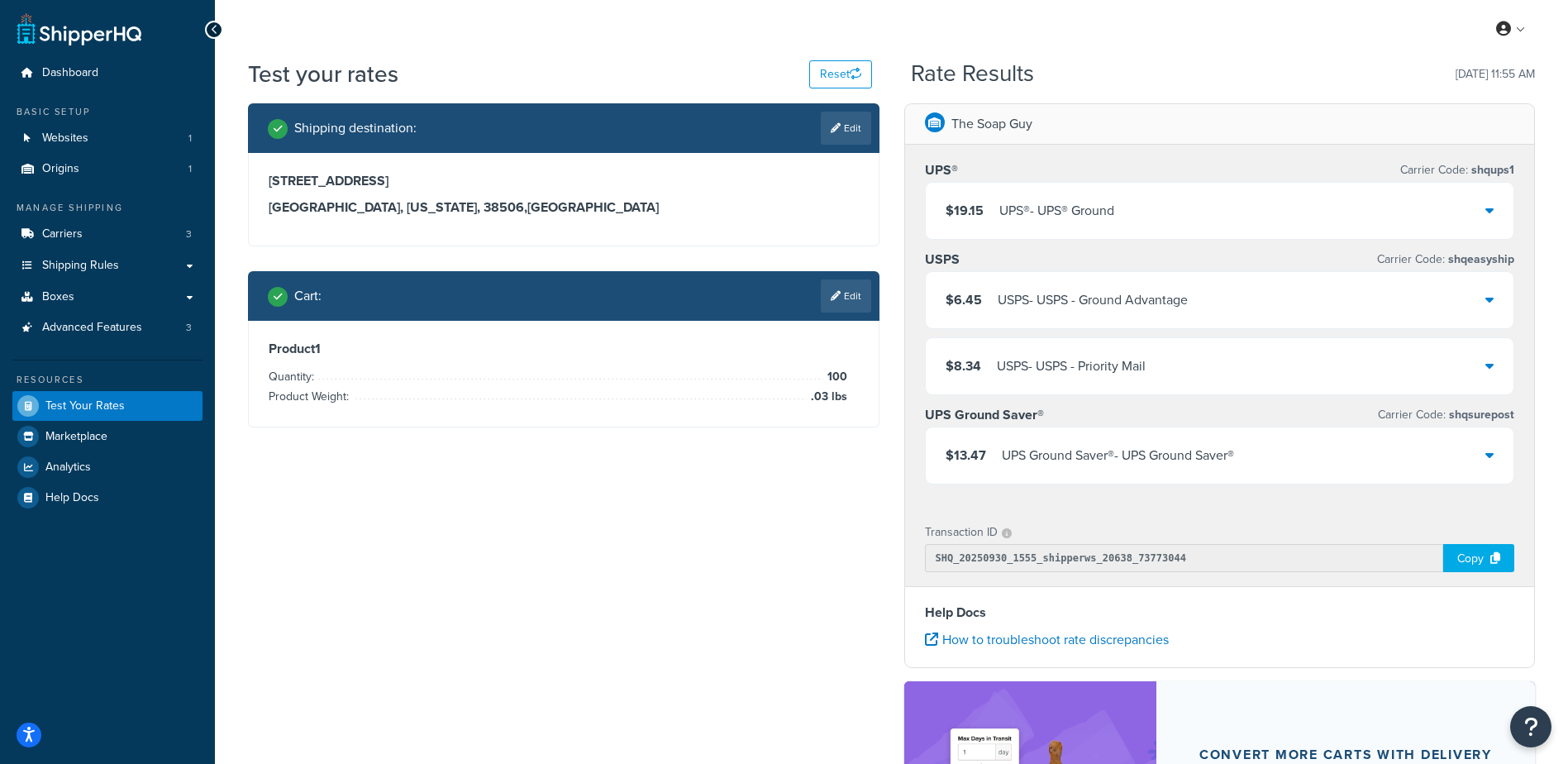
click at [618, 488] on div "Shipping destination : Edit 6551 Buck Mtn Rd Cookeville, Tennessee, 38506 , Uni…" at bounding box center [891, 540] width 1311 height 872
click at [619, 490] on div "Shipping destination : Edit 6551 Buck Mtn Rd Cookeville, Tennessee, 38506 , Uni…" at bounding box center [891, 540] width 1311 height 872
click at [1047, 203] on div "UPS® - UPS® Ground" at bounding box center [1056, 210] width 115 height 23
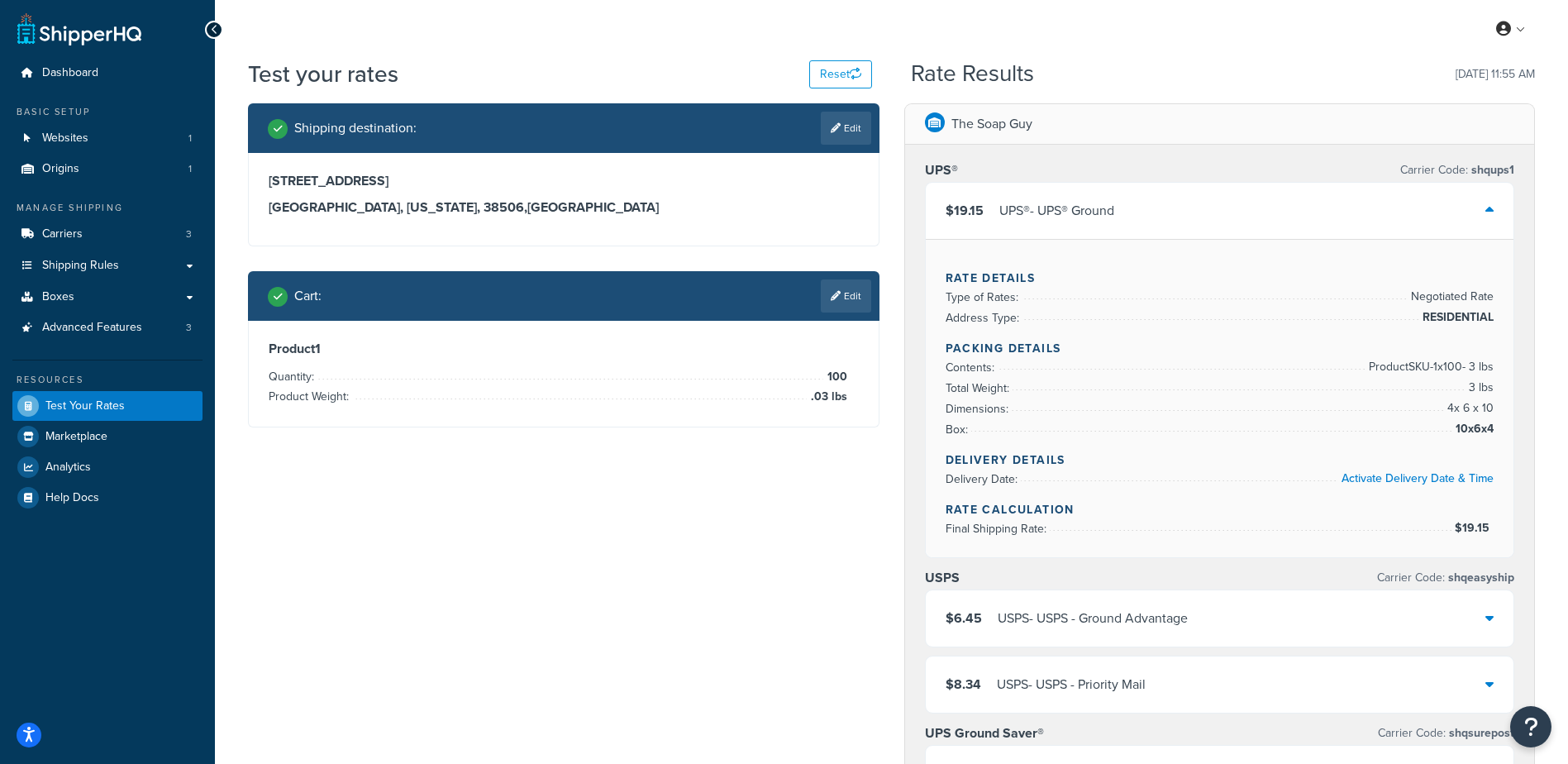
click at [1047, 204] on div "UPS® - UPS® Ground" at bounding box center [1056, 210] width 115 height 23
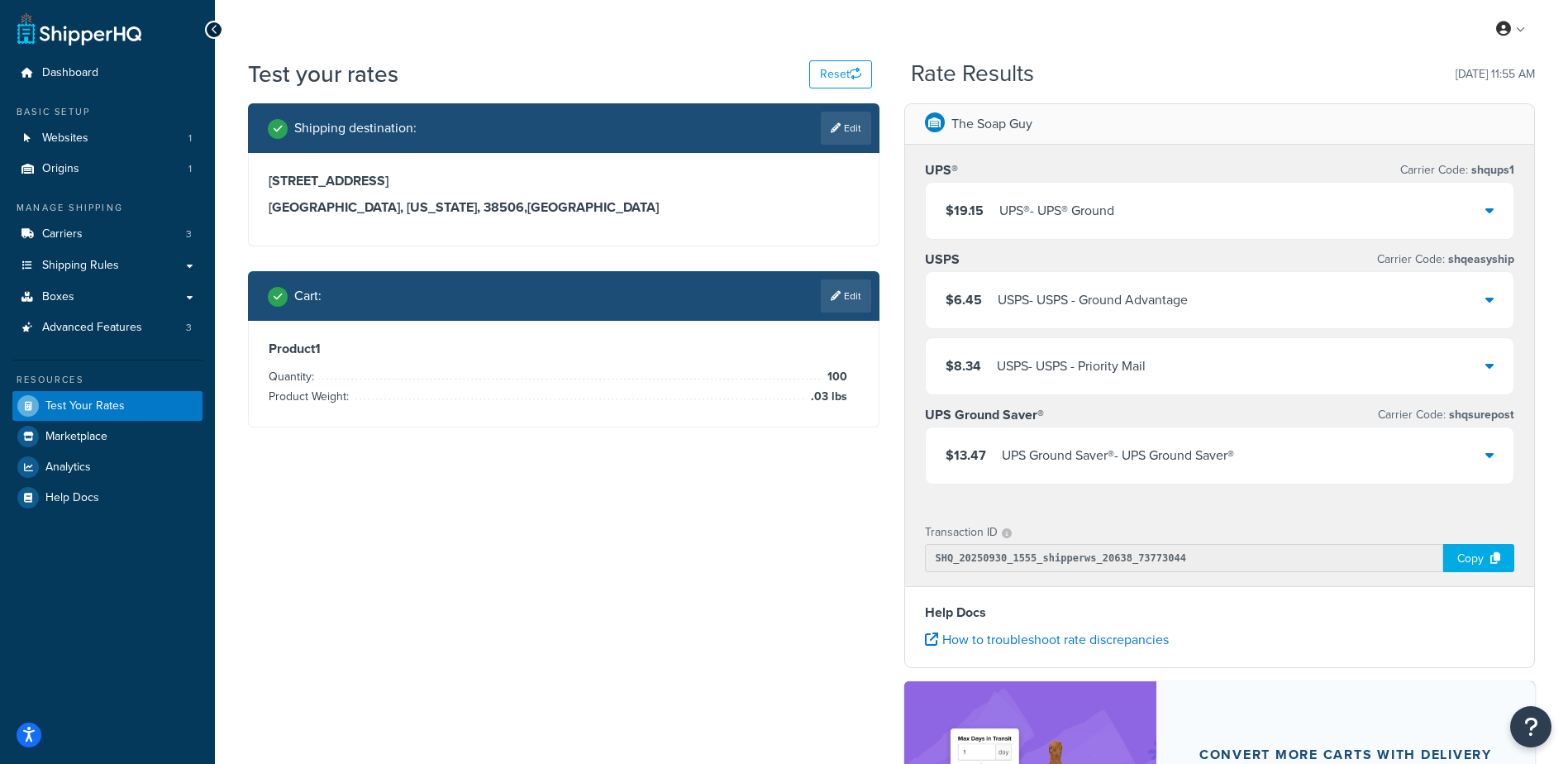
click at [1183, 442] on div "$13.47 UPS Ground Saver® - UPS Ground Saver®" at bounding box center [1220, 456] width 588 height 56
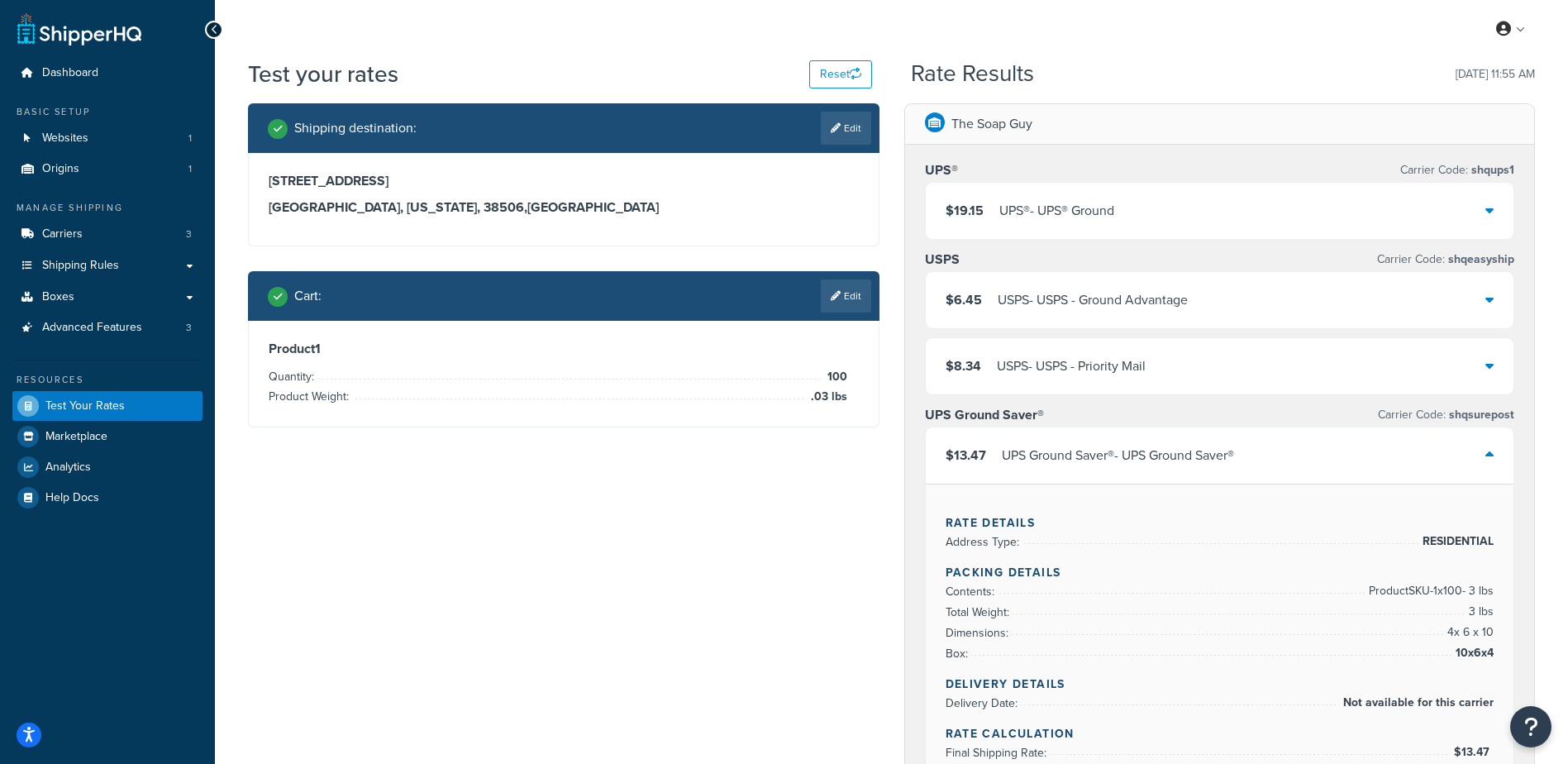
click at [1187, 443] on div "$13.47 UPS Ground Saver® - UPS Ground Saver®" at bounding box center [1220, 456] width 588 height 56
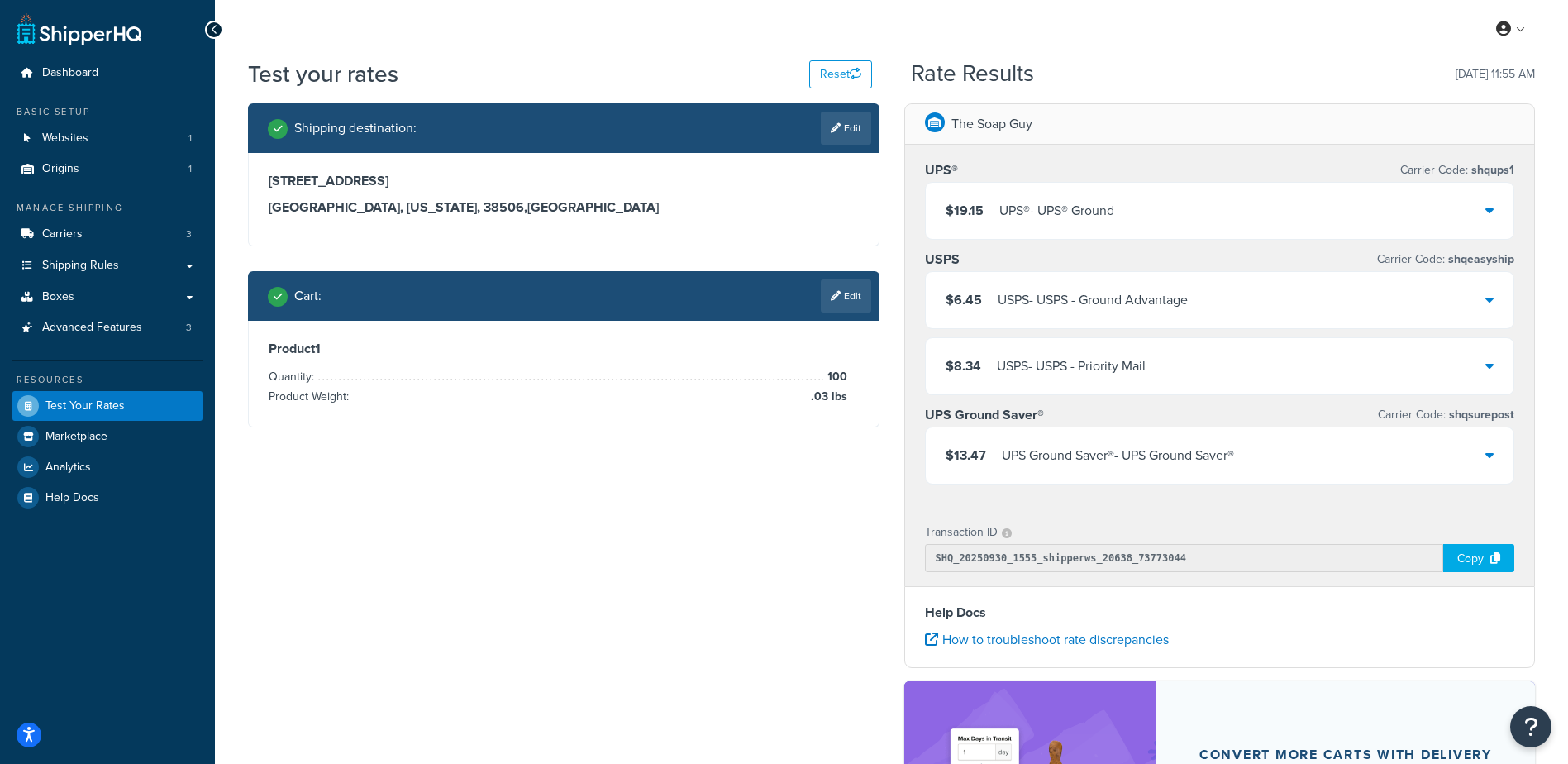
click at [837, 146] on div "Shipping destination : Edit" at bounding box center [563, 128] width 631 height 50
click at [836, 129] on icon at bounding box center [835, 128] width 10 height 10
select select "TN"
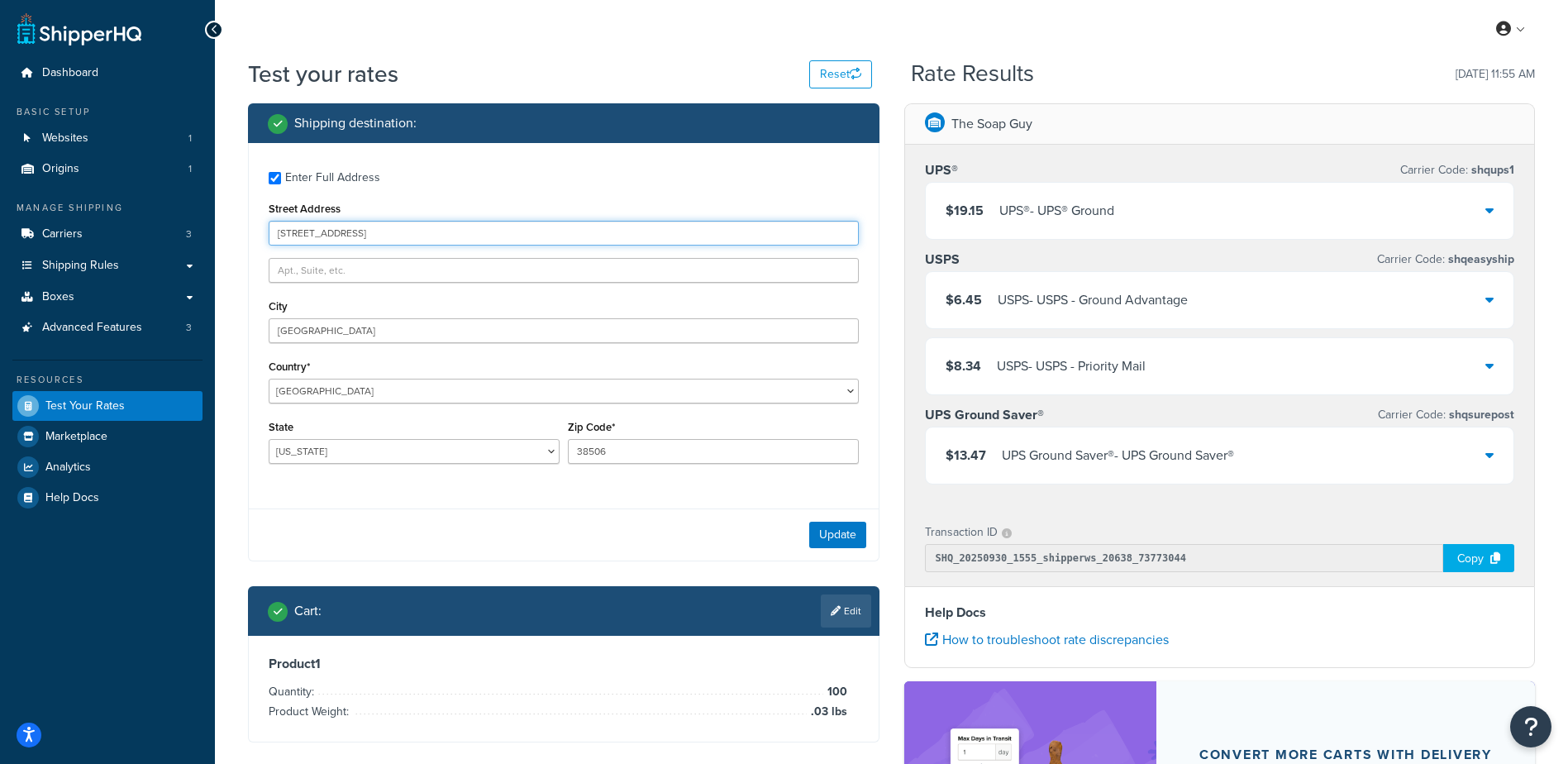
drag, startPoint x: 368, startPoint y: 233, endPoint x: 106, endPoint y: 212, distance: 262.8
click at [106, 212] on div "Dashboard Basic Setup Websites 1 Origins 1 Manage Shipping Carriers 3 Shipping …" at bounding box center [784, 530] width 1568 height 1059
type input "3 Soft Winter Court"
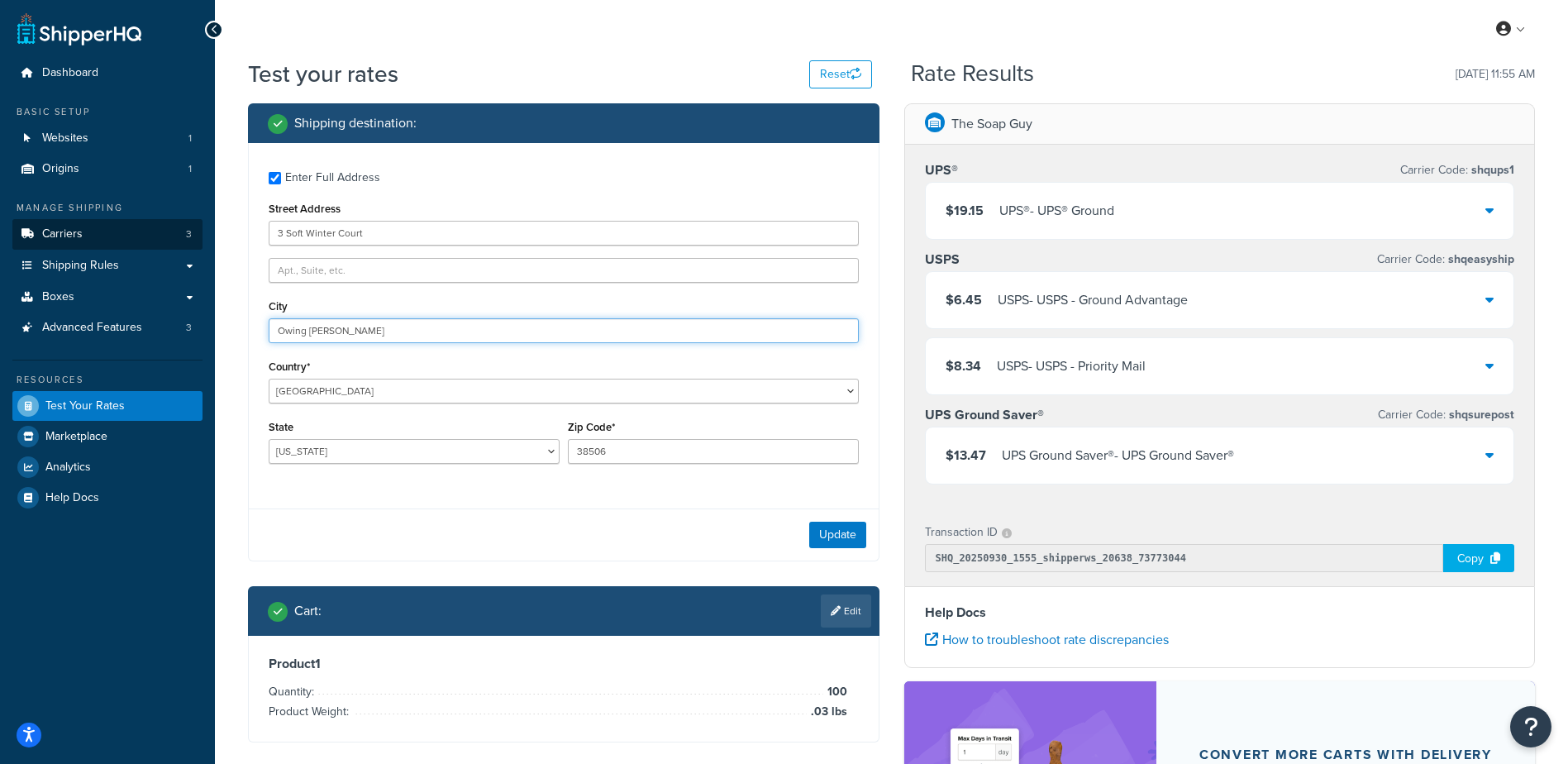
type input "Owing Mills"
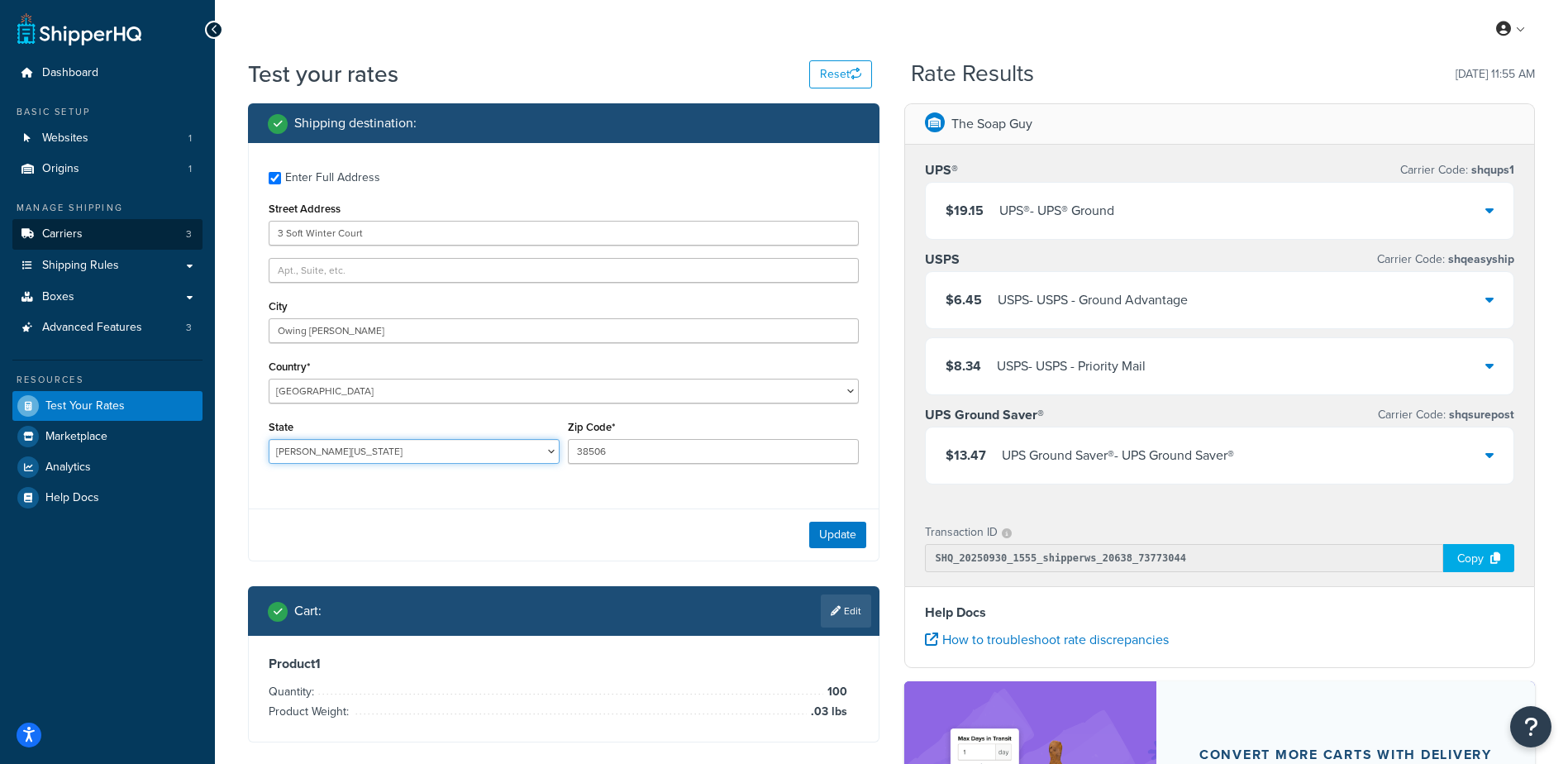
select select "MD"
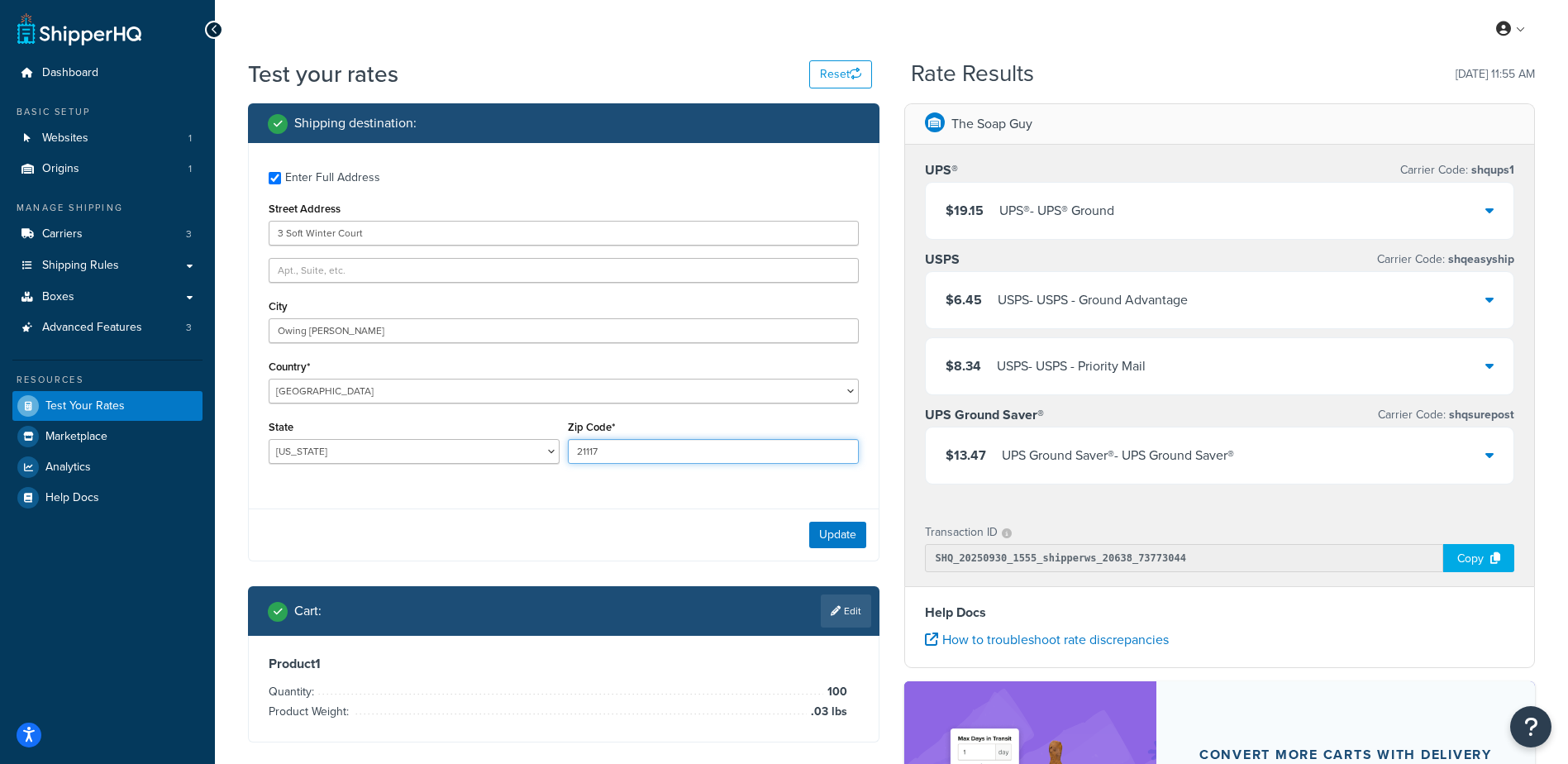
type input "21117"
click at [486, 514] on div "Update" at bounding box center [563, 534] width 629 height 52
click at [823, 535] on button "Update" at bounding box center [837, 534] width 57 height 26
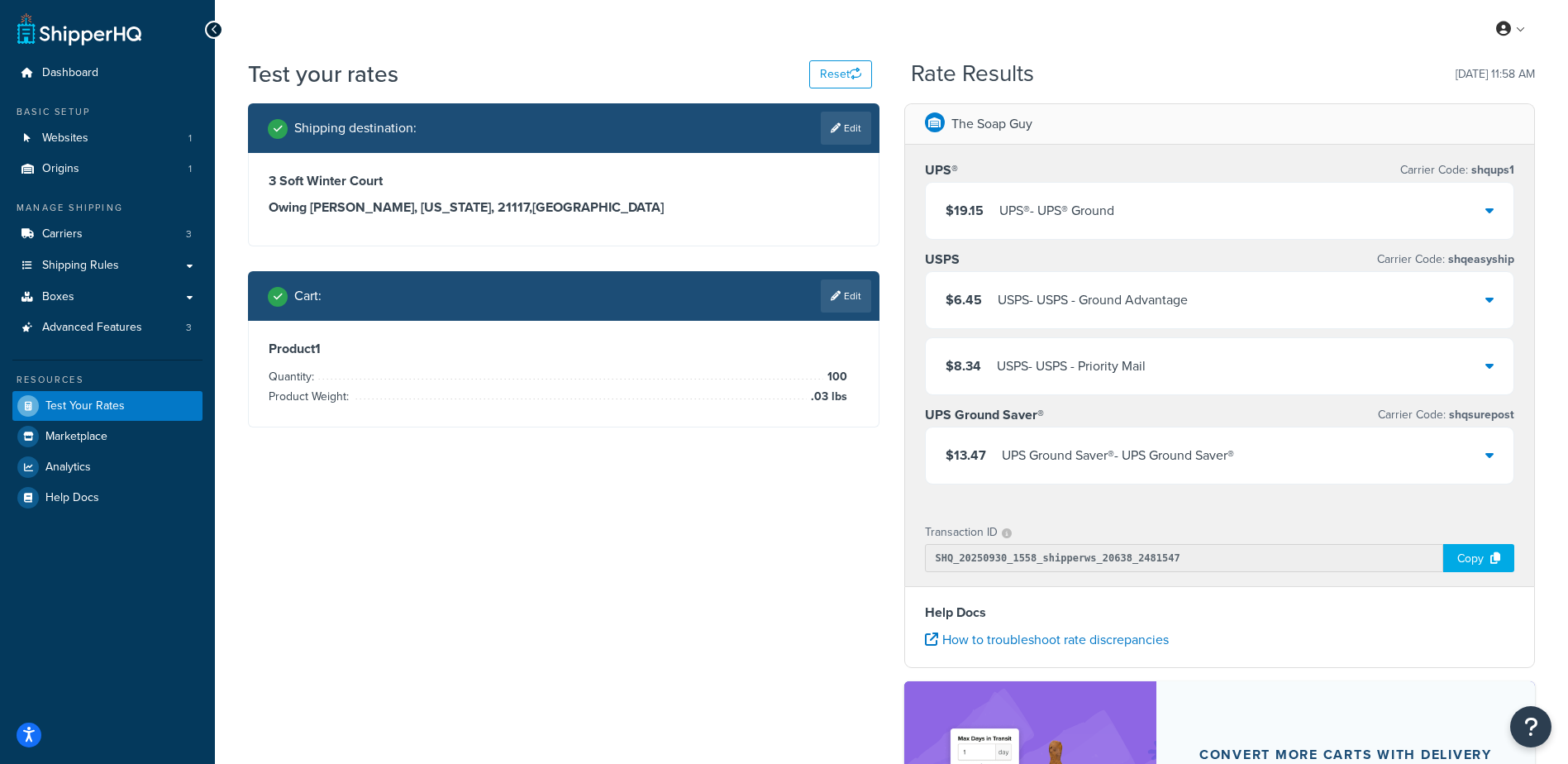
click at [849, 300] on link "Edit" at bounding box center [846, 295] width 50 height 33
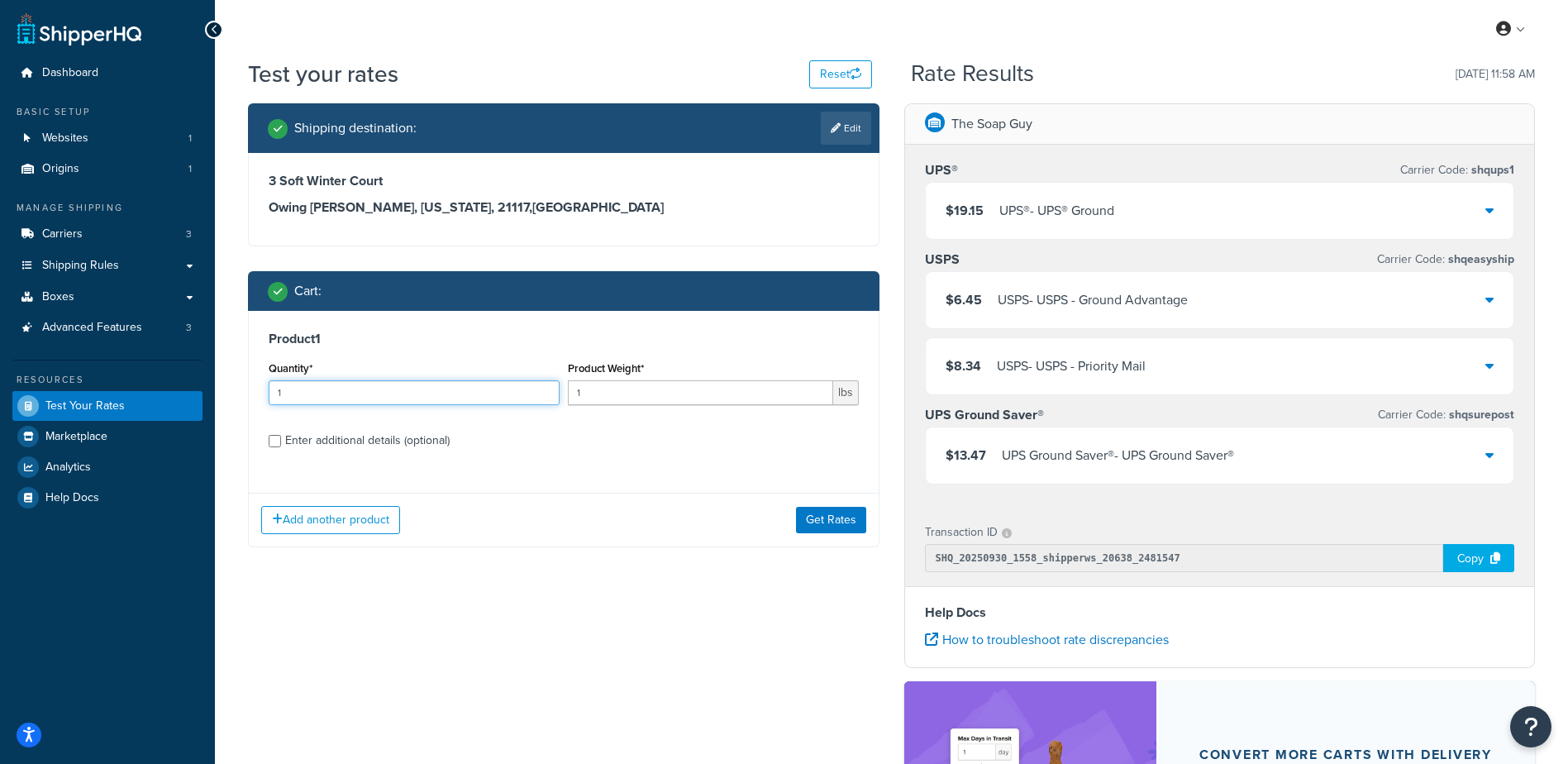
drag, startPoint x: 370, startPoint y: 378, endPoint x: 191, endPoint y: 368, distance: 179.3
click at [191, 368] on div "Dashboard Basic Setup Websites 1 Origins 1 Manage Shipping Carriers 3 Shipping …" at bounding box center [784, 530] width 1568 height 1059
type input "100"
type input ".16"
click at [834, 516] on button "Get Rates" at bounding box center [830, 519] width 70 height 26
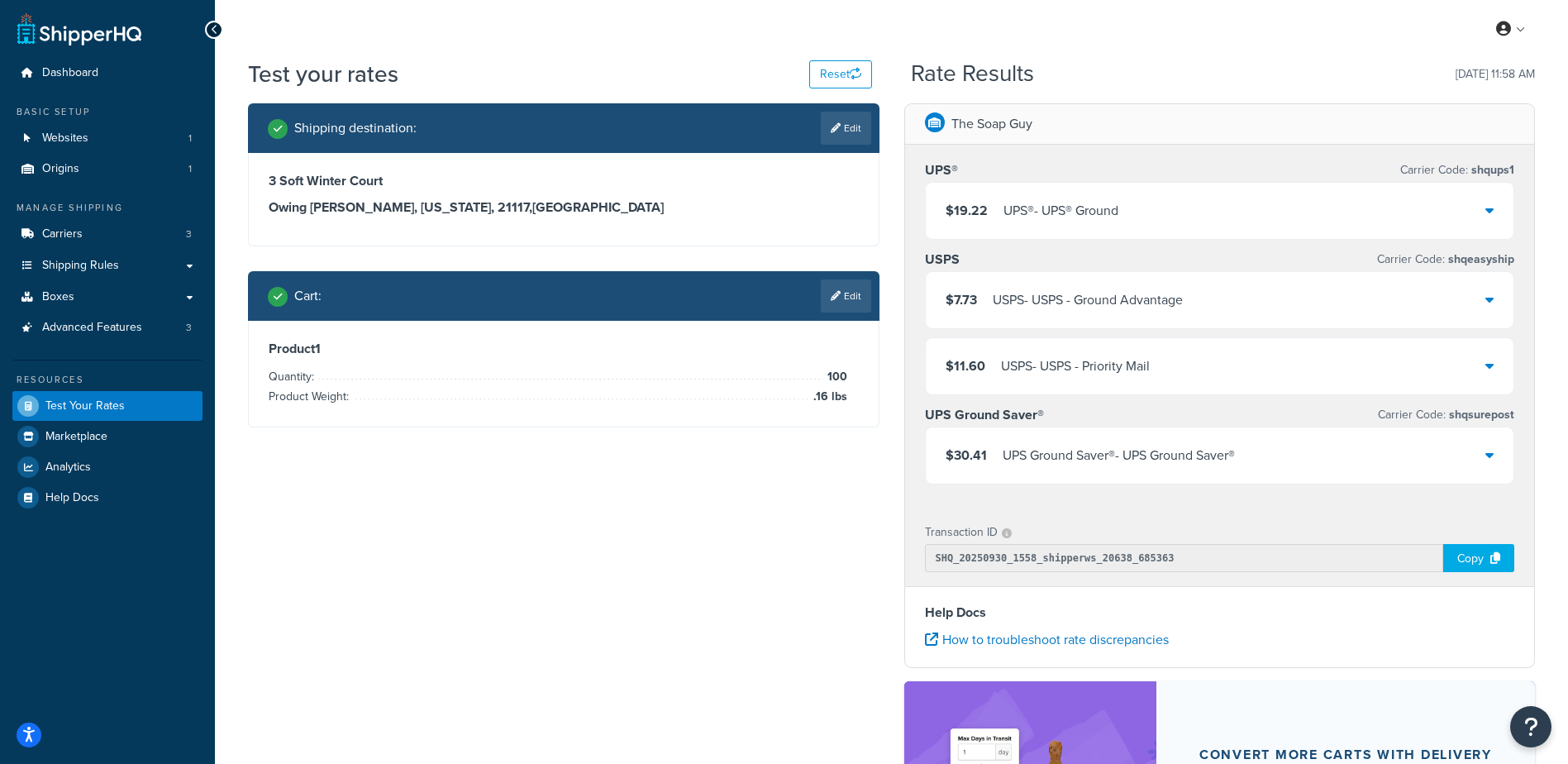
drag, startPoint x: 844, startPoint y: 288, endPoint x: 844, endPoint y: 299, distance: 11.0
click at [844, 290] on link "Edit" at bounding box center [846, 295] width 50 height 33
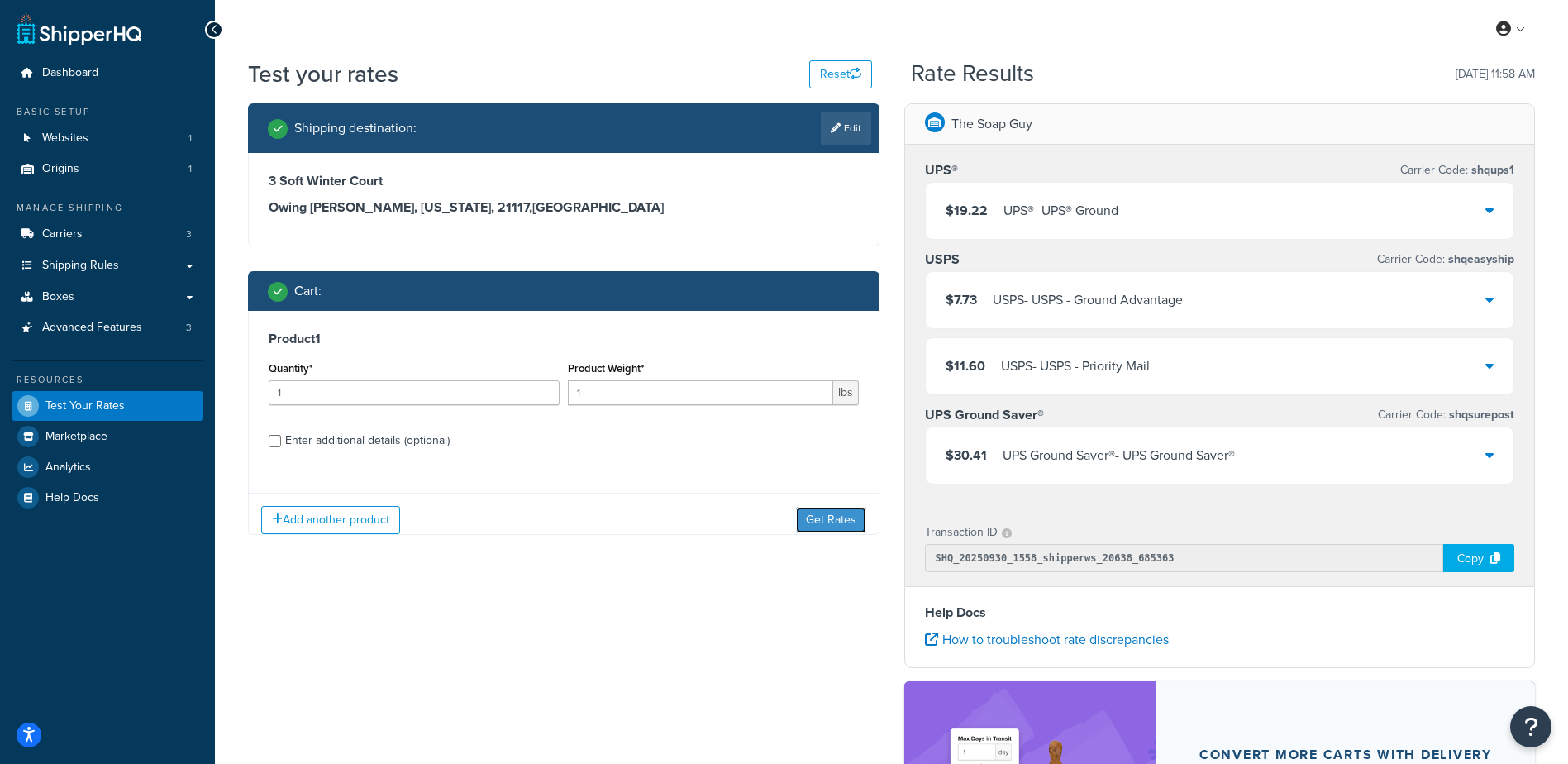
click at [840, 516] on button "Get Rates" at bounding box center [830, 519] width 70 height 26
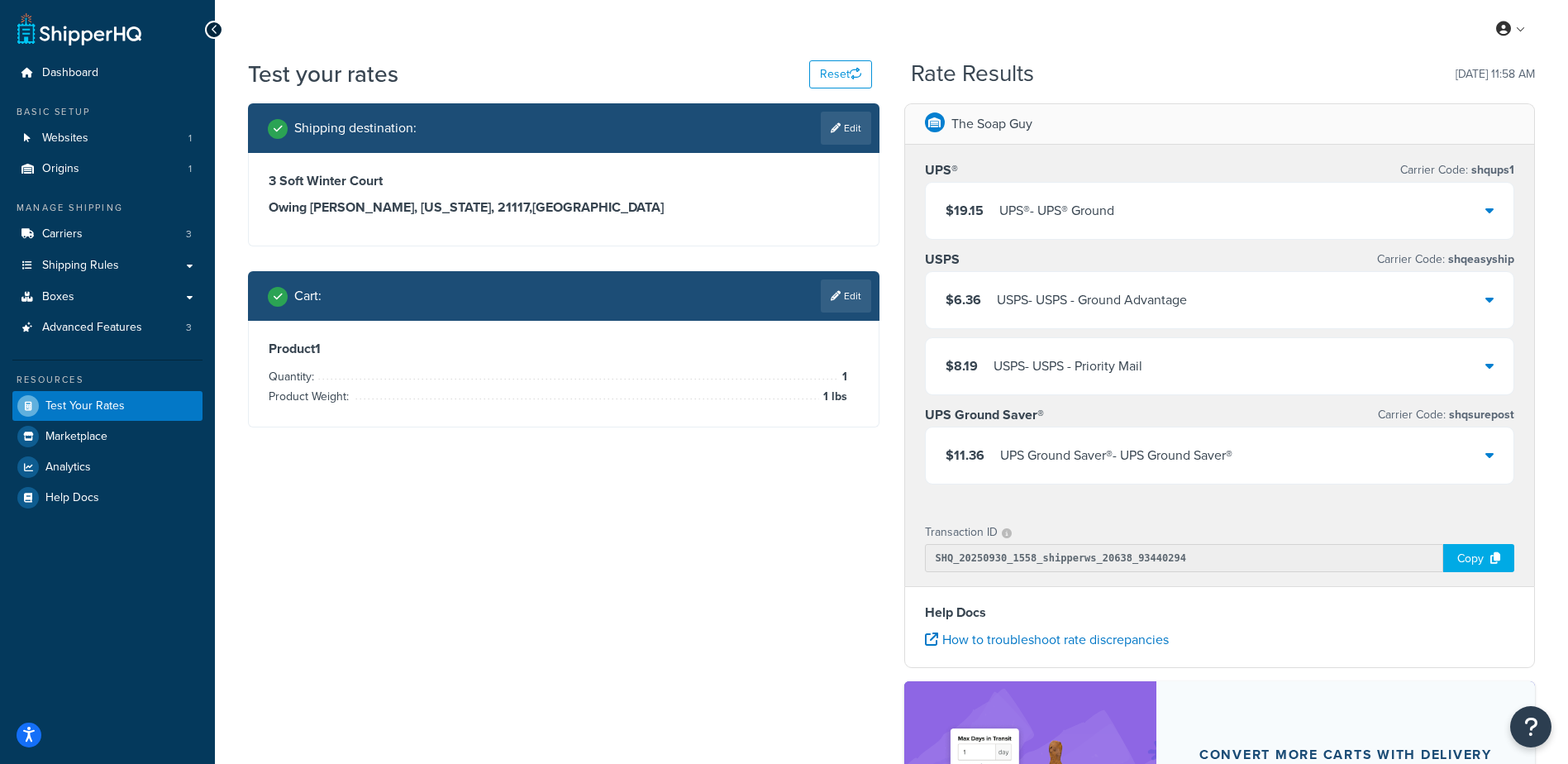
drag, startPoint x: 859, startPoint y: 280, endPoint x: 540, endPoint y: 288, distance: 319.1
click at [858, 281] on link "Edit" at bounding box center [846, 295] width 50 height 33
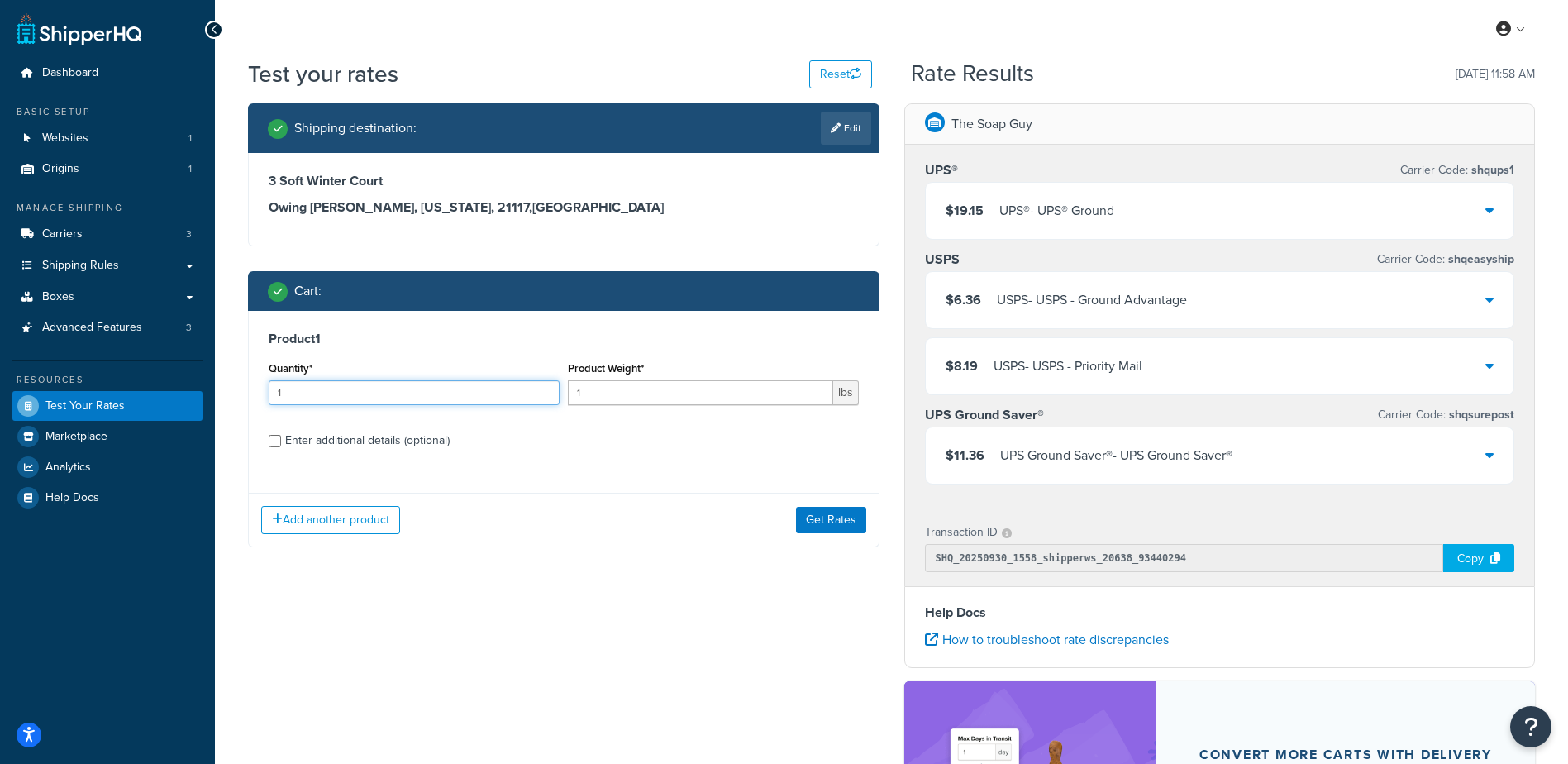
drag, startPoint x: 244, startPoint y: 367, endPoint x: 168, endPoint y: 344, distance: 79.4
click at [168, 347] on div "Dashboard Basic Setup Websites 1 Origins 1 Manage Shipping Carriers 3 Shipping …" at bounding box center [784, 530] width 1568 height 1059
type input "100"
type input ".16"
click at [820, 521] on button "Get Rates" at bounding box center [830, 519] width 70 height 26
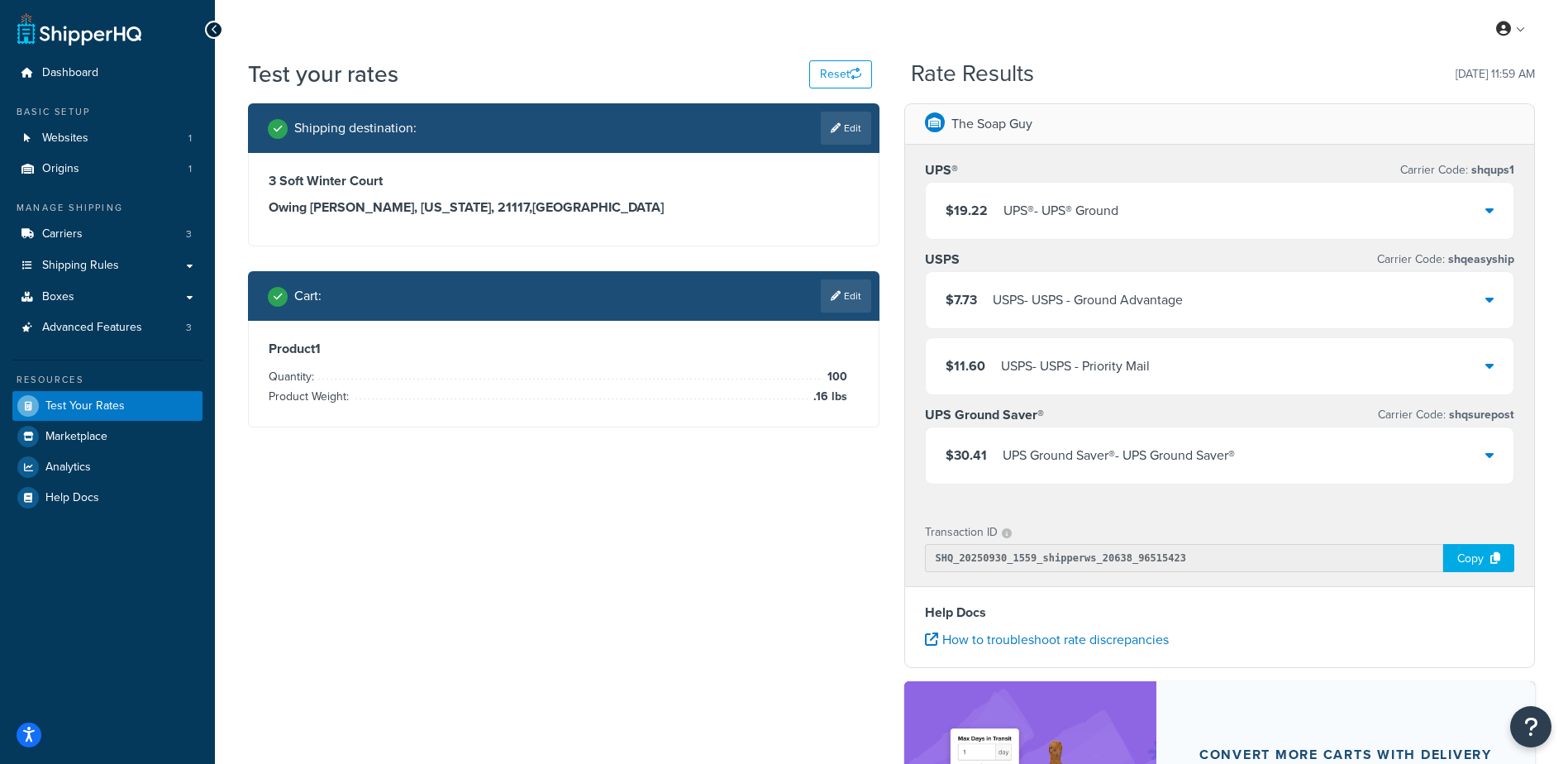
click at [1132, 213] on div "$19.22 UPS® - UPS® Ground" at bounding box center [1220, 211] width 588 height 56
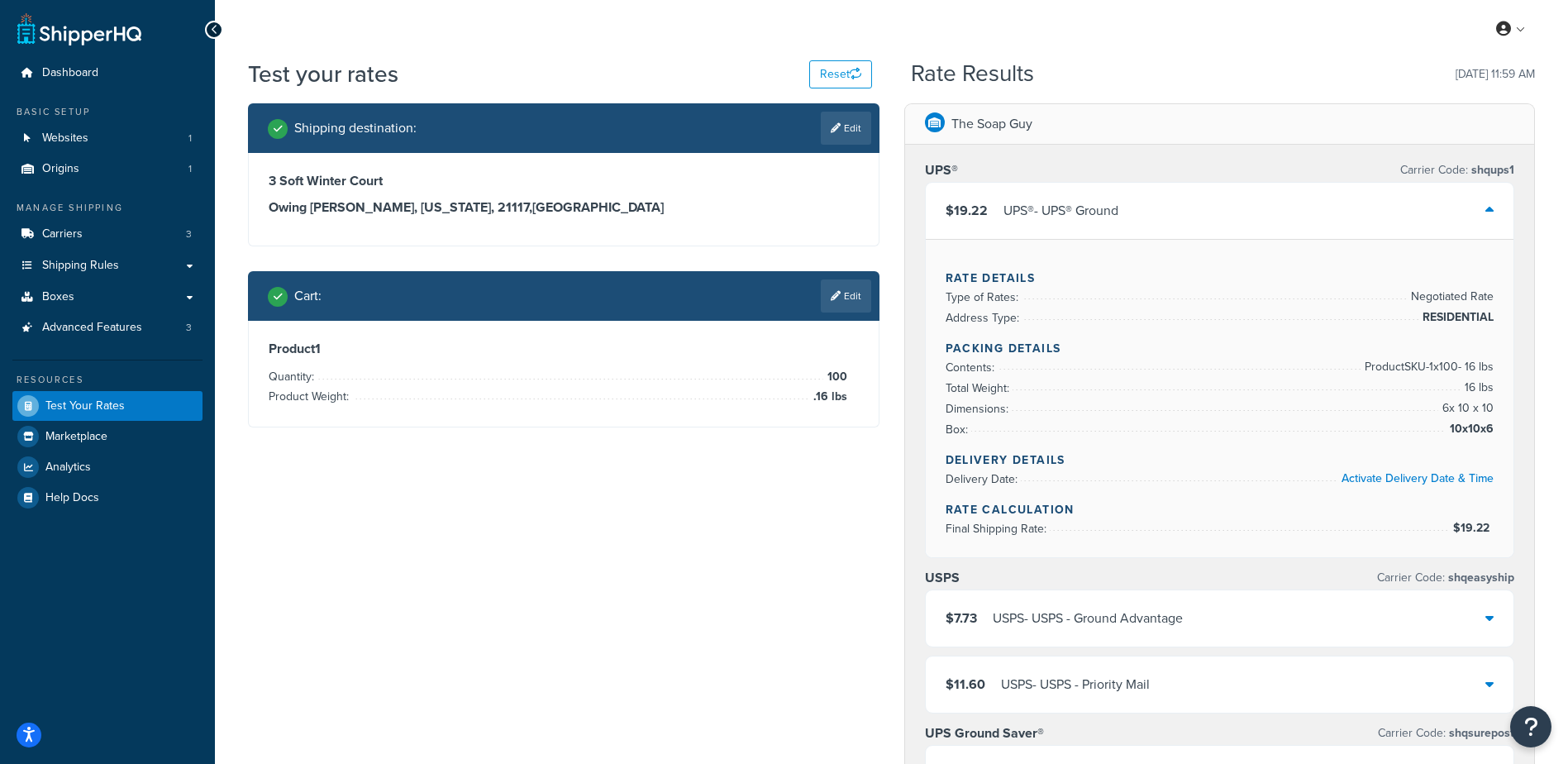
click at [1132, 213] on div "$19.22 UPS® - UPS® Ground" at bounding box center [1220, 211] width 588 height 56
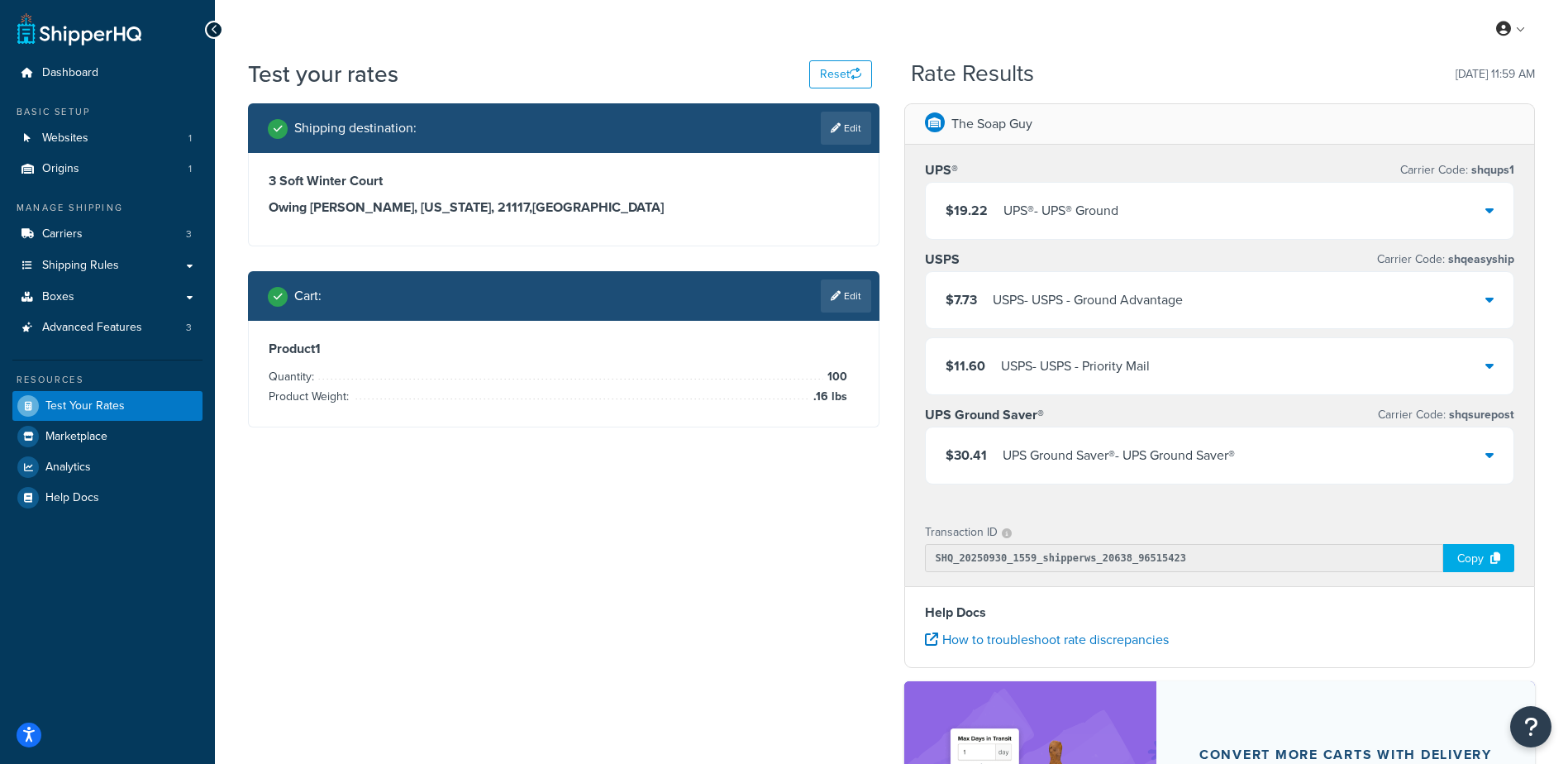
click at [1047, 212] on div "UPS® - UPS® Ground" at bounding box center [1060, 210] width 115 height 23
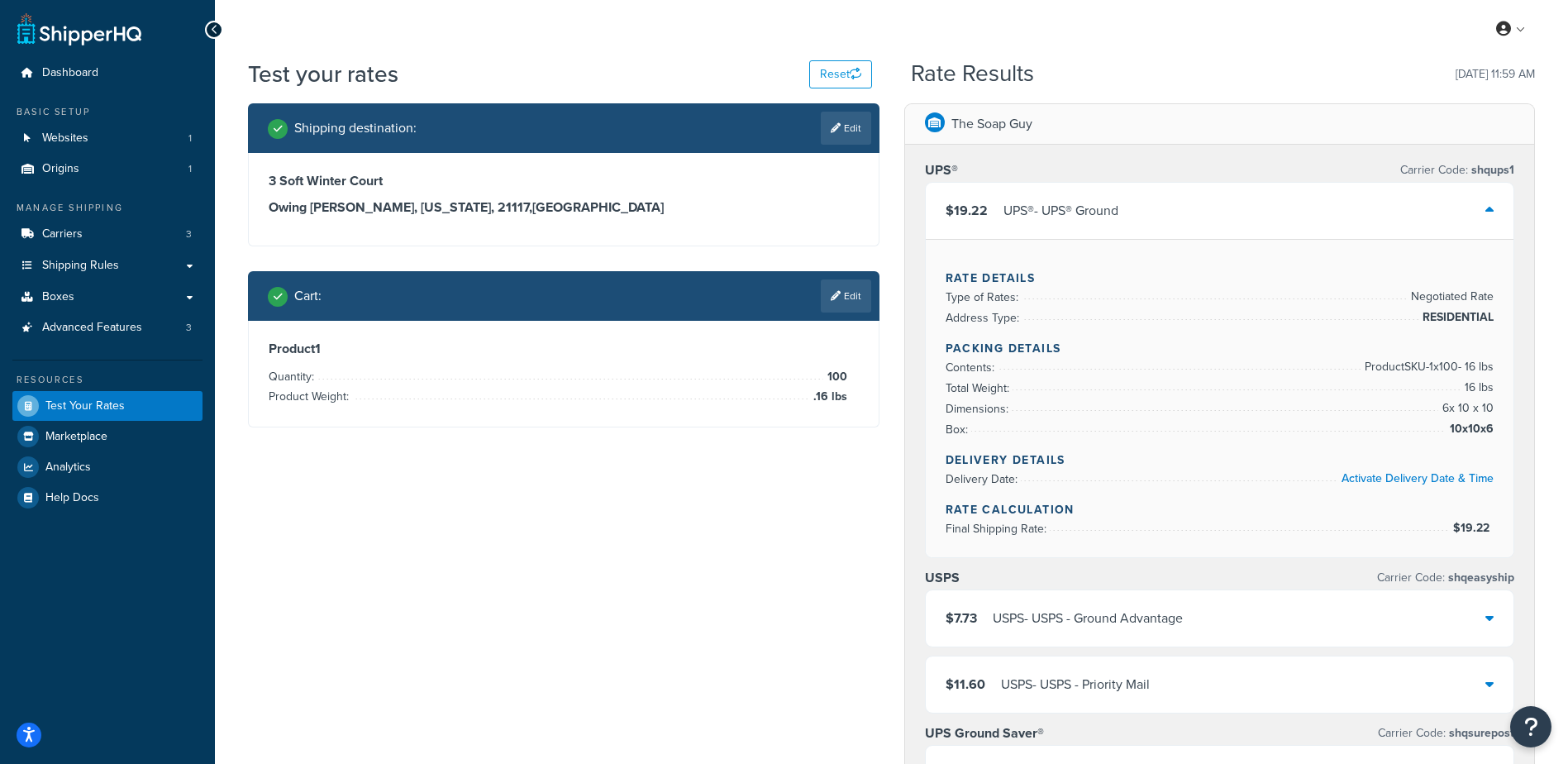
click at [1052, 212] on div "UPS® - UPS® Ground" at bounding box center [1060, 210] width 115 height 23
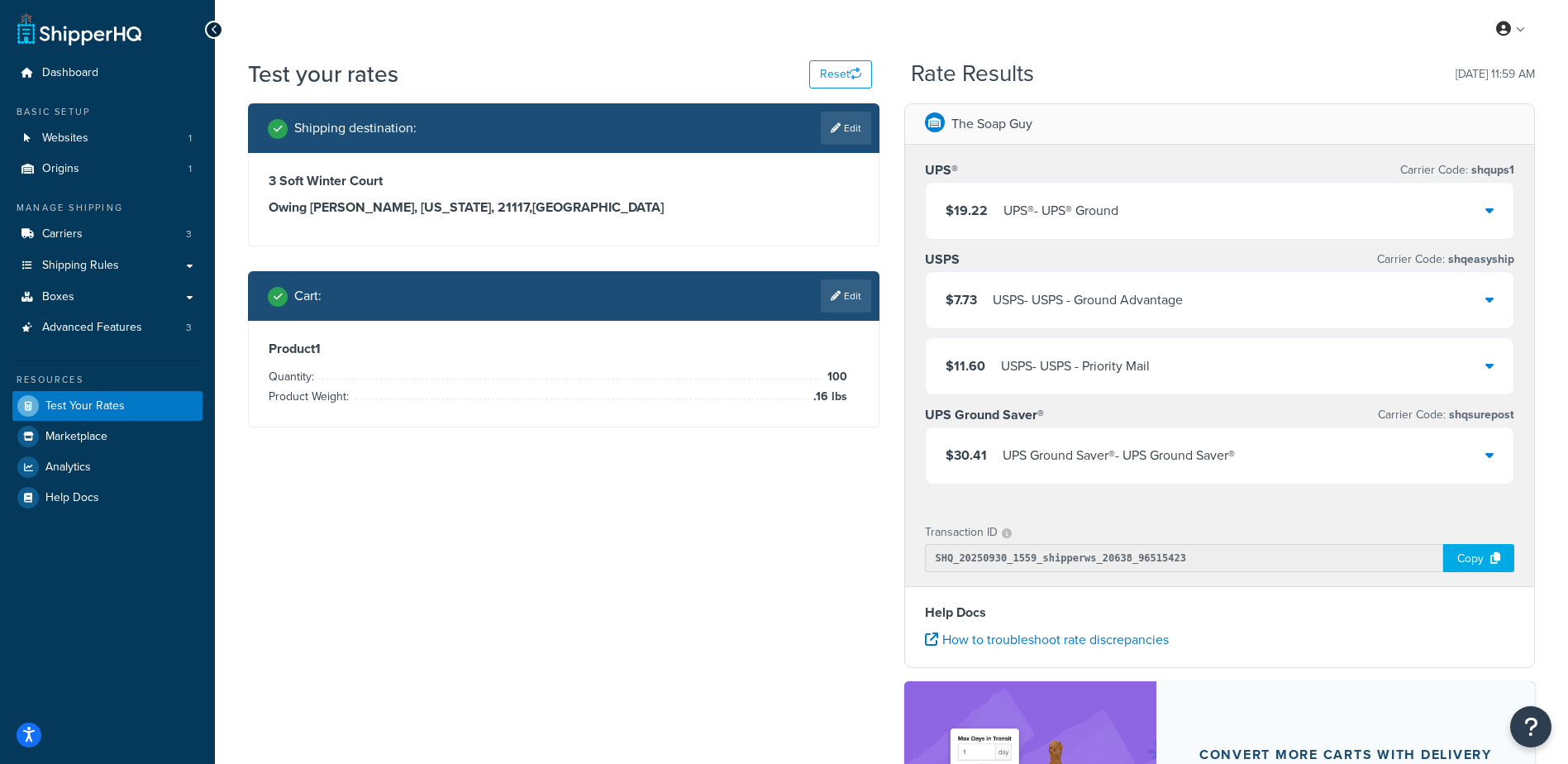
click at [838, 125] on link "Edit" at bounding box center [846, 127] width 50 height 33
select select "MD"
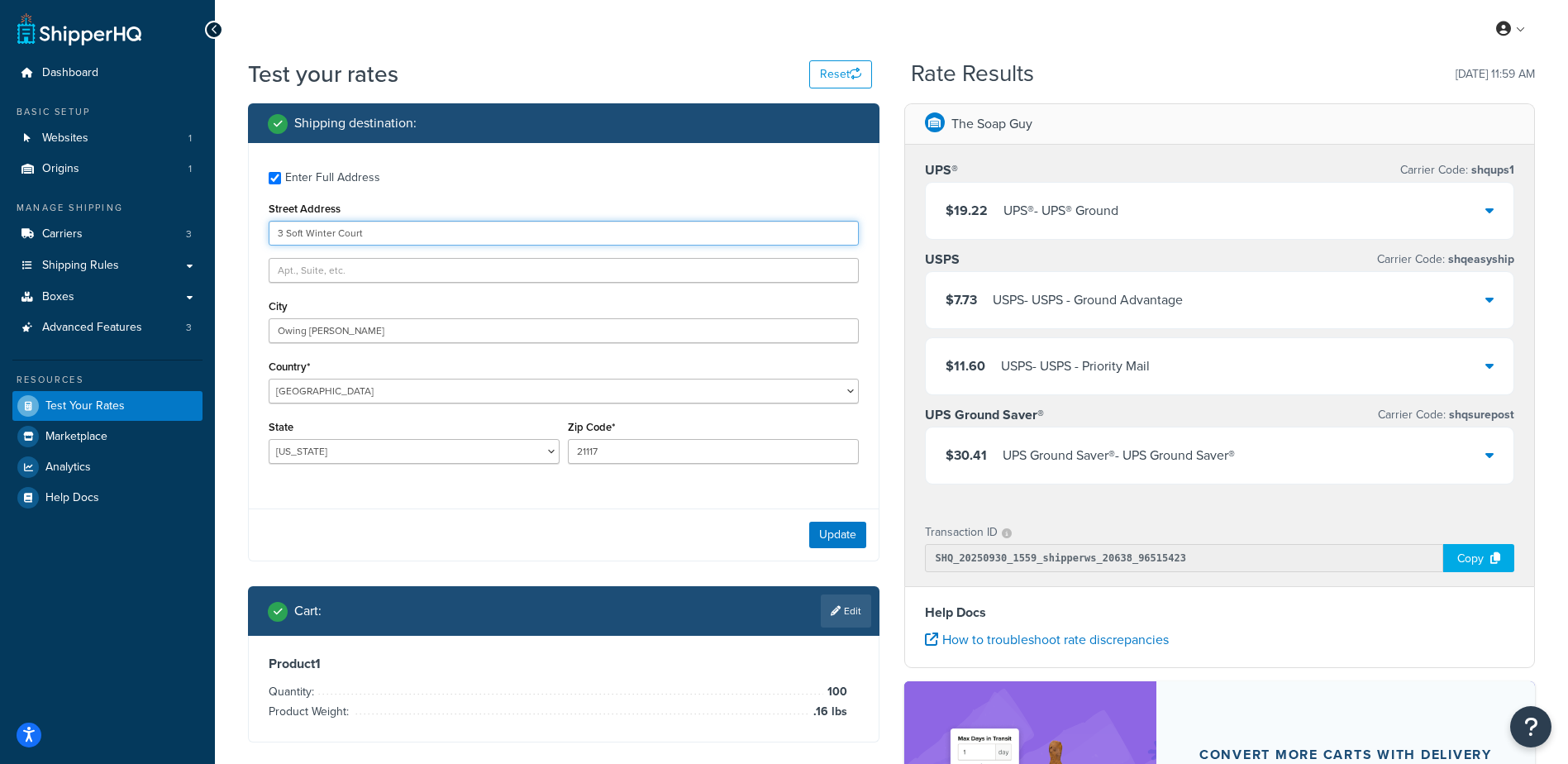
drag, startPoint x: 376, startPoint y: 238, endPoint x: 207, endPoint y: 235, distance: 169.0
click at [208, 234] on div "Dashboard Basic Setup Websites 1 Origins 1 Manage Shipping Carriers 3 Shipping …" at bounding box center [784, 530] width 1568 height 1059
type input "607 Atkins Ln"
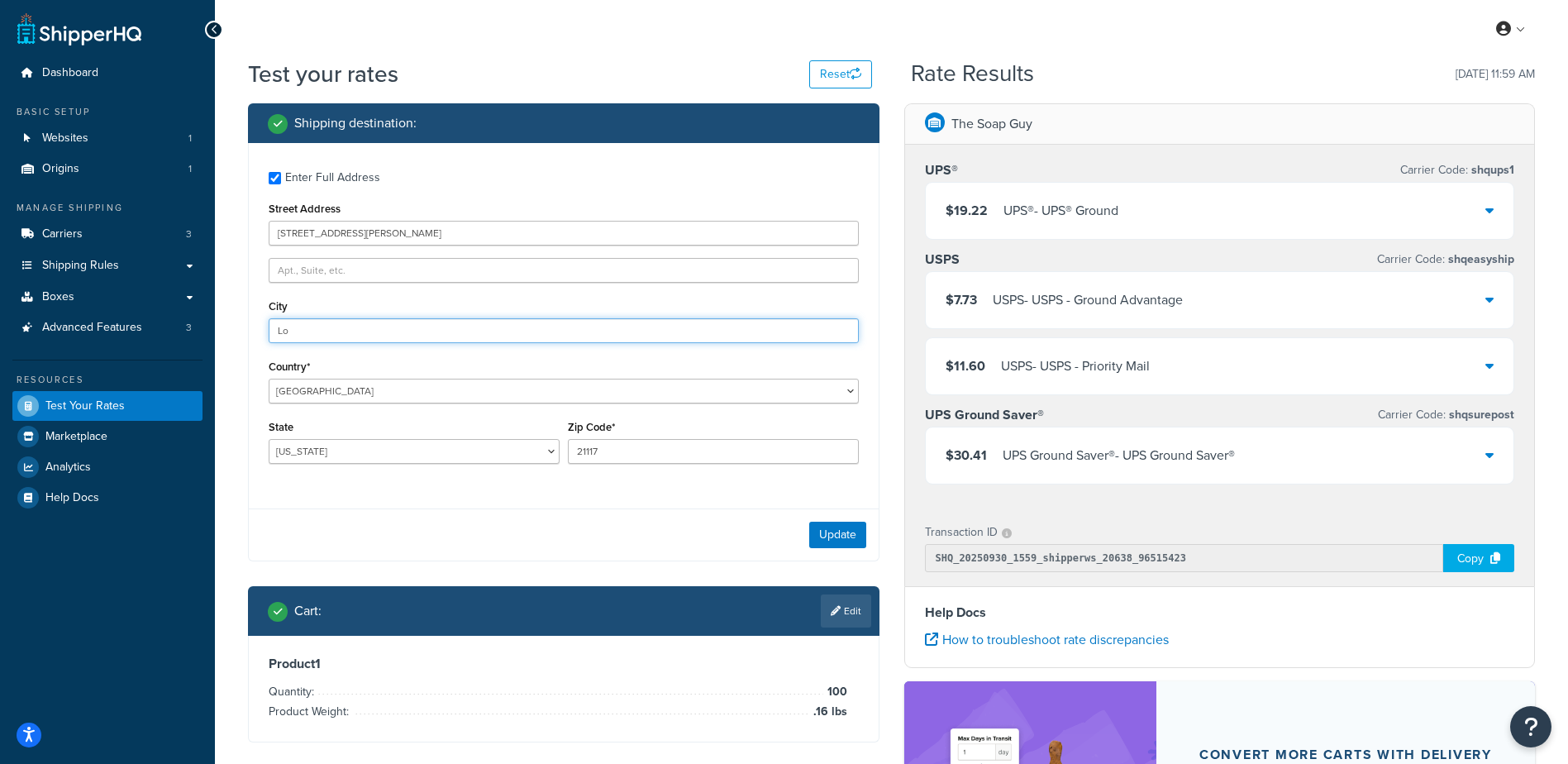
type input "L"
type input "Frierson"
select select "LA"
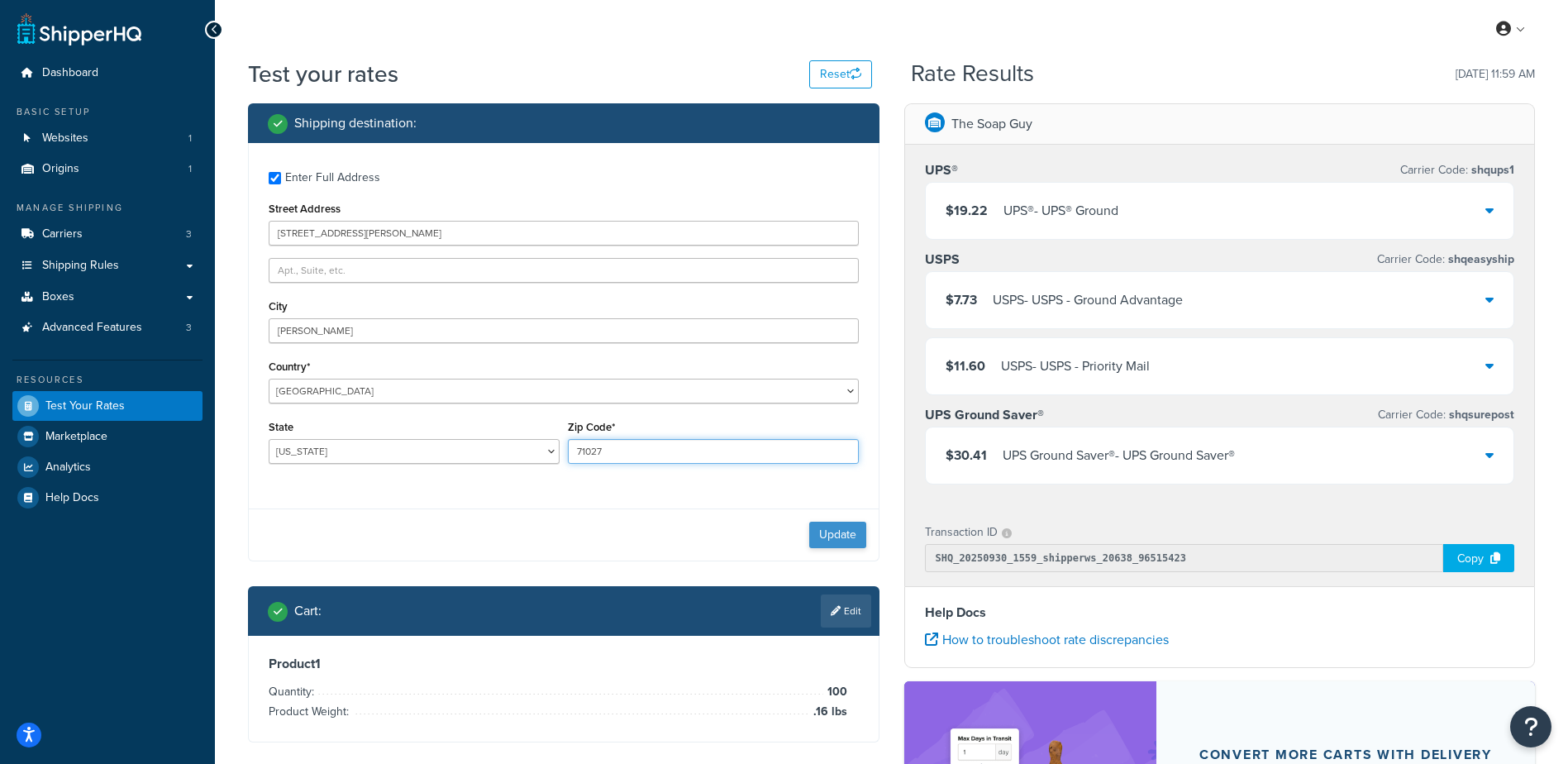
type input "71027"
click at [844, 533] on button "Update" at bounding box center [837, 534] width 57 height 26
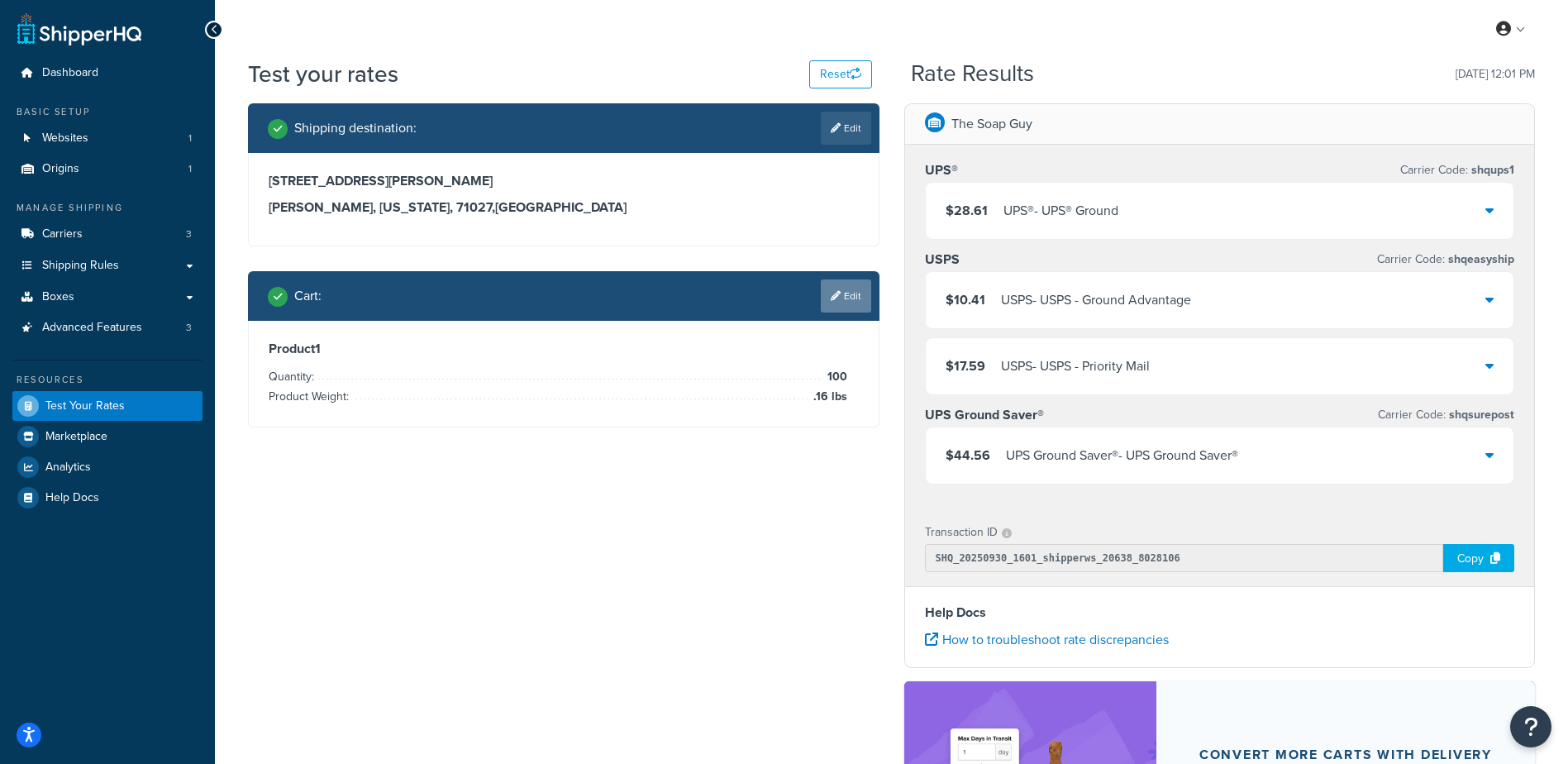
click at [844, 300] on link "Edit" at bounding box center [846, 295] width 50 height 33
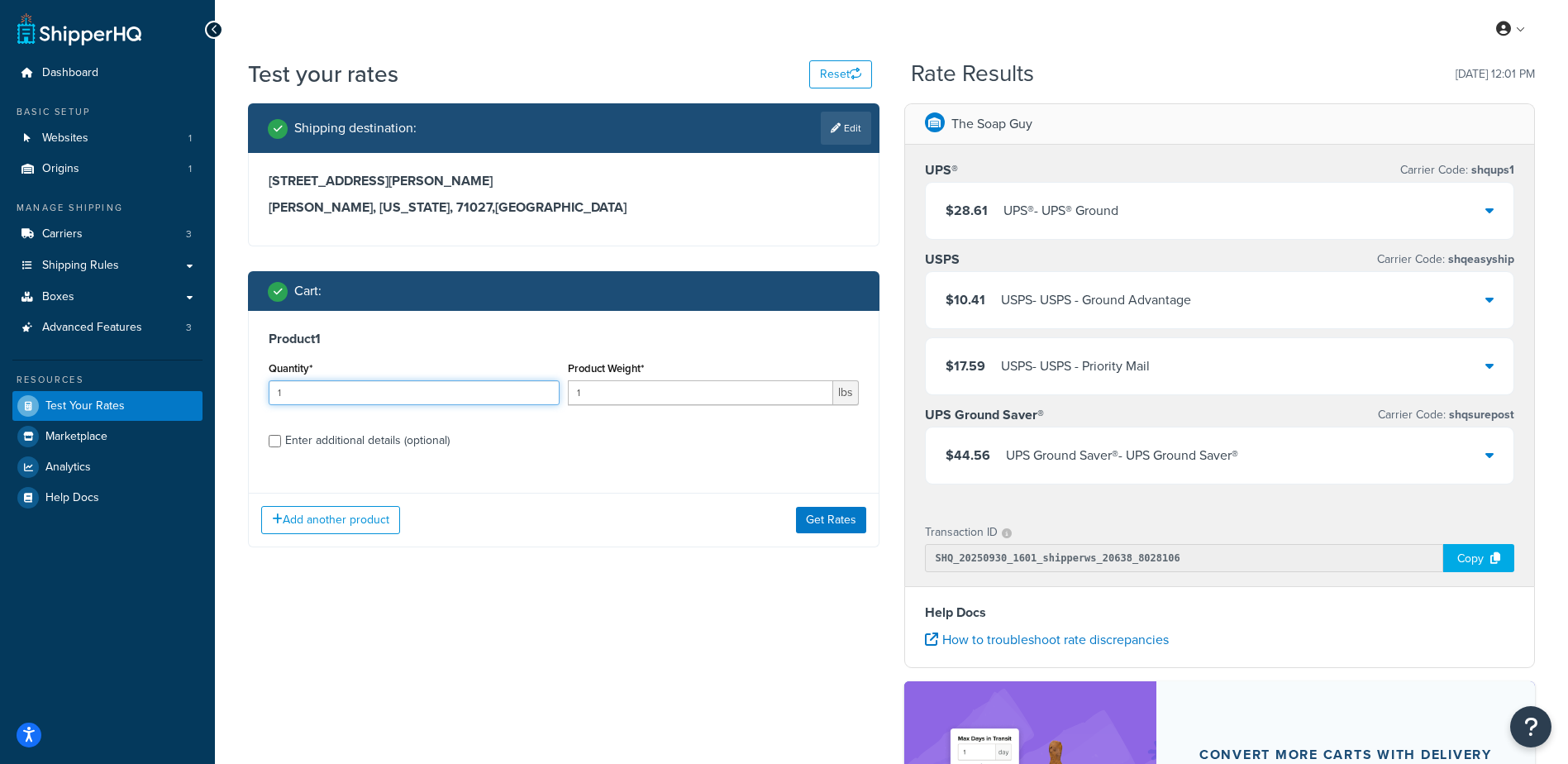
drag, startPoint x: 237, startPoint y: 376, endPoint x: 219, endPoint y: 372, distance: 18.4
click at [218, 374] on div "Test your rates Reset Rate Results 09/30/2025, 12:01 PM Shipping destination : …" at bounding box center [891, 537] width 1353 height 959
type input "100"
type input ".15"
click at [831, 513] on button "Get Rates" at bounding box center [830, 519] width 70 height 26
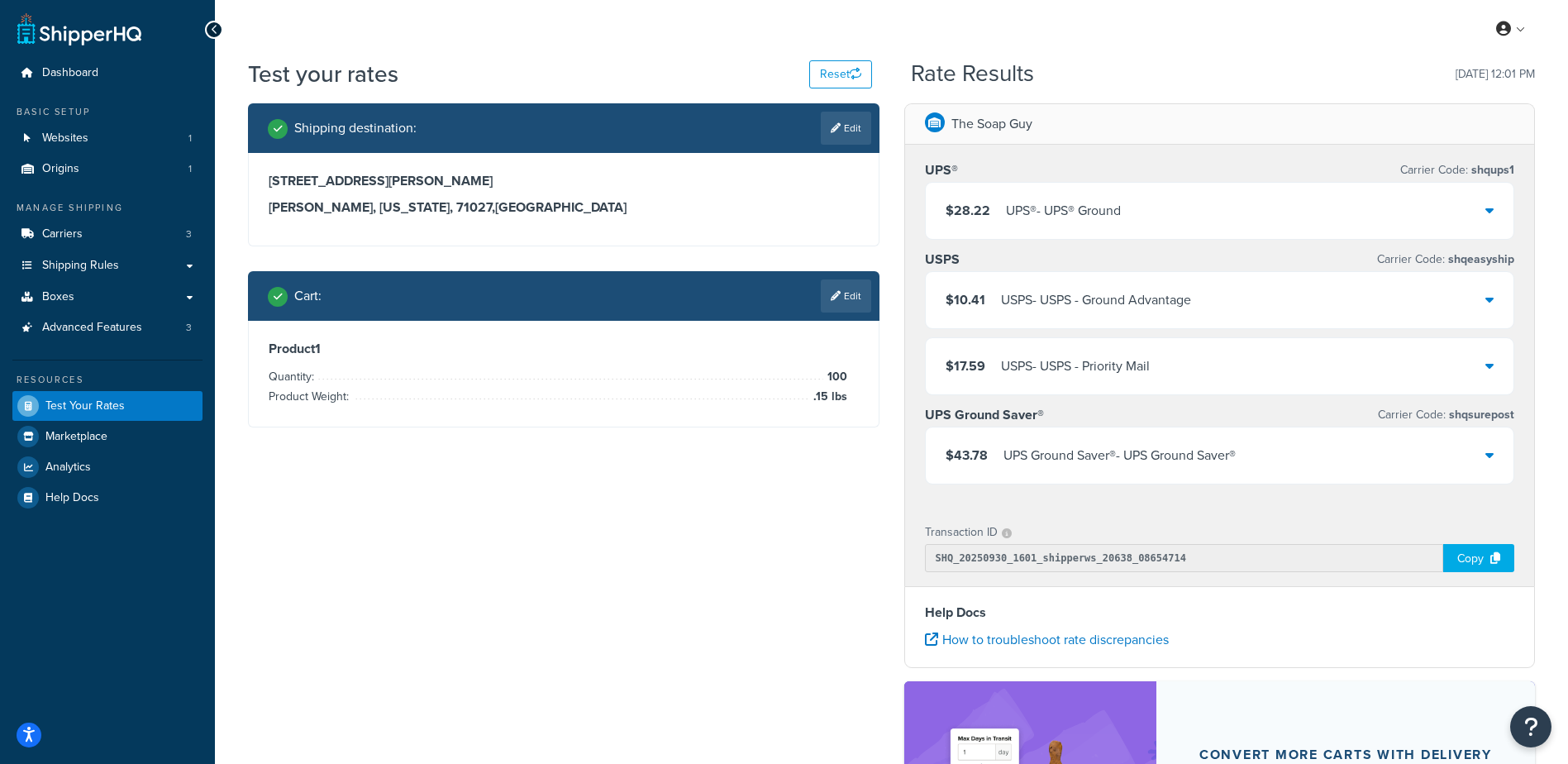
click at [1178, 193] on div "$28.22 UPS® - UPS® Ground" at bounding box center [1220, 211] width 588 height 56
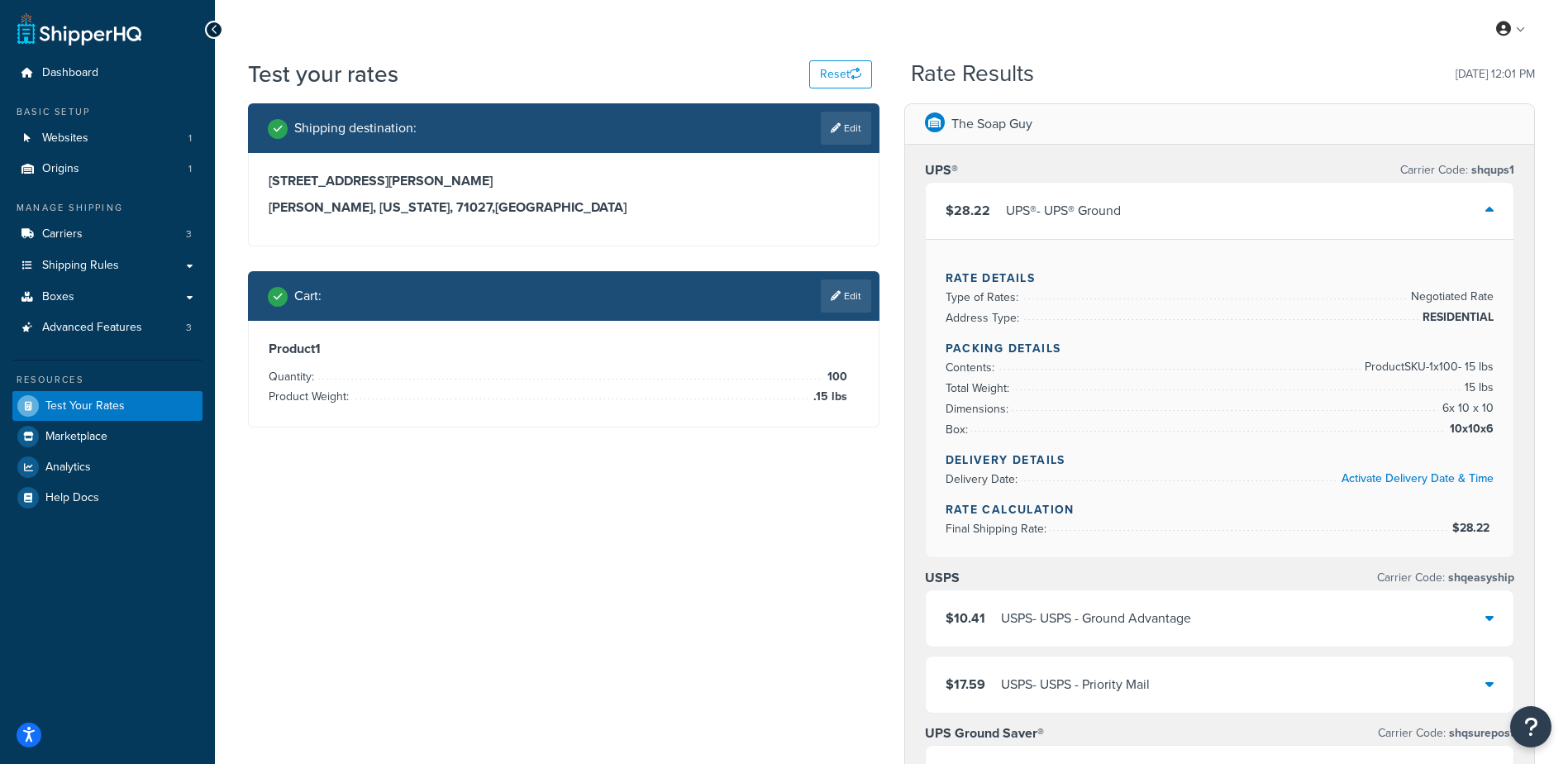
click at [1178, 192] on div "$28.22 UPS® - UPS® Ground" at bounding box center [1220, 211] width 588 height 56
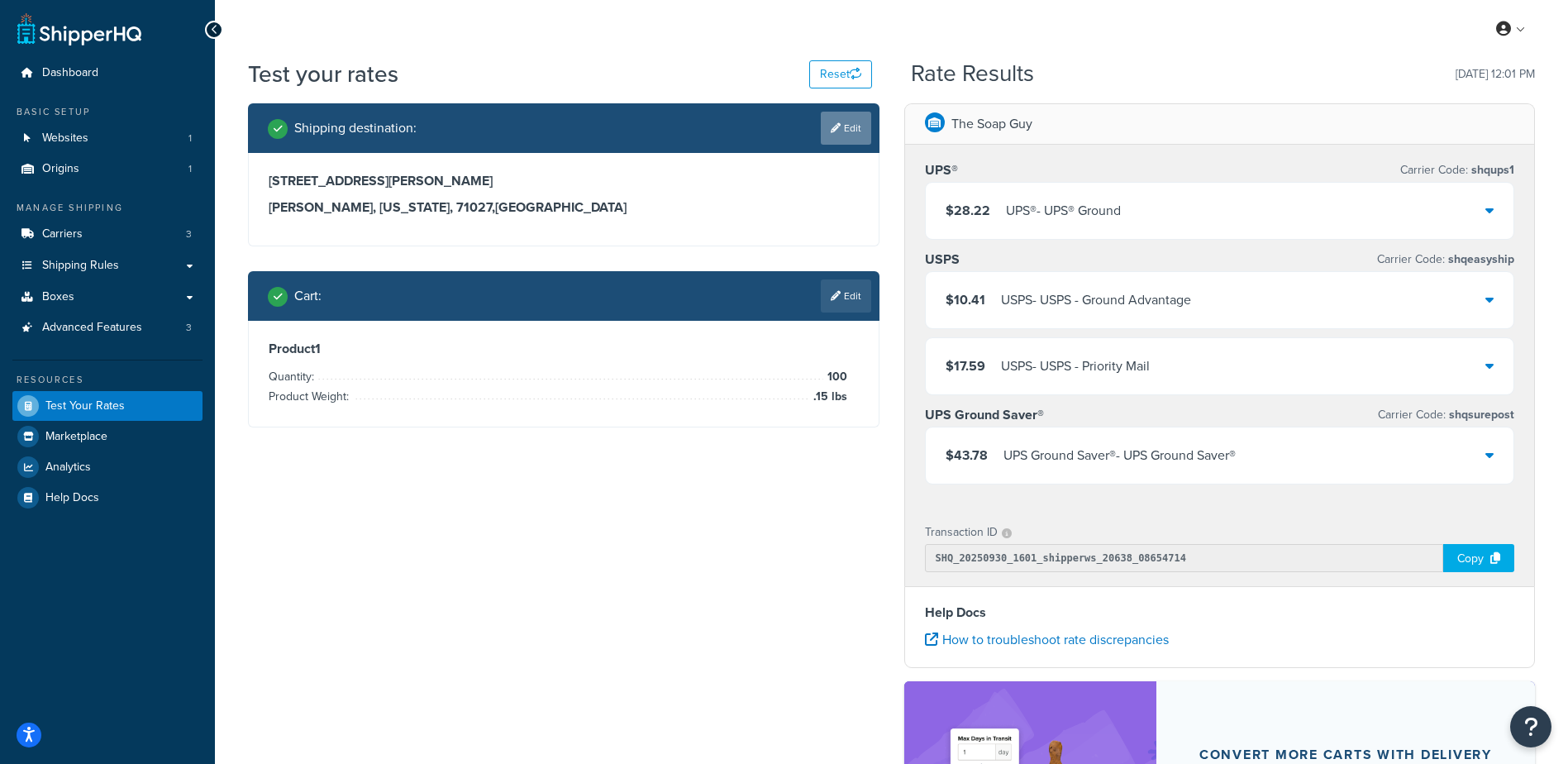
click at [833, 138] on link "Edit" at bounding box center [846, 127] width 50 height 33
select select "LA"
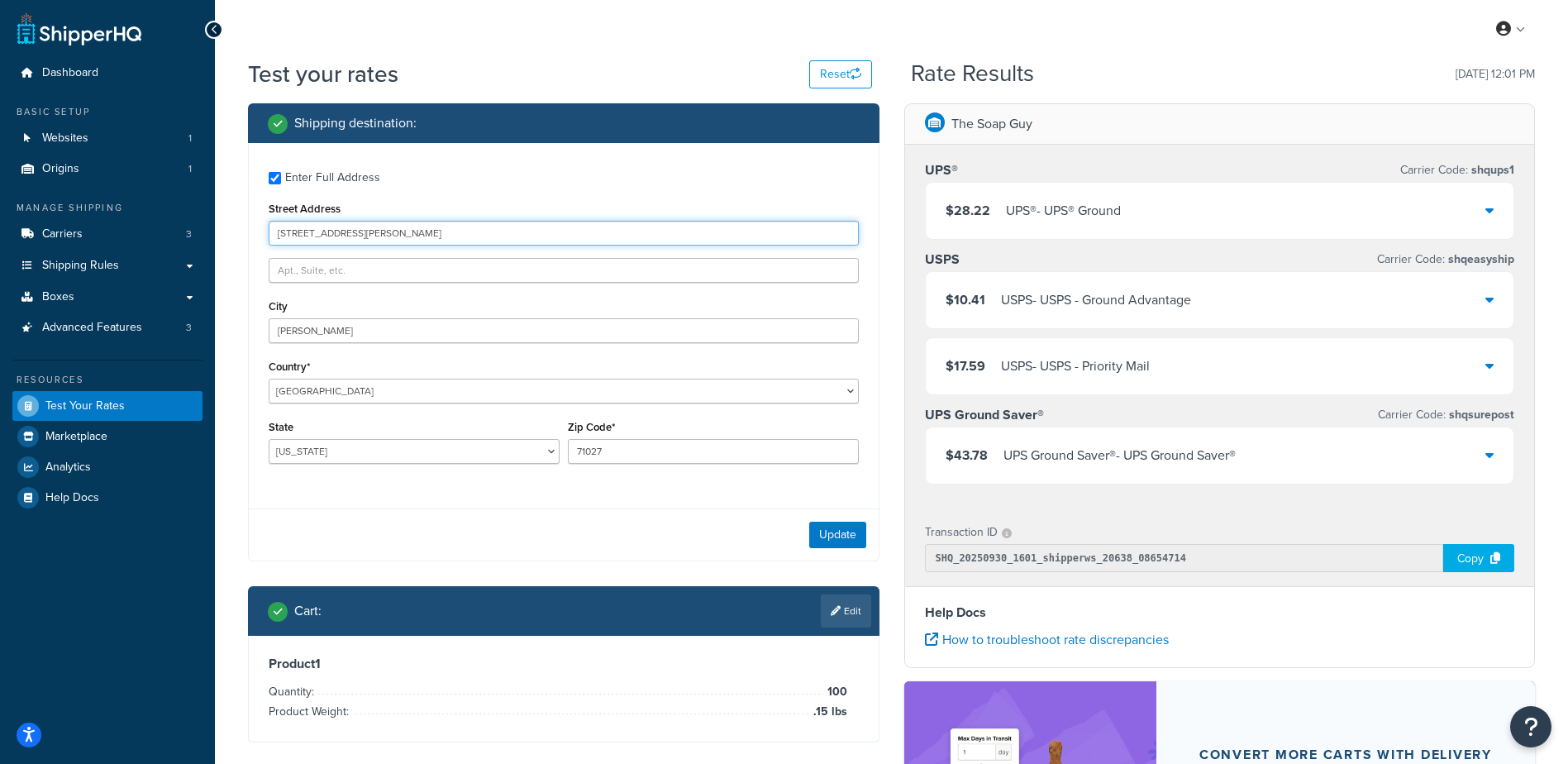
drag, startPoint x: 360, startPoint y: 240, endPoint x: 261, endPoint y: 196, distance: 108.3
click at [140, 208] on div "Dashboard Basic Setup Websites 1 Origins 1 Manage Shipping Carriers 3 Shipping …" at bounding box center [784, 530] width 1568 height 1059
type input "6 Lynk Rd"
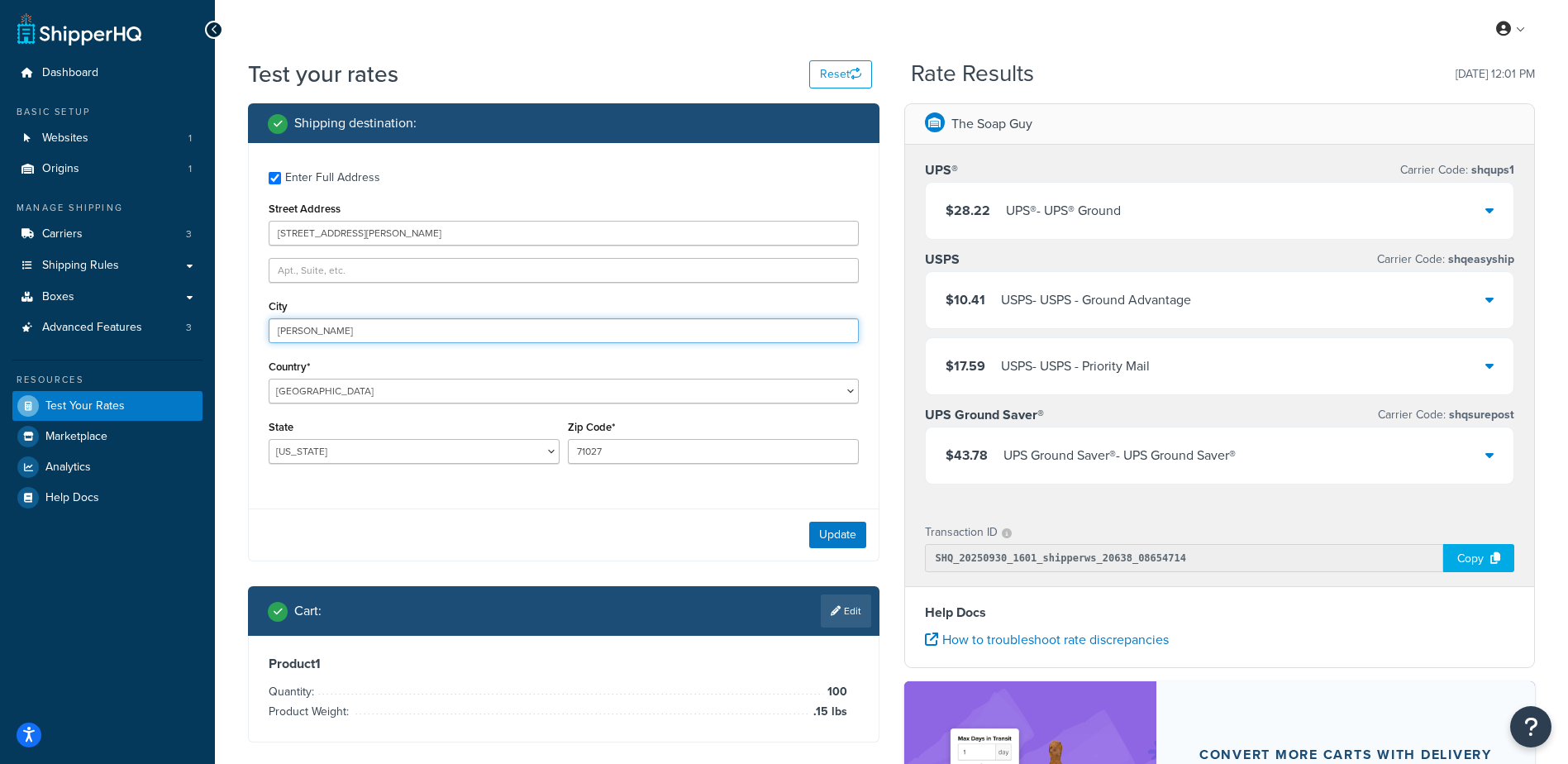
type input "Hudson"
select select "NY"
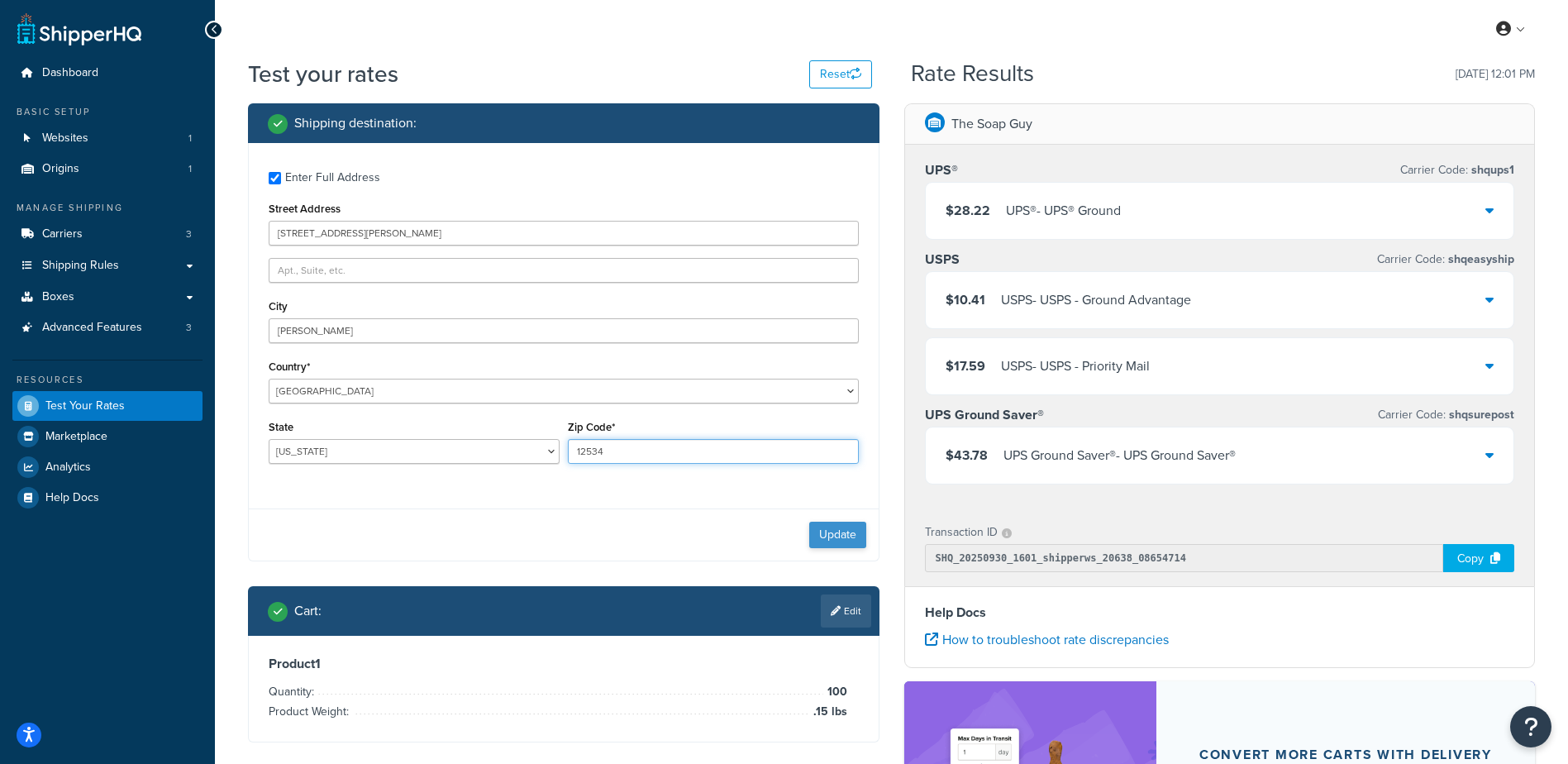
type input "12534"
click at [841, 534] on button "Update" at bounding box center [837, 534] width 57 height 26
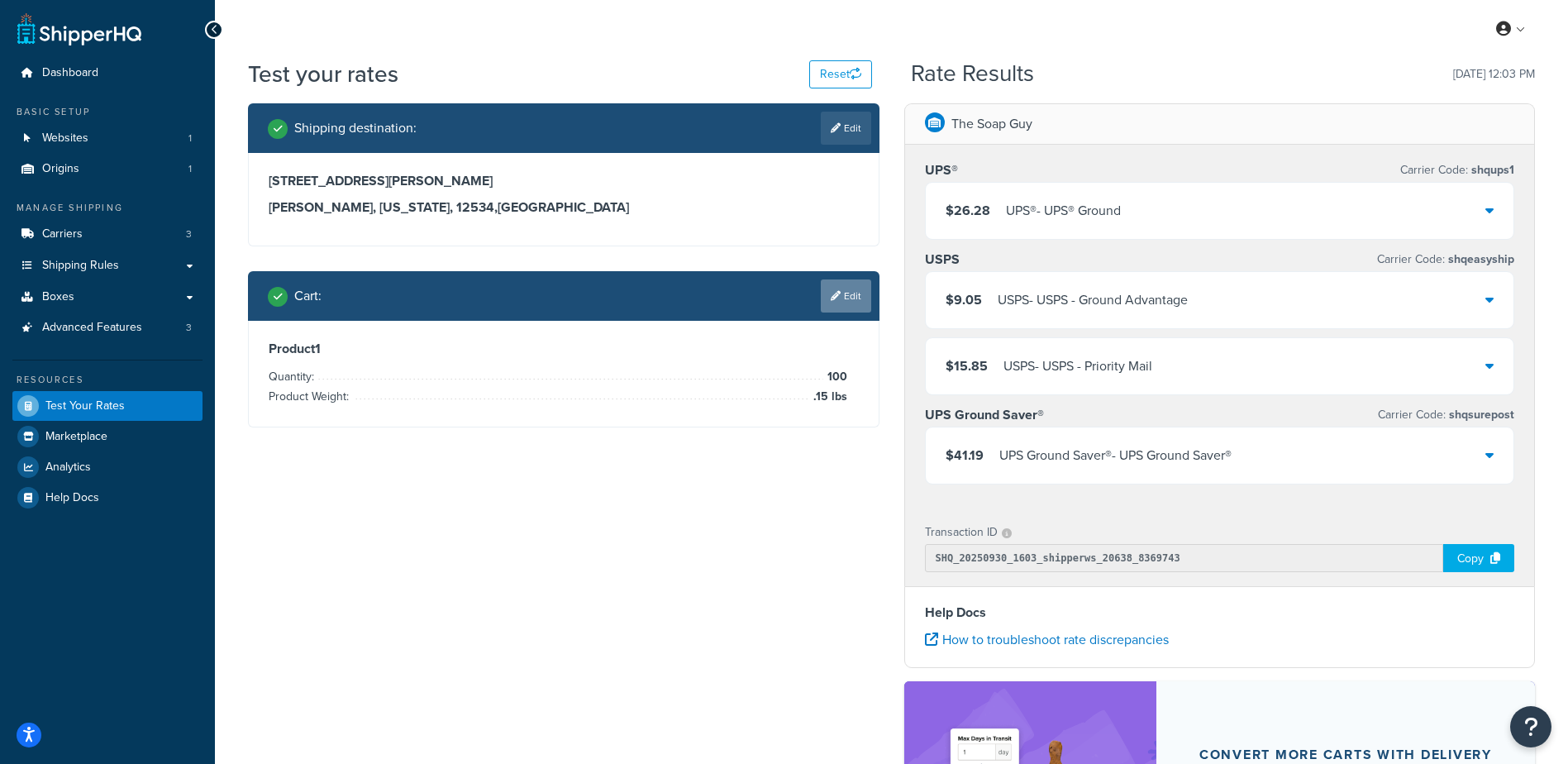
click at [844, 299] on link "Edit" at bounding box center [846, 295] width 50 height 33
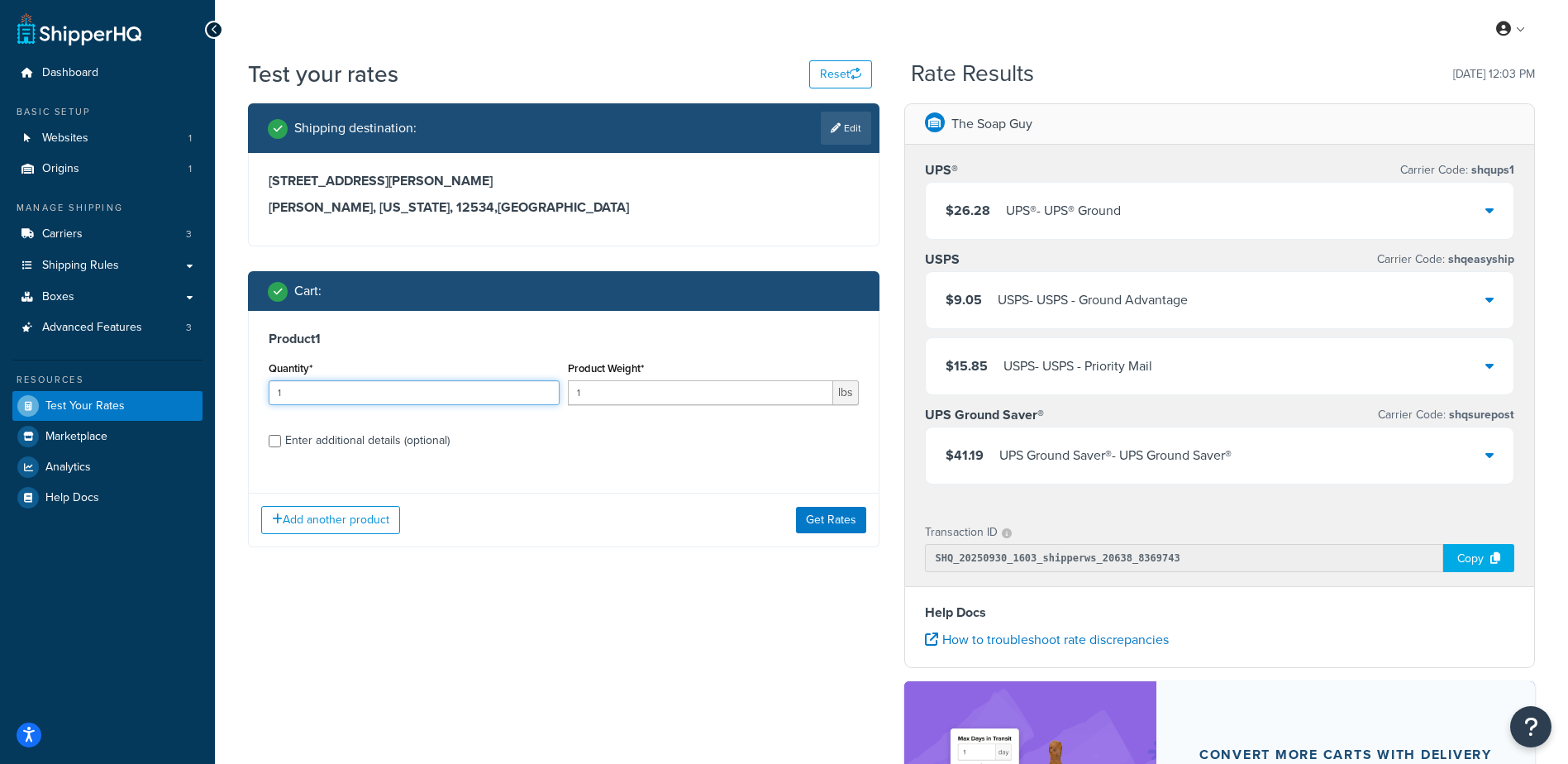
drag, startPoint x: 404, startPoint y: 382, endPoint x: 148, endPoint y: 356, distance: 257.3
click at [148, 356] on div "Dashboard Basic Setup Websites 1 Origins 1 Manage Shipping Carriers 3 Shipping …" at bounding box center [784, 530] width 1568 height 1059
type input "100"
type input ".03"
click at [808, 519] on button "Get Rates" at bounding box center [830, 519] width 70 height 26
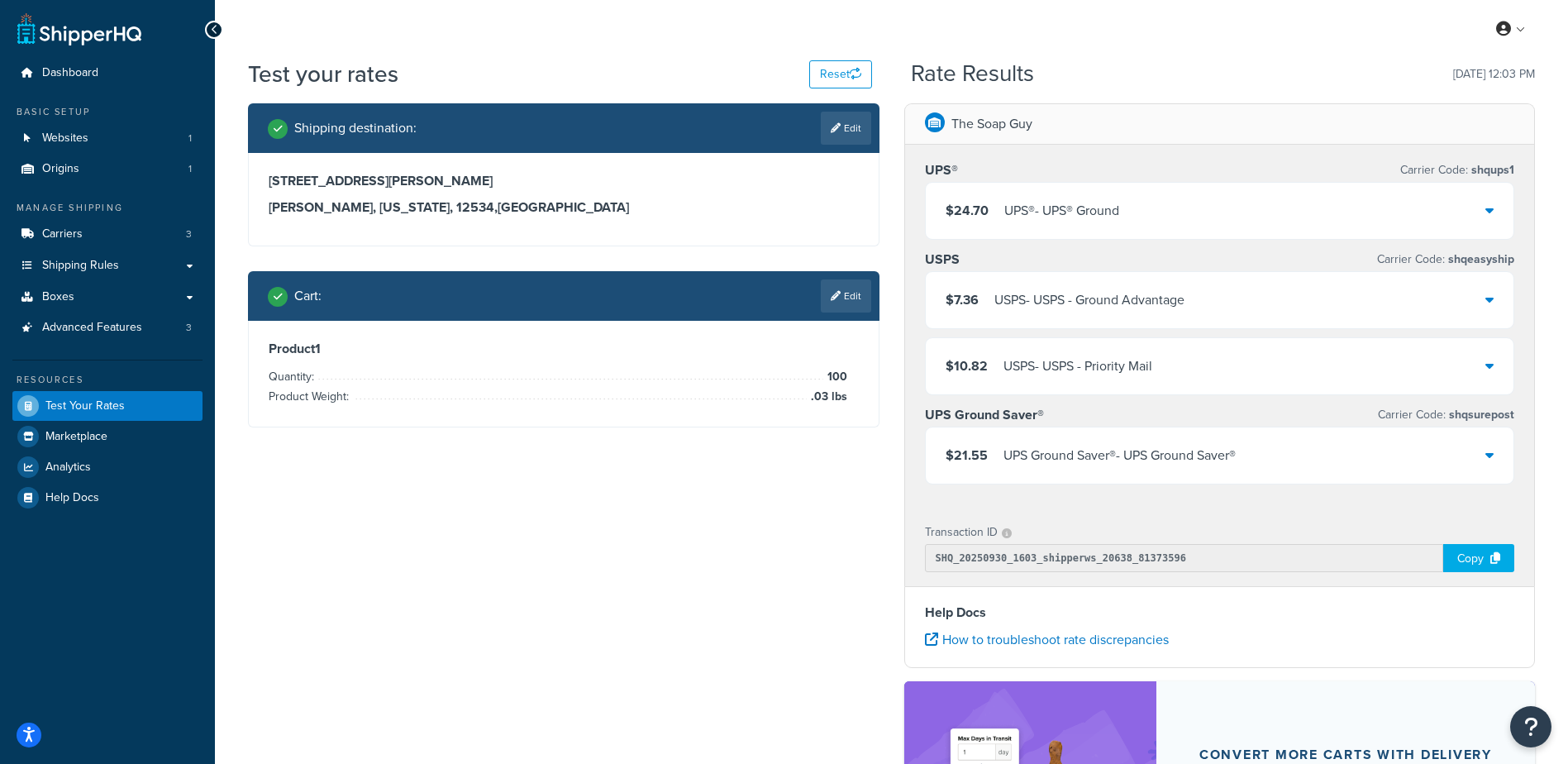
click at [1128, 184] on div "$24.70 UPS® - UPS® Ground" at bounding box center [1220, 211] width 588 height 56
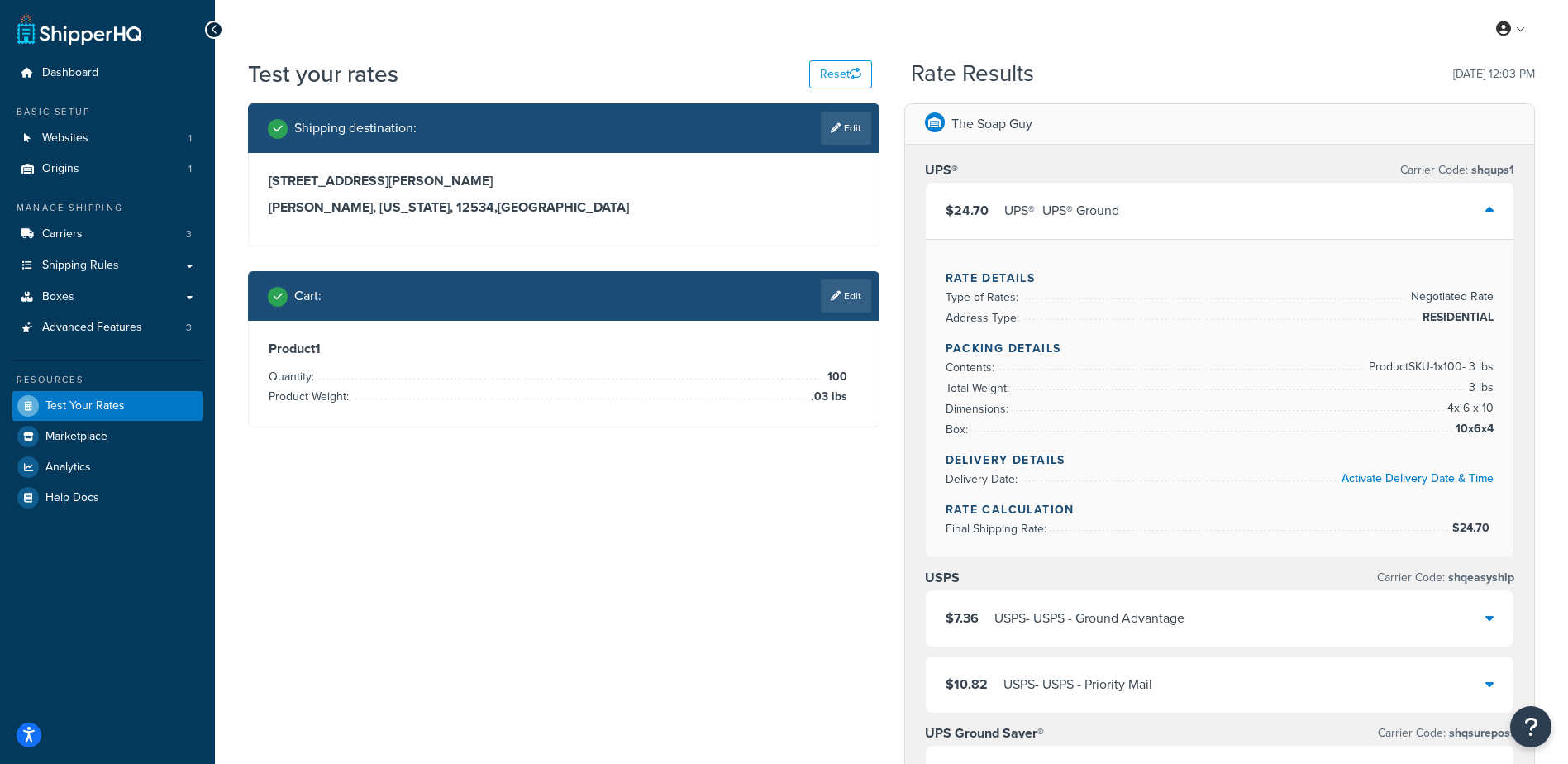
click at [1138, 196] on div "$24.70 UPS® - UPS® Ground" at bounding box center [1220, 211] width 588 height 56
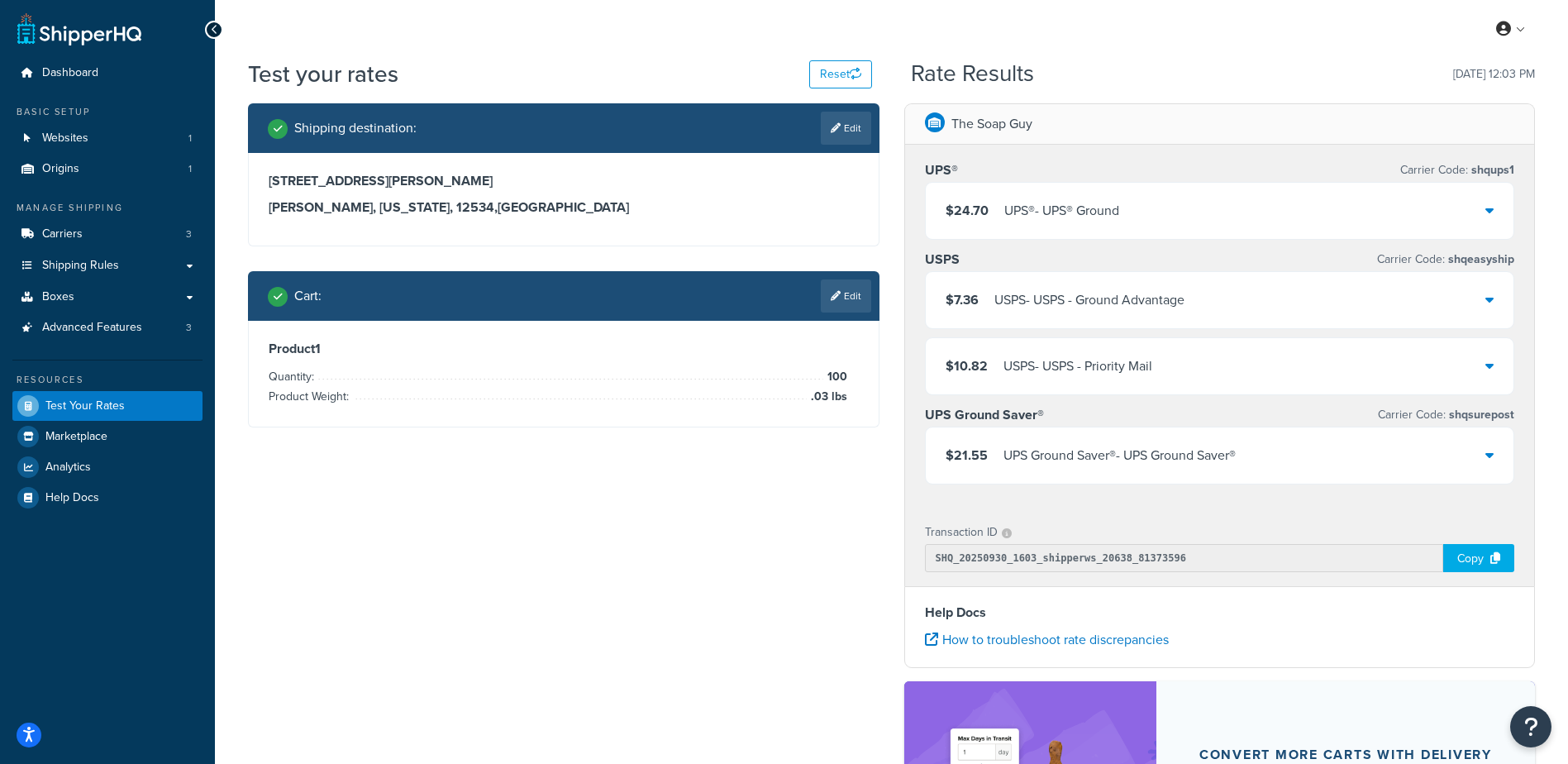
click at [840, 132] on link "Edit" at bounding box center [846, 127] width 50 height 33
select select "NY"
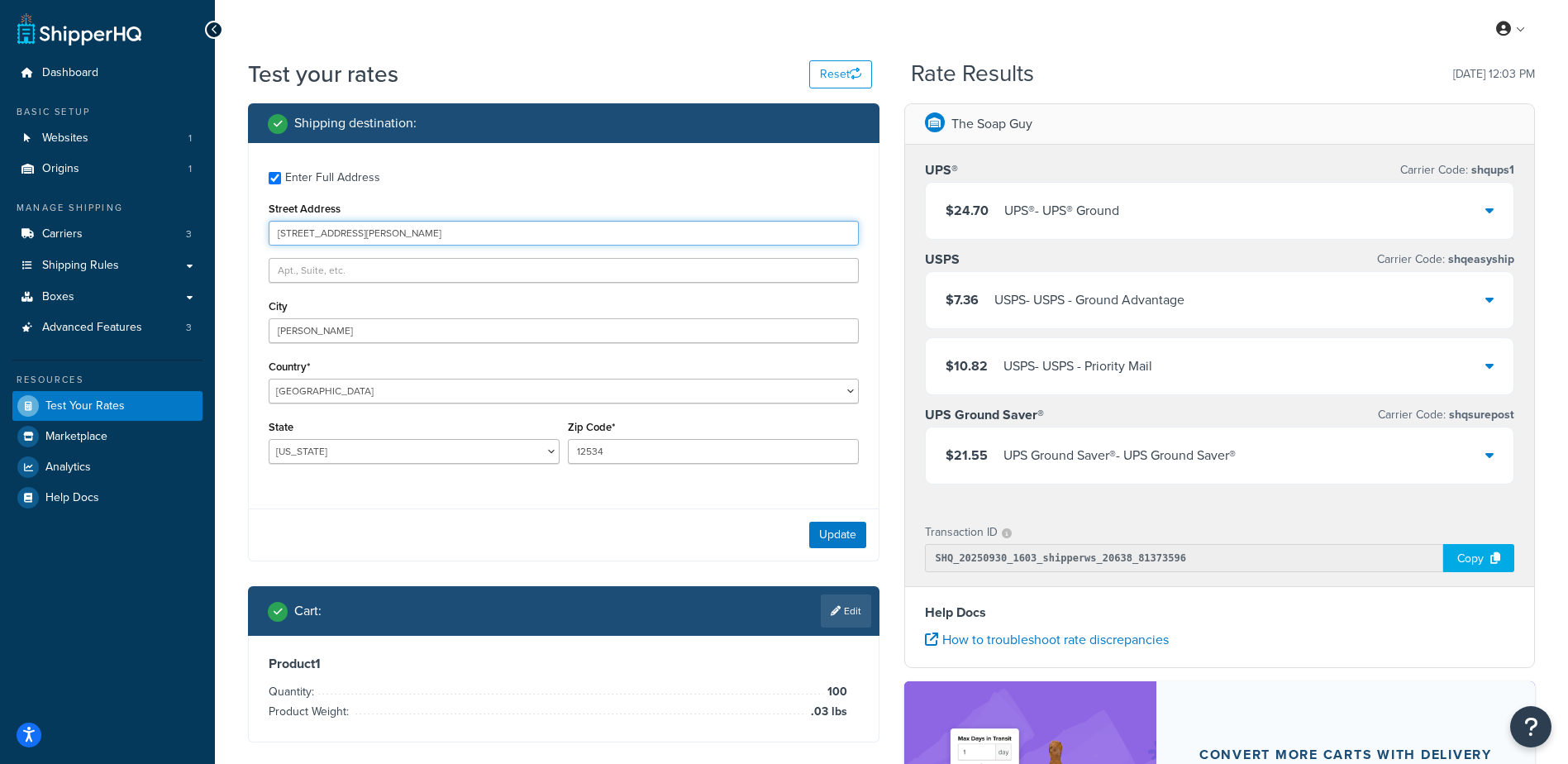
drag, startPoint x: 370, startPoint y: 229, endPoint x: 119, endPoint y: 211, distance: 251.6
click at [128, 205] on div "Dashboard Basic Setup Websites 1 Origins 1 Manage Shipping Carriers 3 Shipping …" at bounding box center [784, 530] width 1568 height 1059
type input "160 Madison Avenue"
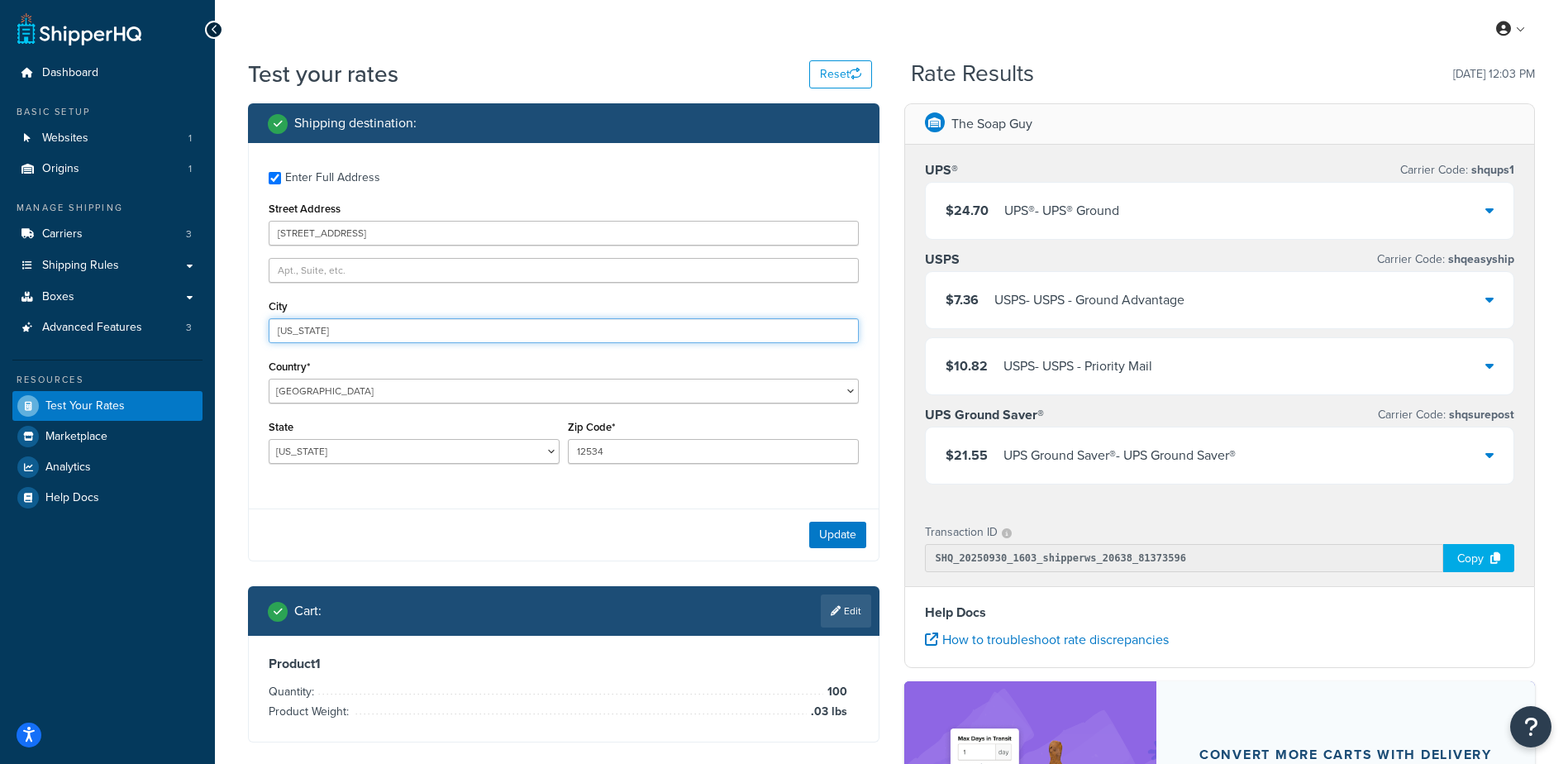
type input "New York"
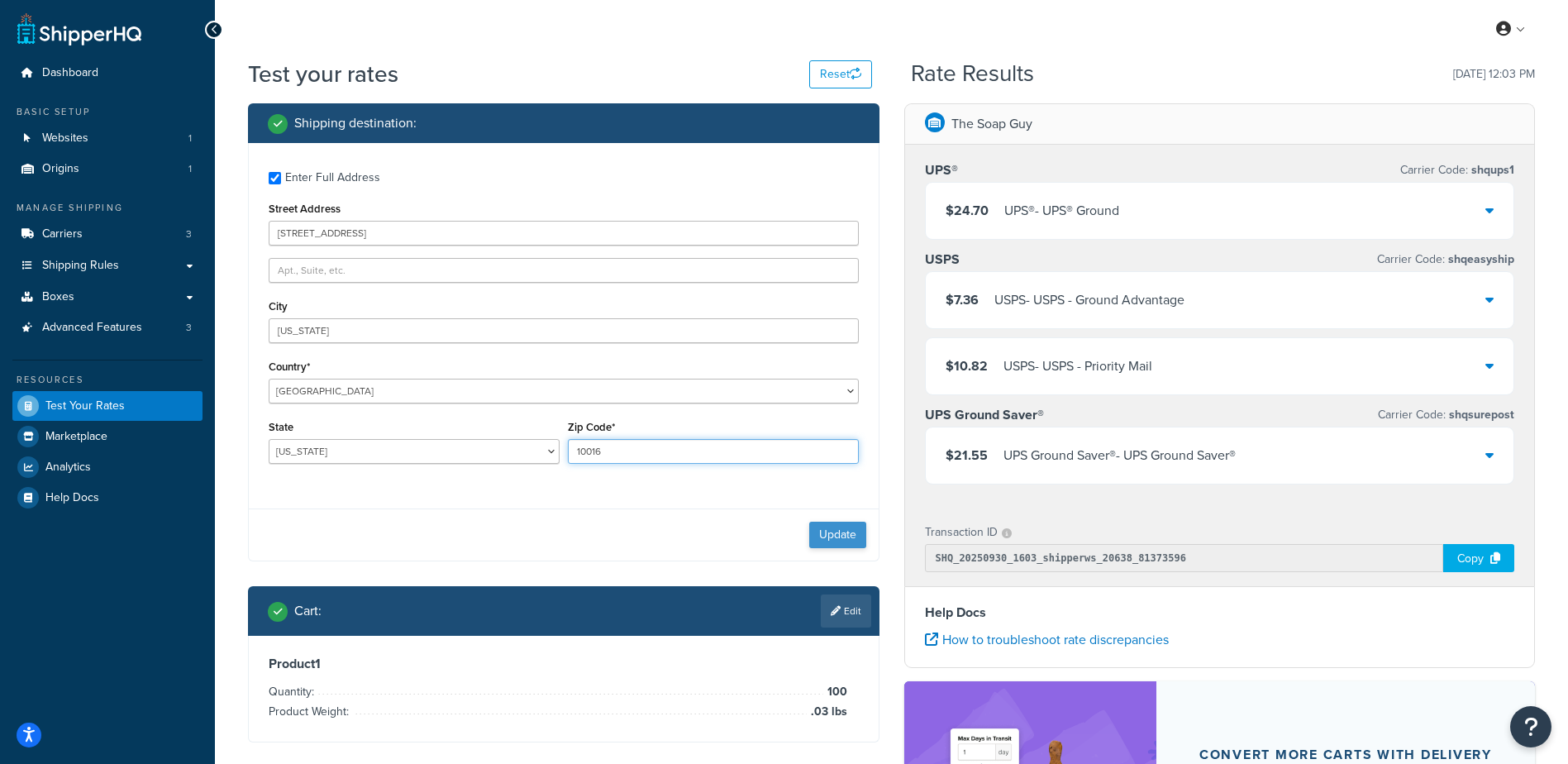
type input "10016"
click at [823, 541] on button "Update" at bounding box center [837, 534] width 57 height 26
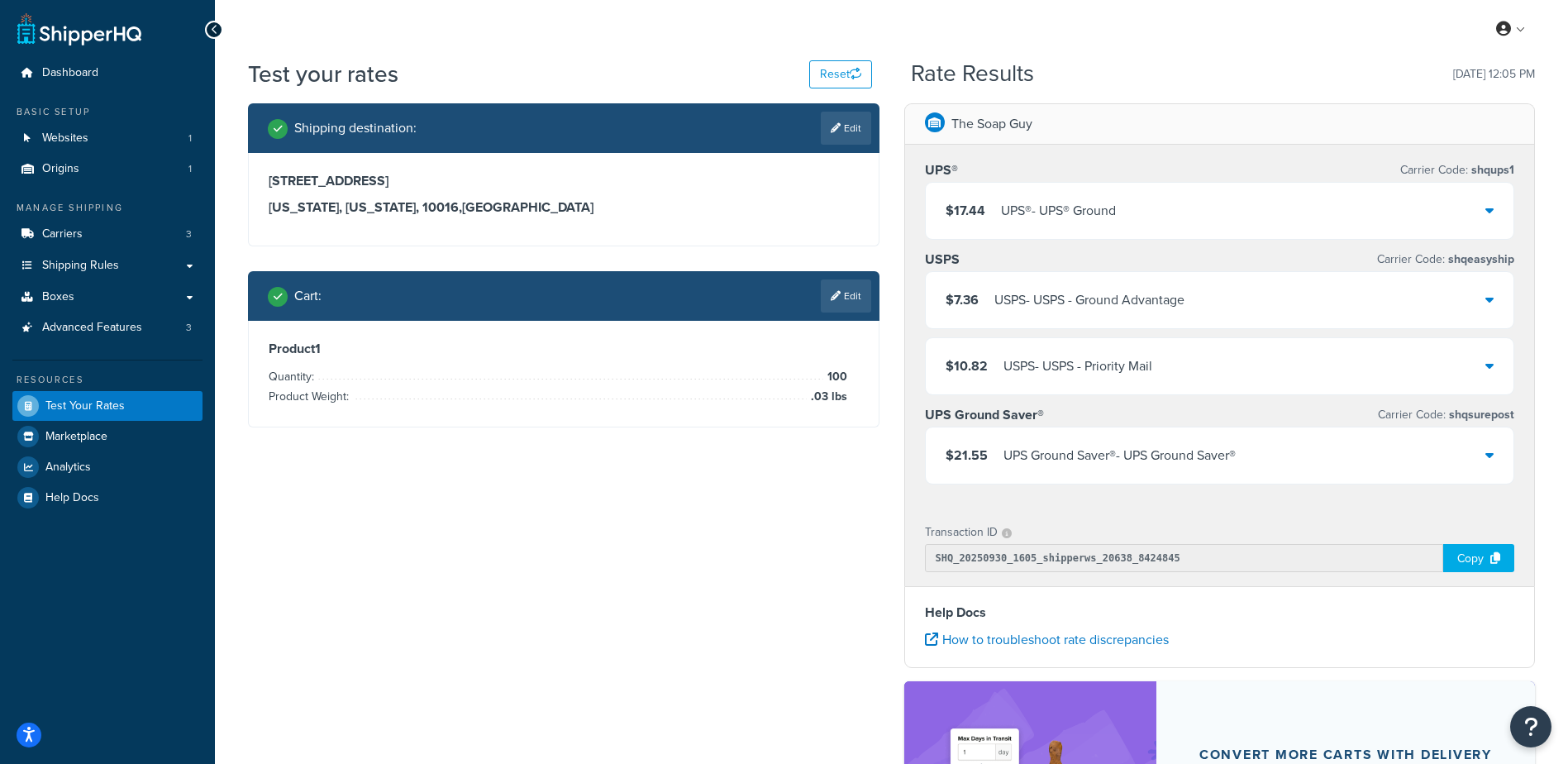
click at [861, 300] on link "Edit" at bounding box center [846, 295] width 50 height 33
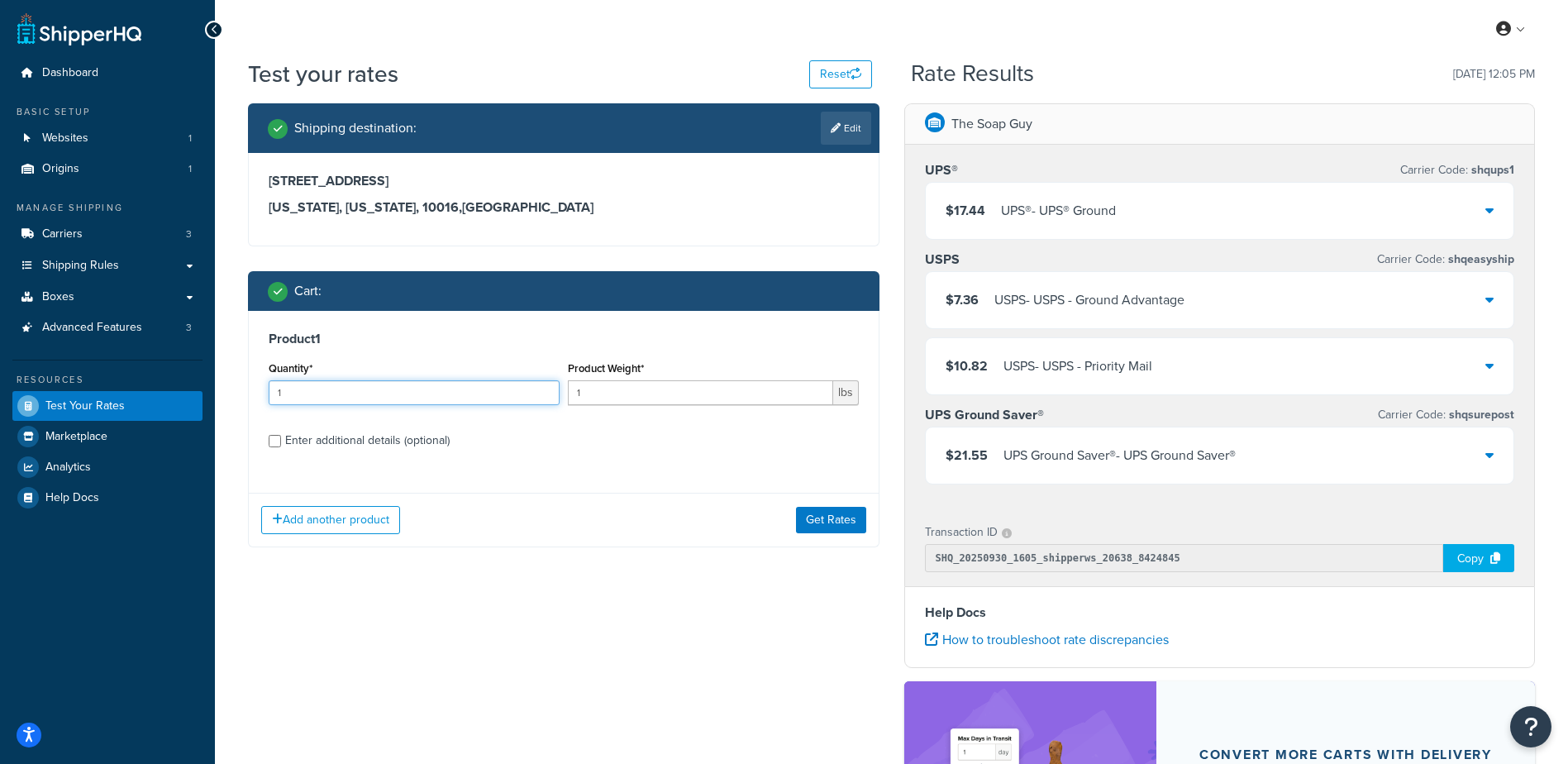
drag, startPoint x: 322, startPoint y: 393, endPoint x: 208, endPoint y: 371, distance: 116.1
click at [205, 374] on div "Dashboard Basic Setup Websites 1 Origins 1 Manage Shipping Carriers 3 Shipping …" at bounding box center [784, 530] width 1568 height 1059
type input "100"
type input ".03"
click at [840, 526] on button "Get Rates" at bounding box center [830, 519] width 70 height 26
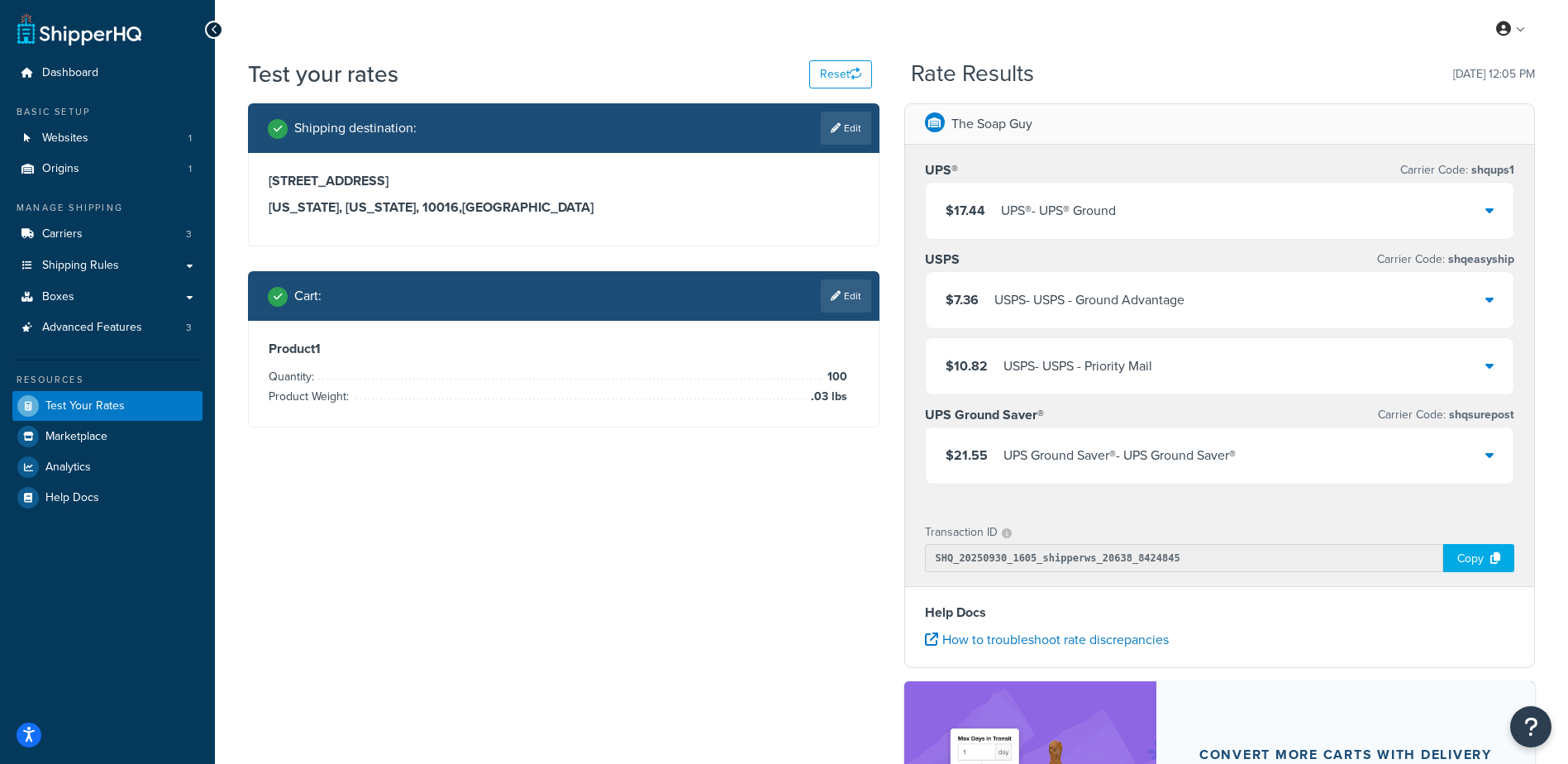
click at [805, 505] on div "Shipping destination : Edit 160 Madison Avenue New York, New York, 10016 , Unit…" at bounding box center [891, 540] width 1311 height 872
click at [1097, 212] on div "UPS® - UPS® Ground" at bounding box center [1058, 210] width 115 height 23
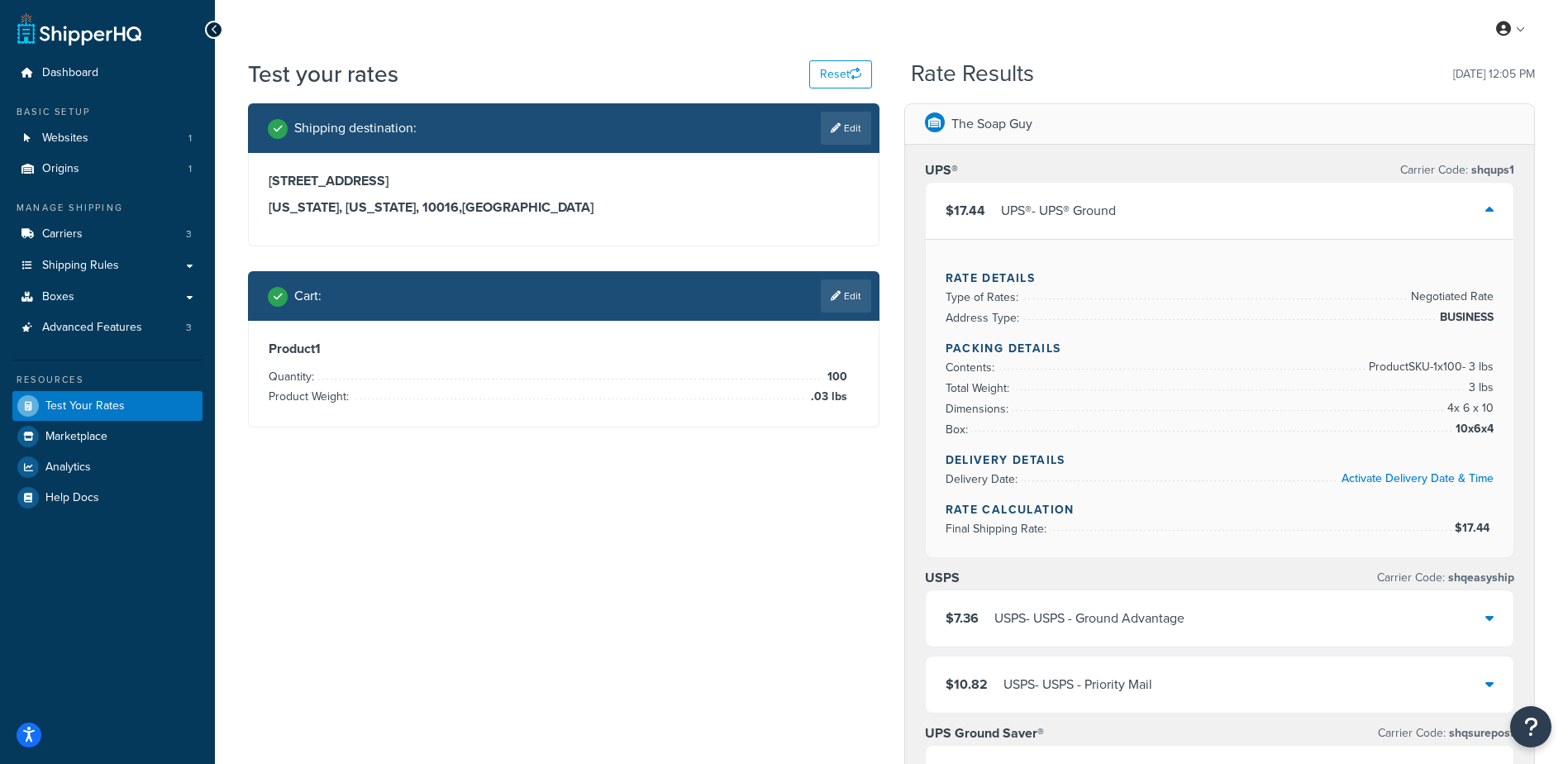
click at [1097, 212] on div "UPS® - UPS® Ground" at bounding box center [1058, 210] width 115 height 23
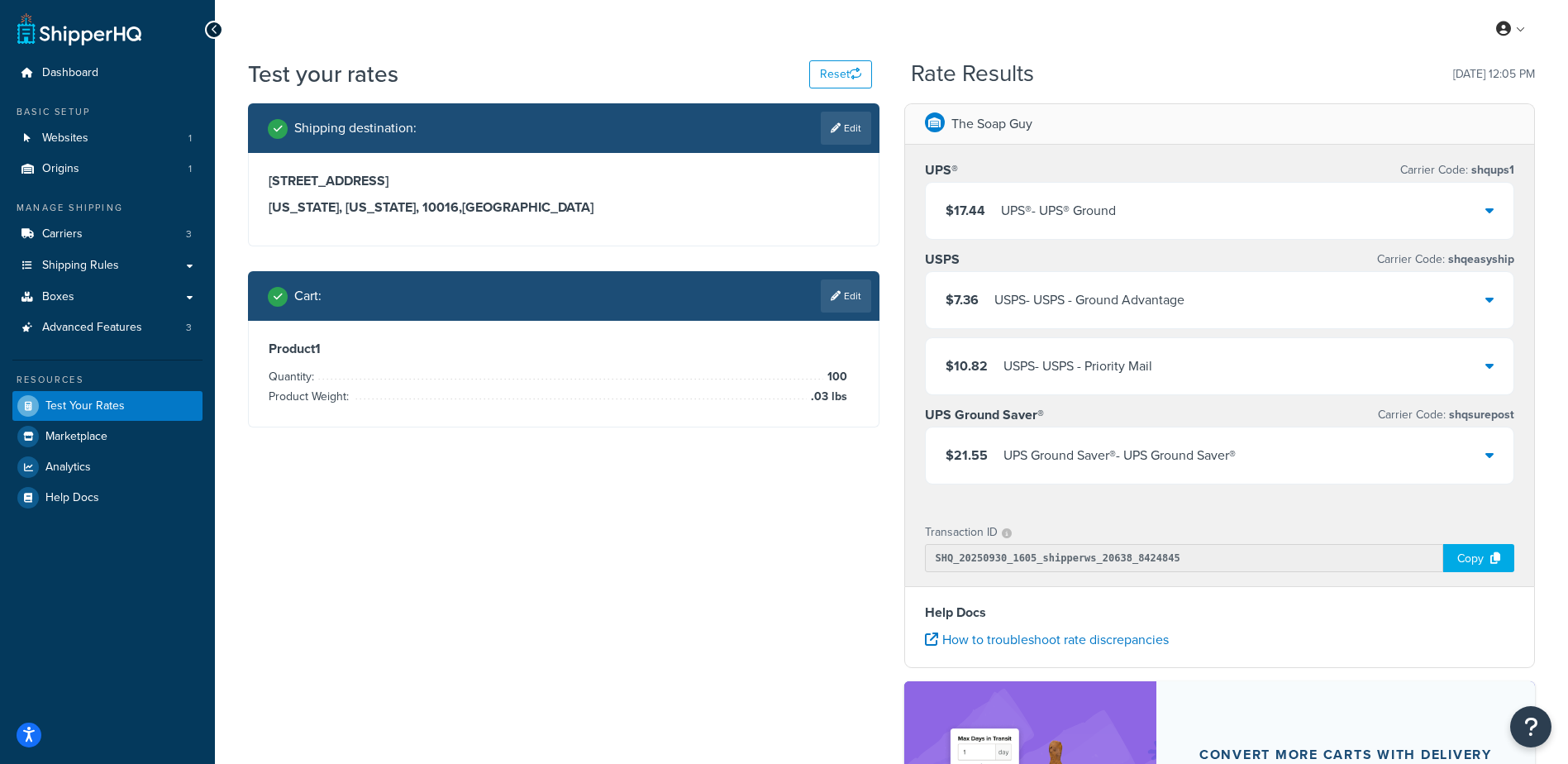
click at [835, 133] on icon at bounding box center [835, 128] width 10 height 10
select select "NY"
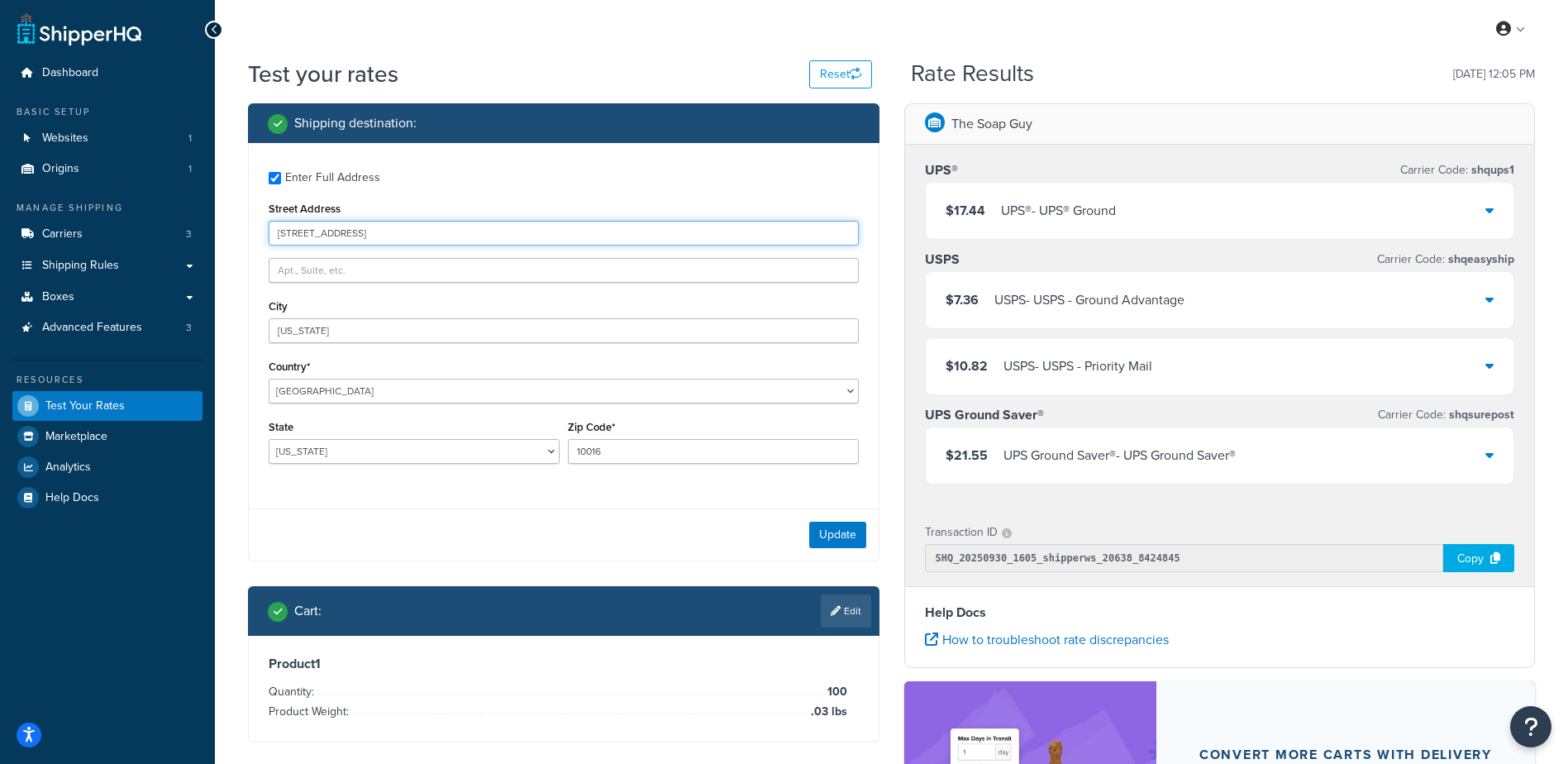
drag, startPoint x: 294, startPoint y: 218, endPoint x: 216, endPoint y: 219, distance: 78.0
click at [216, 219] on div "Test your rates Reset Rate Results 09/30/2025, 12:05 PM Shipping destination : …" at bounding box center [891, 537] width 1353 height 959
type input "2339 Rostock Court"
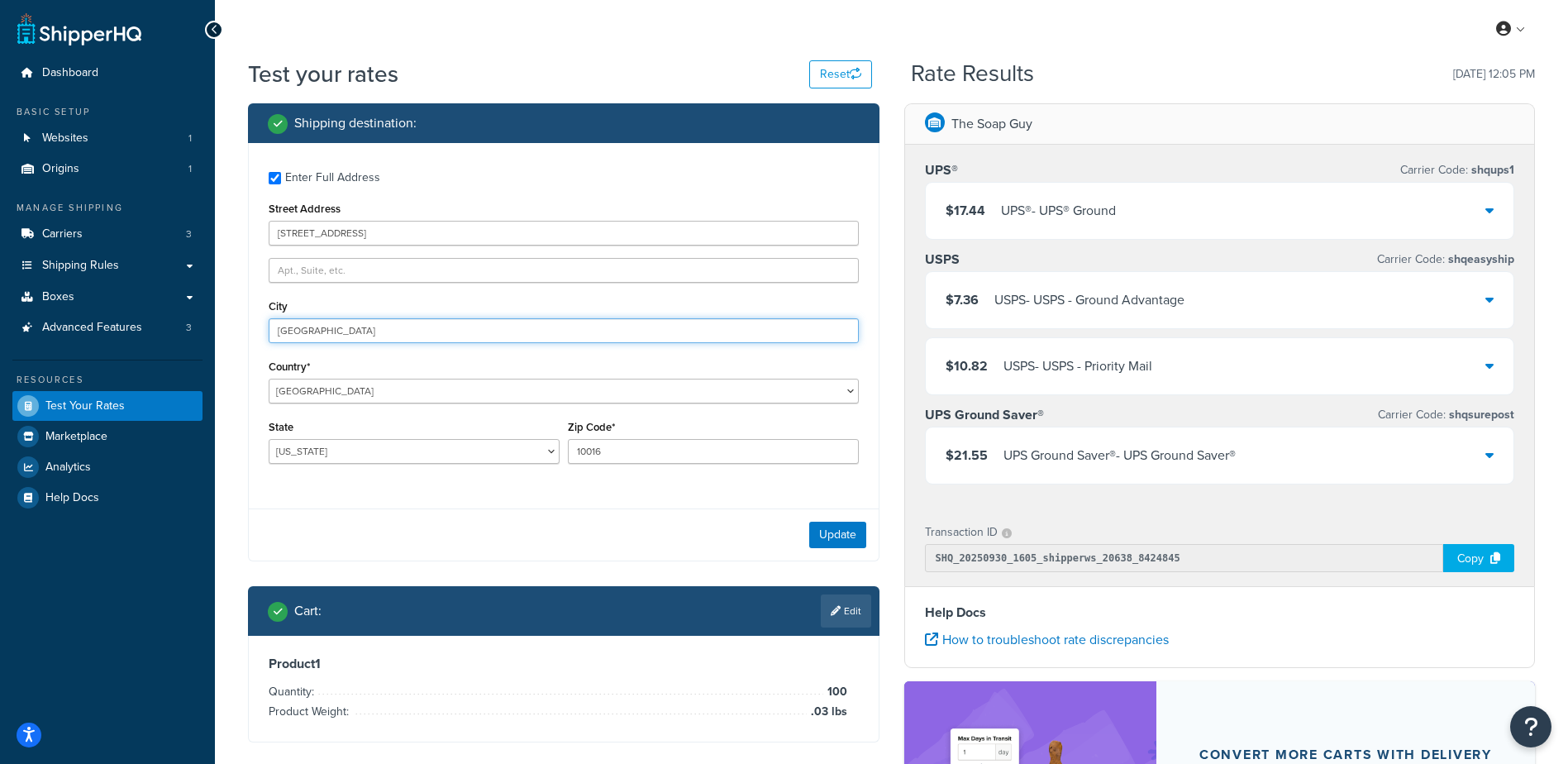
type input "Indianapolis"
select select "IN"
type input "46229"
click at [841, 556] on div "Update" at bounding box center [563, 534] width 629 height 52
click at [827, 539] on button "Update" at bounding box center [837, 534] width 57 height 26
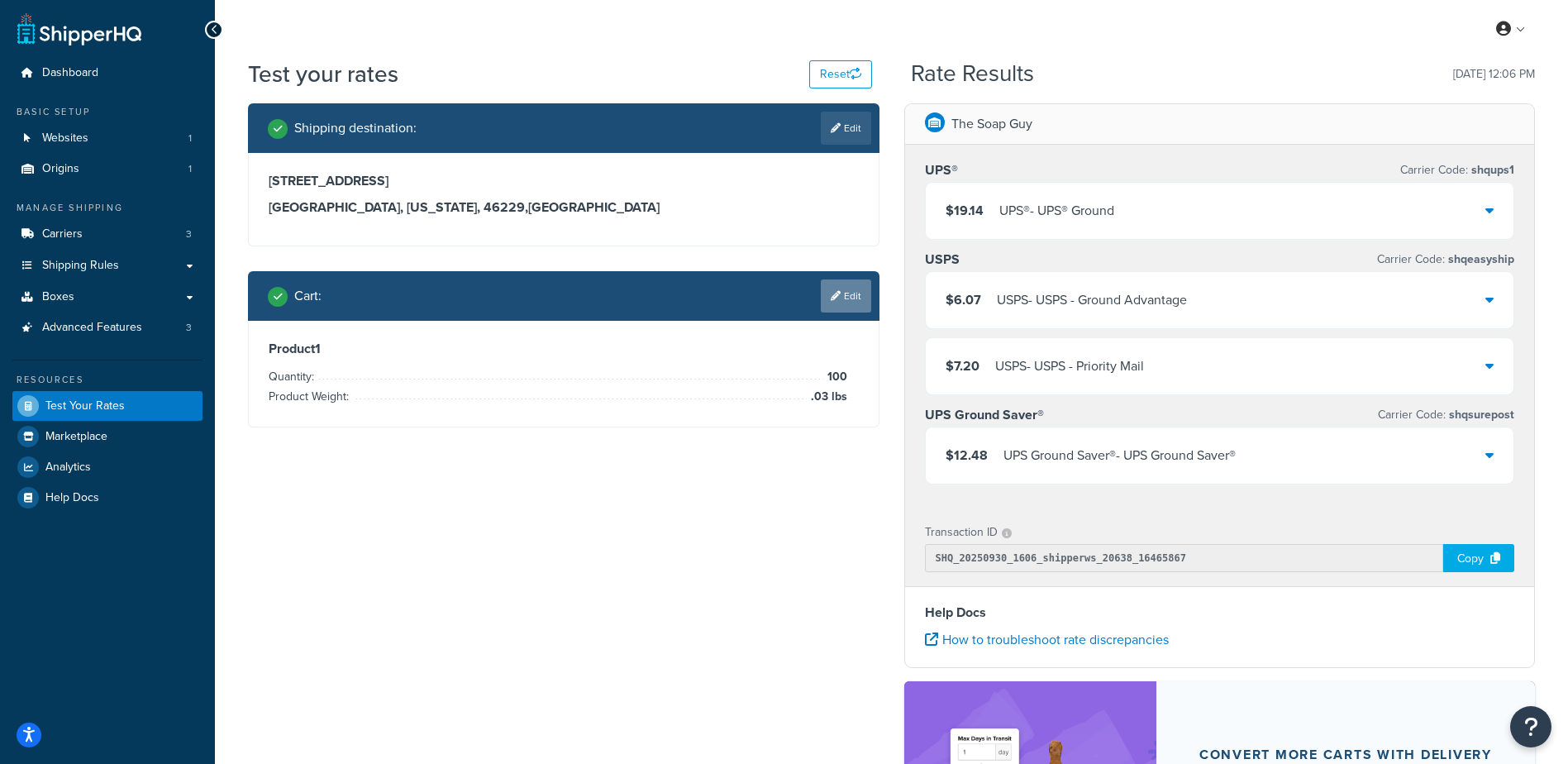
click at [859, 299] on link "Edit" at bounding box center [846, 295] width 50 height 33
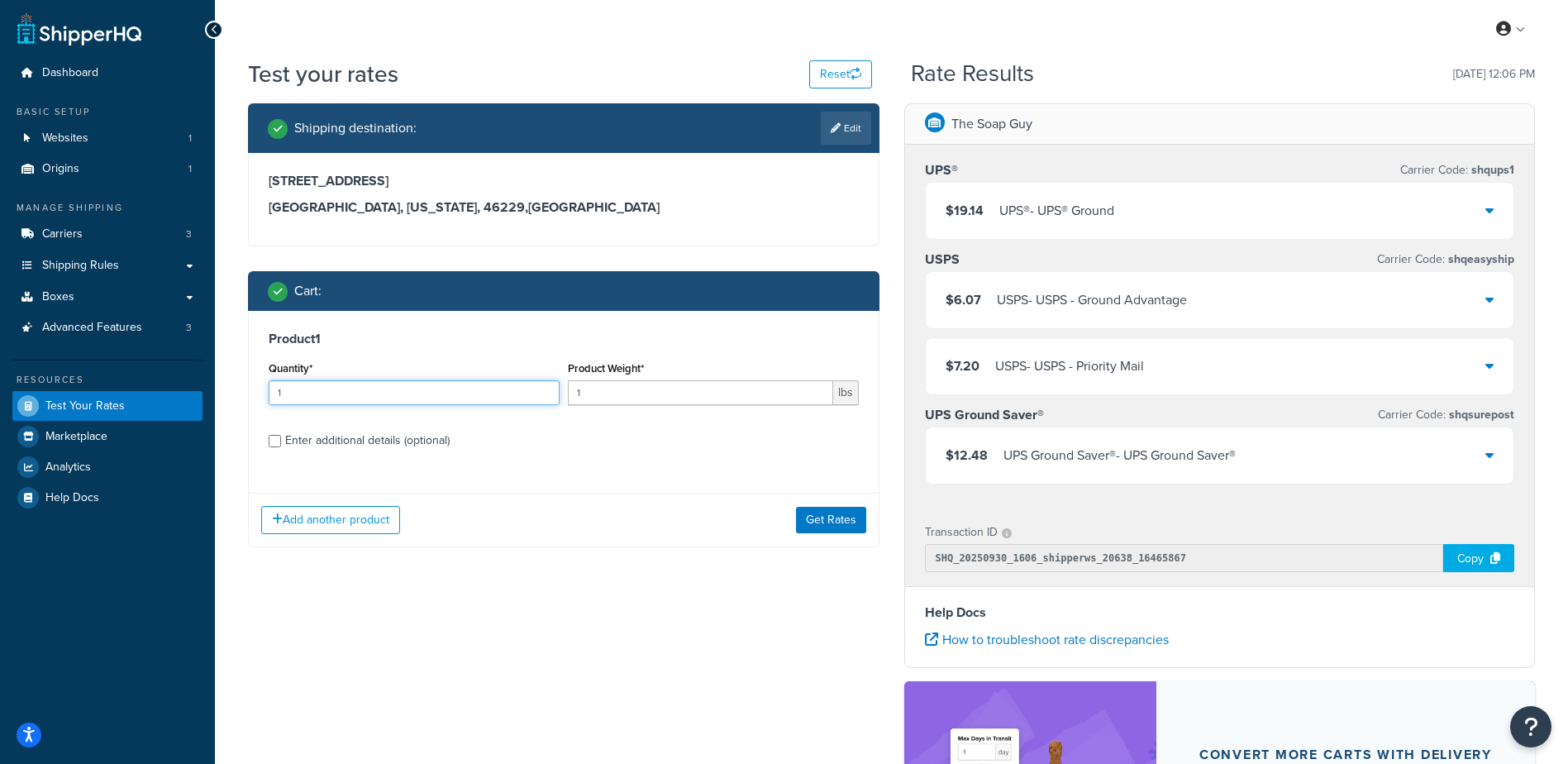
drag, startPoint x: 404, startPoint y: 392, endPoint x: 173, endPoint y: 367, distance: 232.3
click at [173, 366] on div "Dashboard Basic Setup Websites 1 Origins 1 Manage Shipping Carriers 3 Shipping …" at bounding box center [784, 530] width 1568 height 1059
type input "100"
type input ".08"
click at [808, 522] on button "Get Rates" at bounding box center [830, 519] width 70 height 26
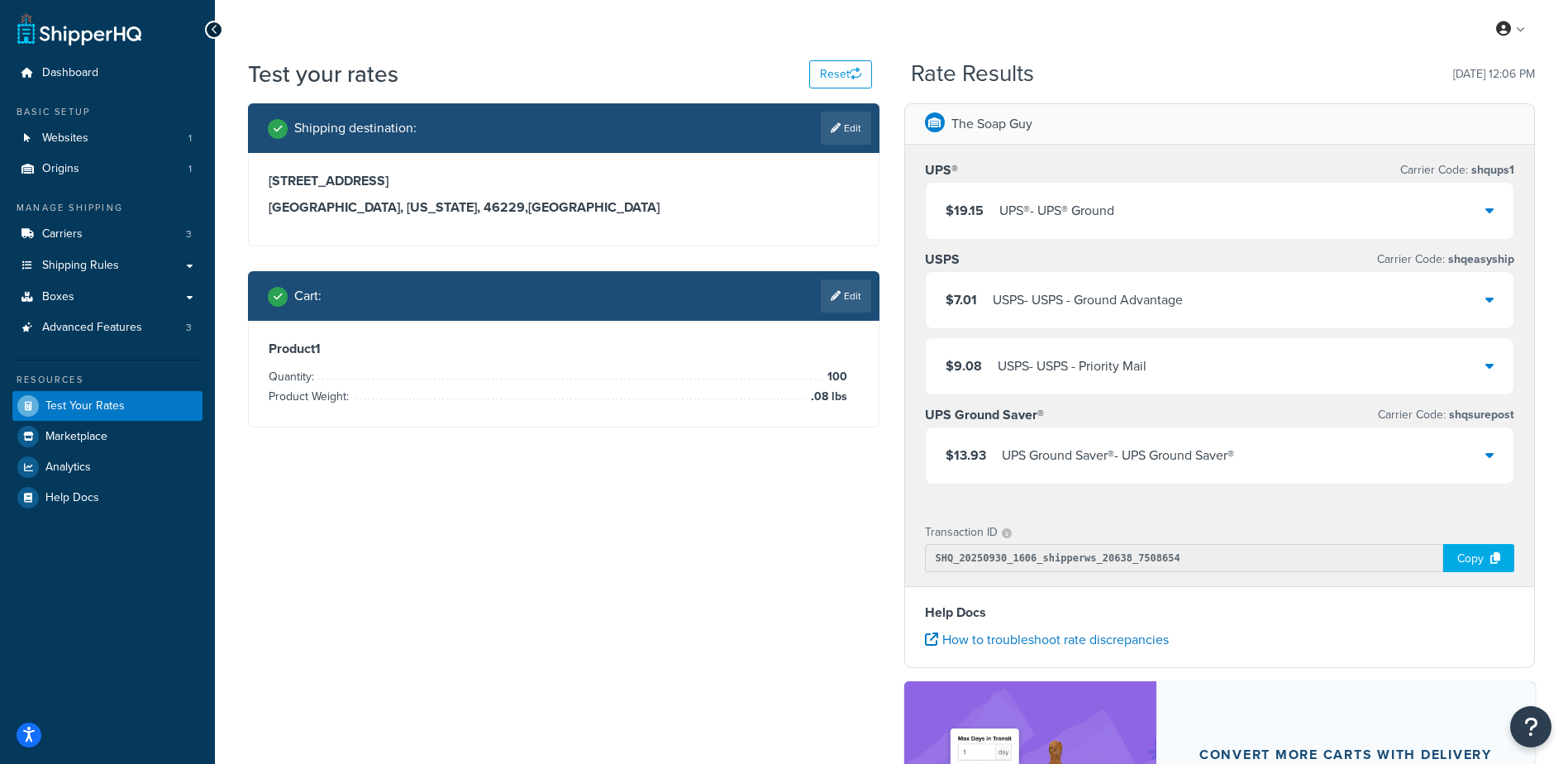
click at [1208, 243] on div "UPS® Carrier Code: shqups1 $19.15 UPS® - UPS® Ground USPS Carrier Code: shqeasy…" at bounding box center [1220, 326] width 629 height 362
click at [1218, 221] on div "$19.15 UPS® - UPS® Ground" at bounding box center [1220, 211] width 588 height 56
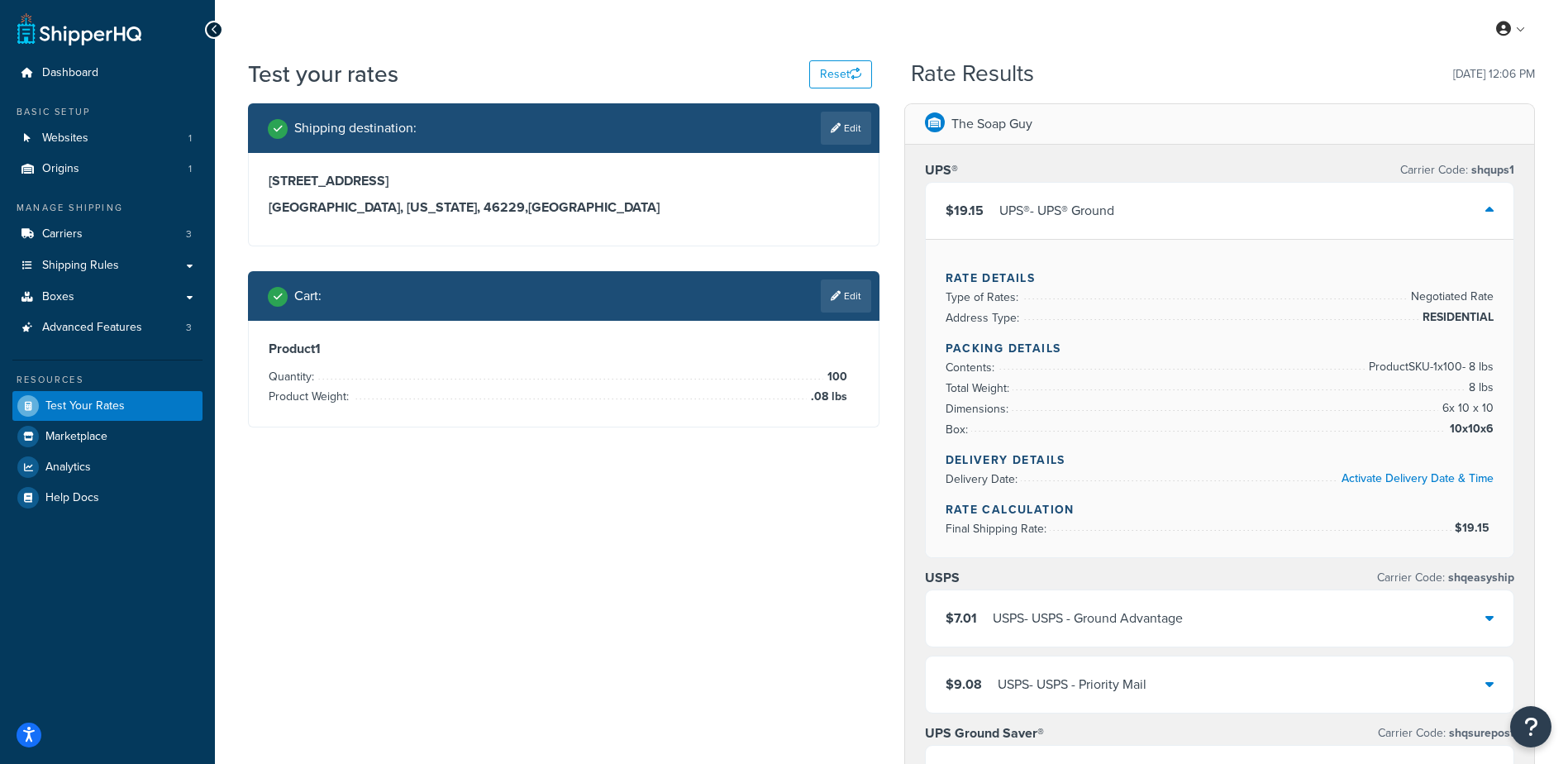
click at [1218, 220] on div "$19.15 UPS® - UPS® Ground" at bounding box center [1220, 211] width 588 height 56
